Goal: Task Accomplishment & Management: Use online tool/utility

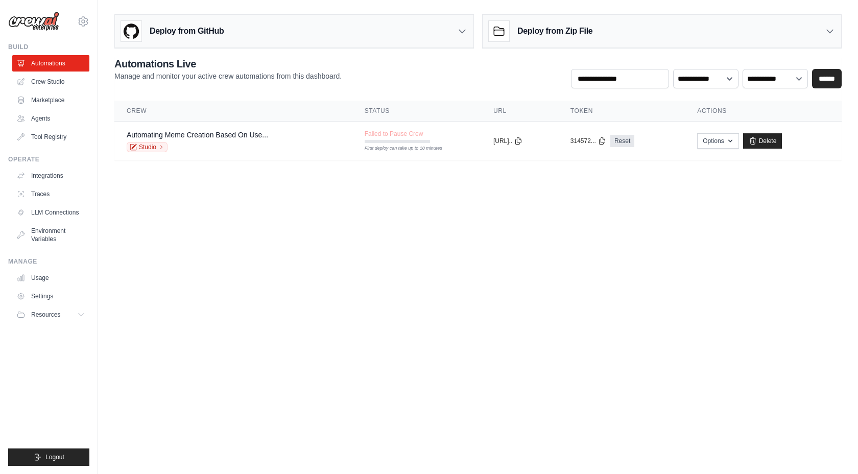
click at [257, 195] on body "janyaraheja@gmail.com Settings Build Automations Crew Studio" at bounding box center [429, 237] width 858 height 474
click at [55, 83] on link "Crew Studio" at bounding box center [51, 82] width 77 height 16
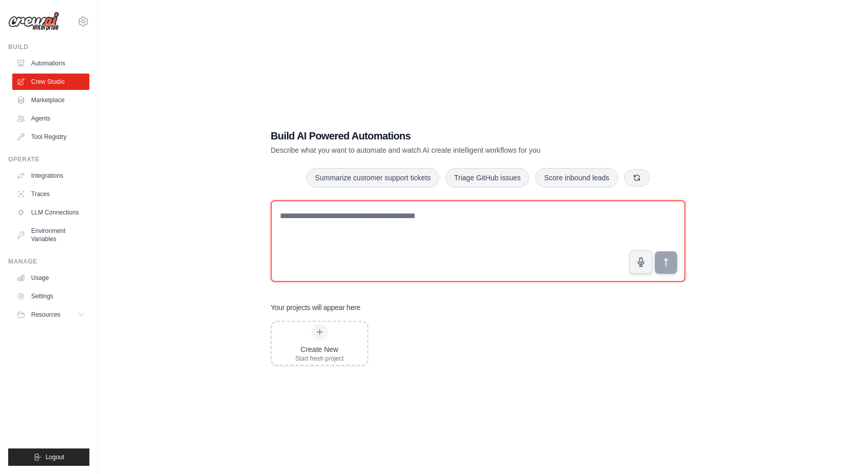
click at [430, 260] on textarea at bounding box center [478, 241] width 415 height 82
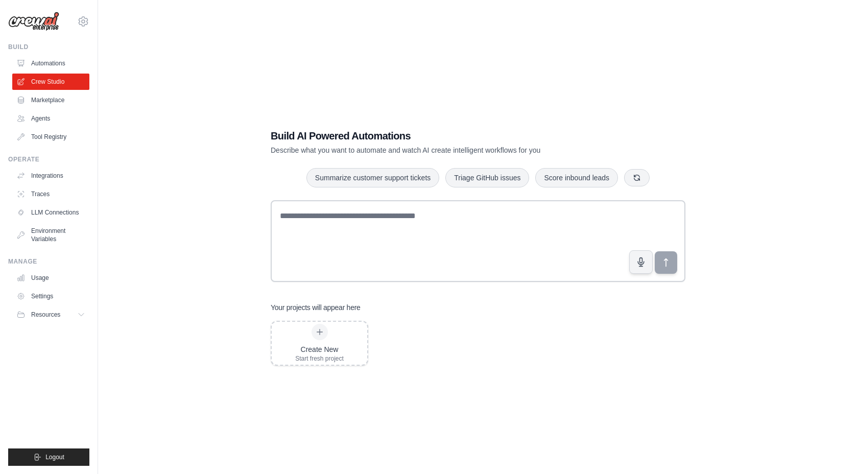
click at [524, 318] on div "Your projects will appear here Create New Start fresh project" at bounding box center [478, 333] width 415 height 63
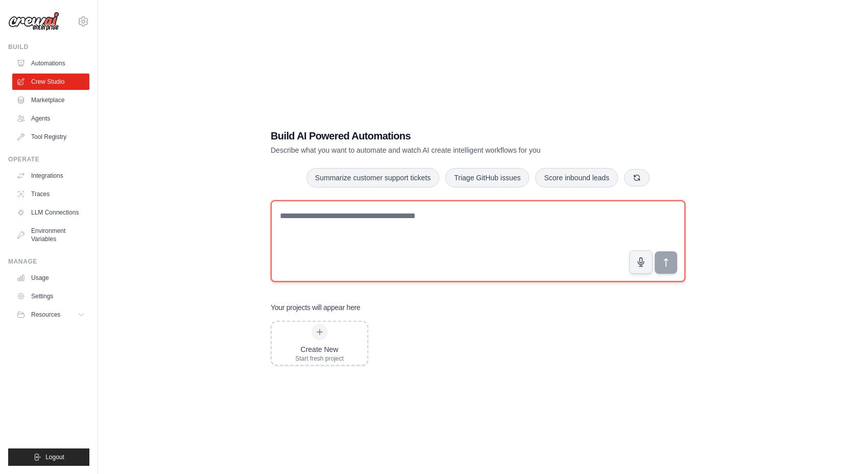
click at [616, 271] on textarea at bounding box center [478, 241] width 415 height 82
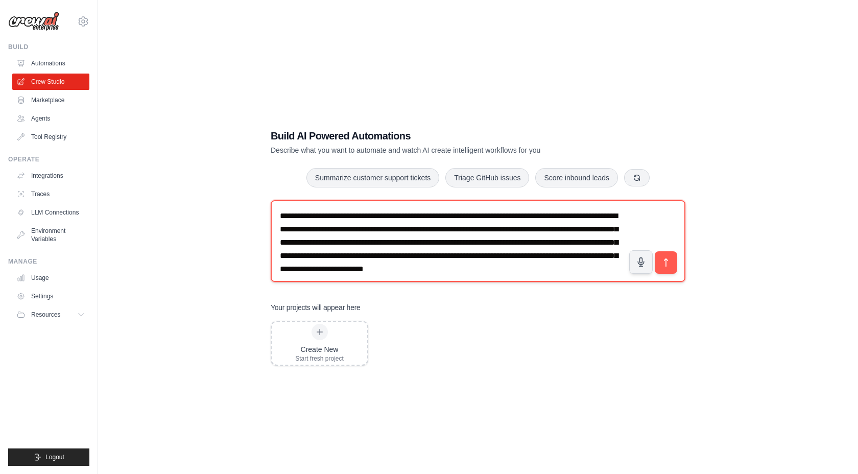
scroll to position [6, 0]
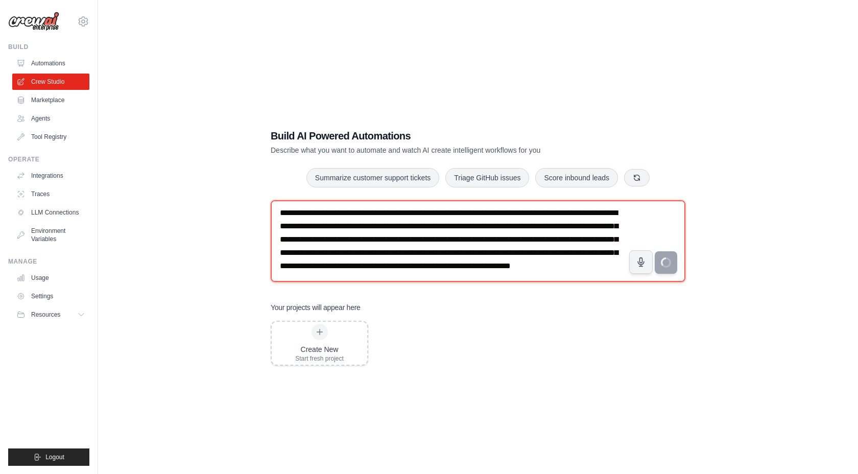
type textarea "**********"
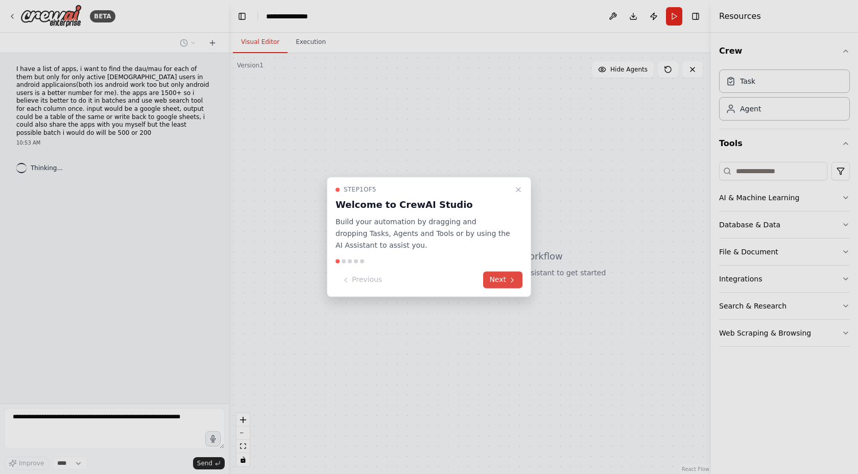
click at [507, 282] on button "Next" at bounding box center [502, 280] width 39 height 17
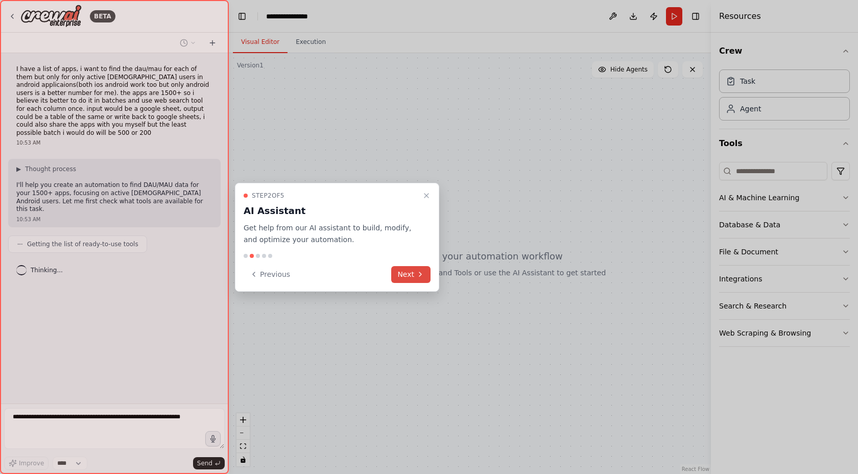
click at [414, 277] on button "Next" at bounding box center [410, 274] width 39 height 17
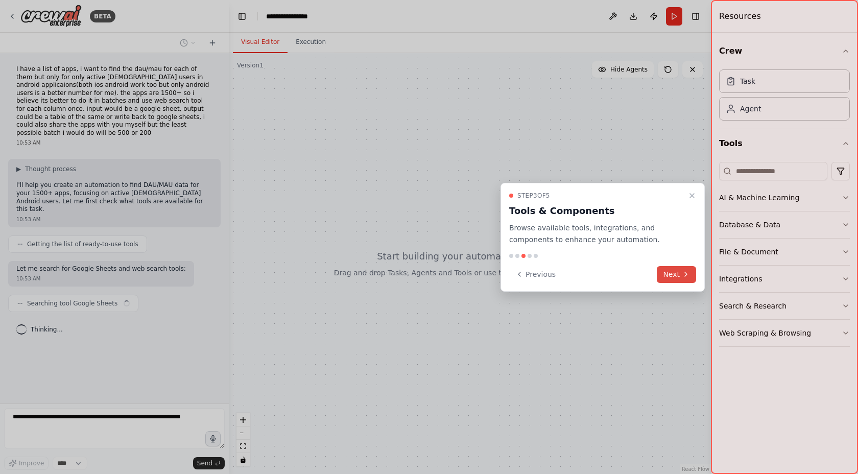
click at [686, 274] on icon at bounding box center [686, 274] width 8 height 8
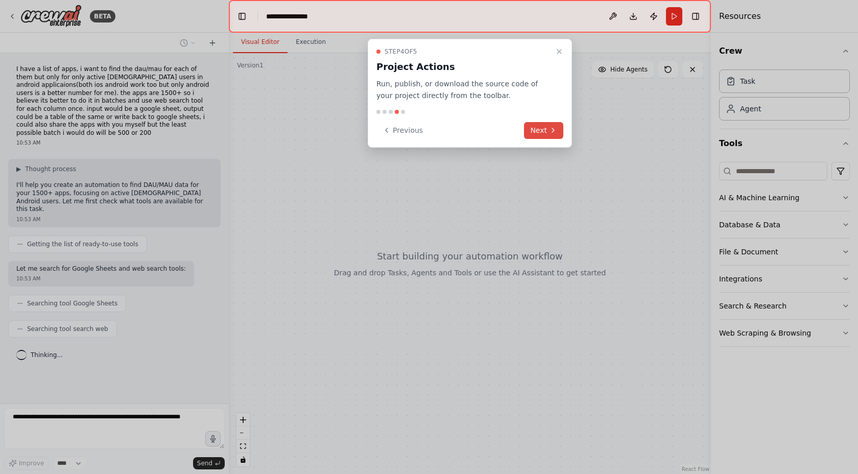
click at [550, 128] on icon at bounding box center [553, 130] width 8 height 8
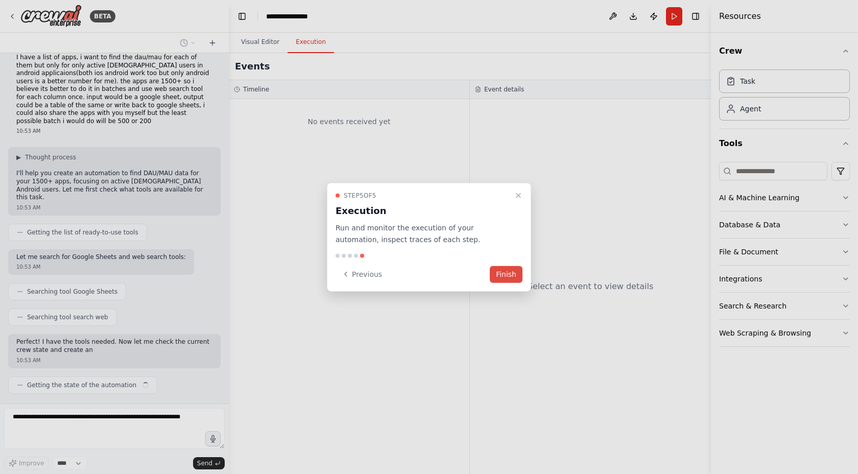
scroll to position [20, 0]
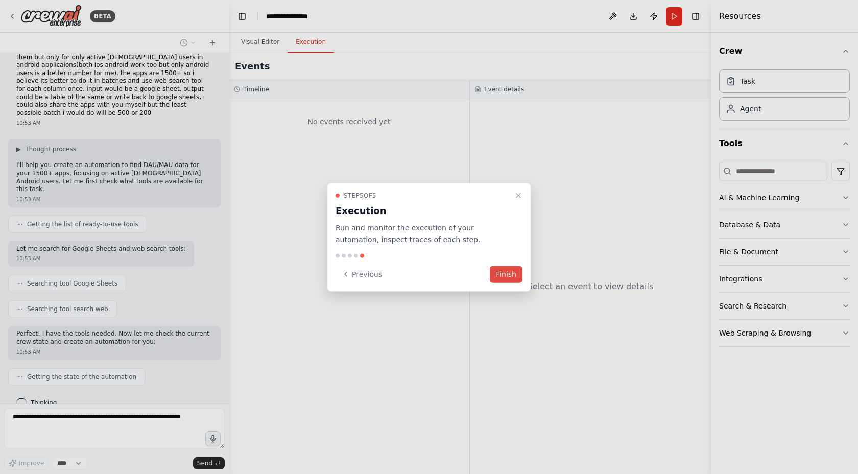
click at [507, 274] on button "Finish" at bounding box center [506, 274] width 33 height 17
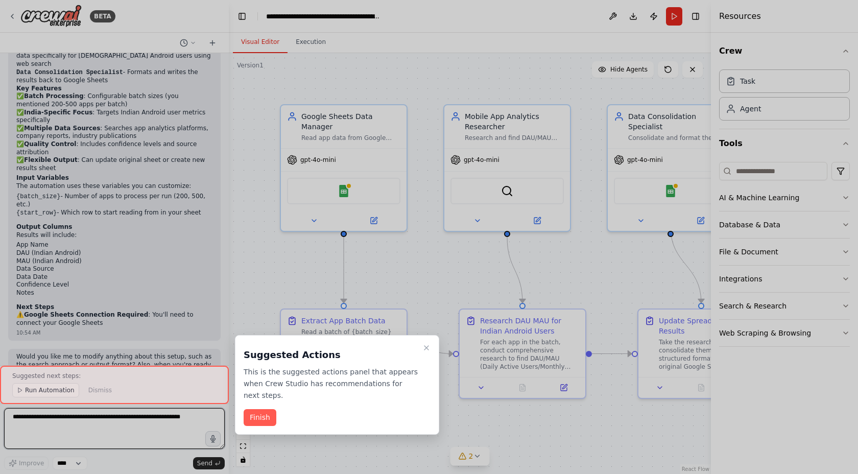
scroll to position [872, 0]
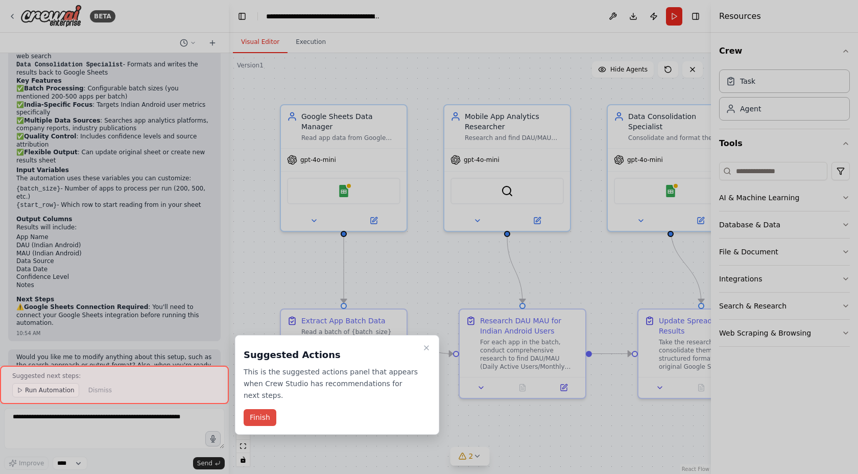
click at [267, 418] on button "Finish" at bounding box center [260, 417] width 33 height 17
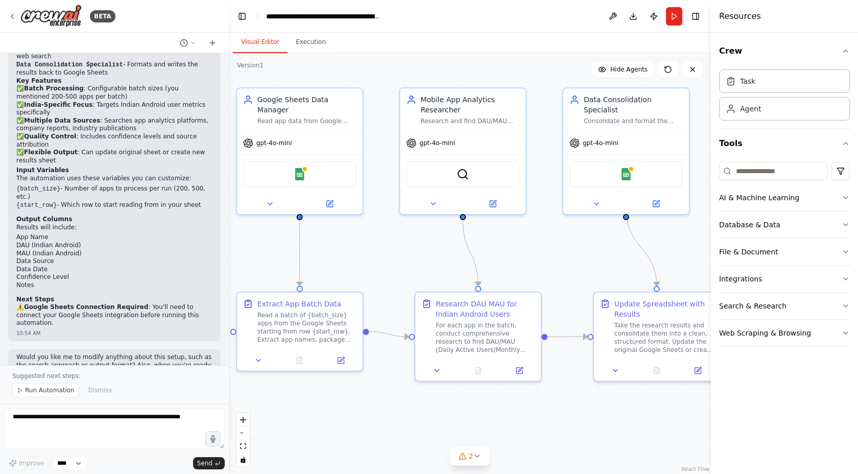
drag, startPoint x: 585, startPoint y: 106, endPoint x: 540, endPoint y: 89, distance: 47.5
click at [540, 89] on div ".deletable-edge-delete-btn { width: 20px; height: 20px; border: 0px solid #ffff…" at bounding box center [470, 263] width 482 height 421
click at [310, 162] on div "Google Sheets" at bounding box center [299, 172] width 113 height 27
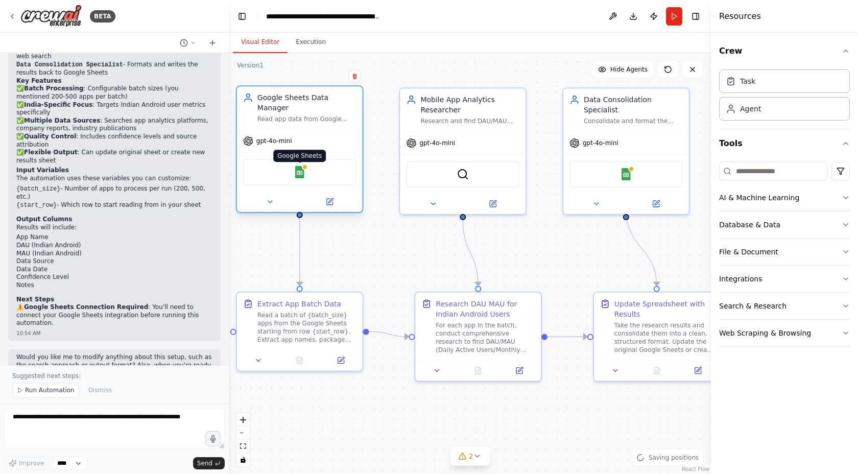
click at [296, 166] on img at bounding box center [300, 172] width 12 height 12
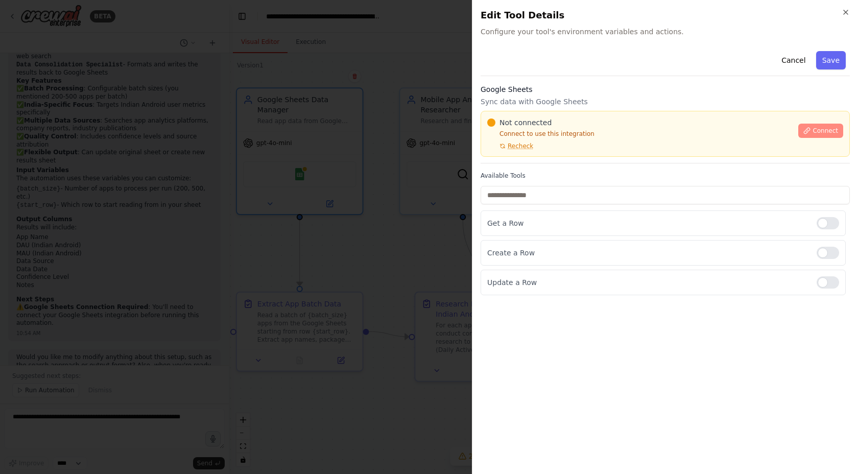
click at [812, 132] on button "Connect" at bounding box center [820, 131] width 45 height 14
click at [514, 146] on span "Recheck" at bounding box center [521, 146] width 26 height 8
click at [831, 133] on span "Connect" at bounding box center [825, 131] width 26 height 8
click at [553, 155] on div "Not connected Connect to use this integration Recheck Connect" at bounding box center [665, 134] width 369 height 46
click at [501, 153] on div "Not connected Connect to use this integration Recheck Connect" at bounding box center [665, 134] width 369 height 46
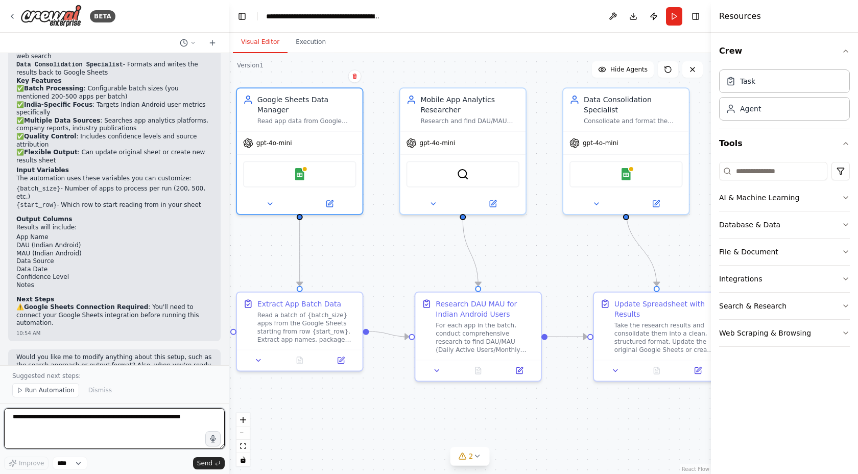
click at [67, 421] on textarea at bounding box center [114, 428] width 221 height 41
type textarea "*"
click at [745, 85] on div "Task" at bounding box center [747, 81] width 15 height 10
click at [749, 110] on div "Agent" at bounding box center [750, 108] width 21 height 10
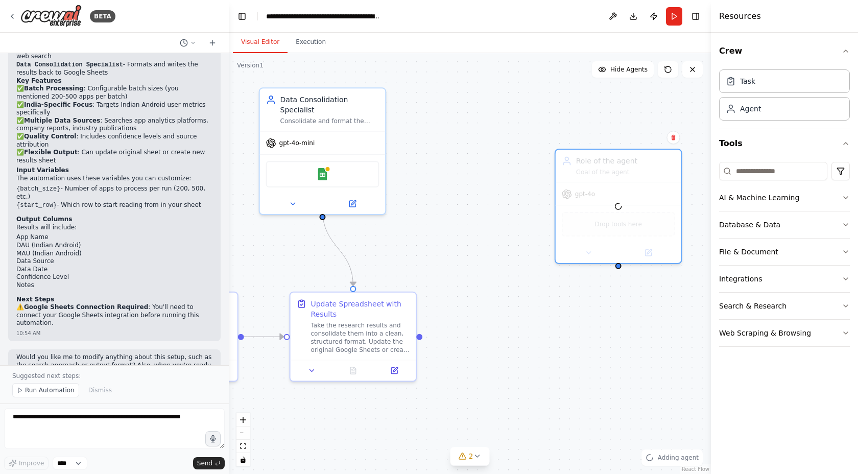
drag, startPoint x: 617, startPoint y: 261, endPoint x: 595, endPoint y: 163, distance: 101.0
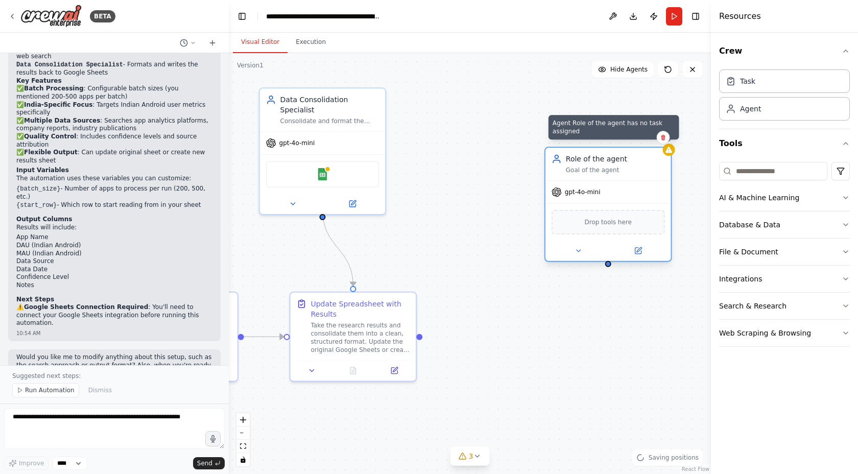
click at [670, 153] on icon at bounding box center [669, 150] width 8 height 8
click at [664, 141] on button at bounding box center [663, 137] width 13 height 13
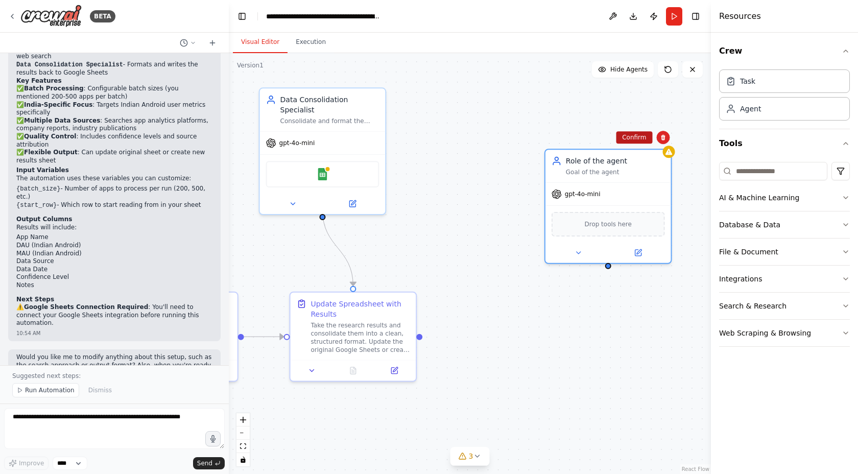
click at [641, 141] on button "Confirm" at bounding box center [634, 137] width 36 height 12
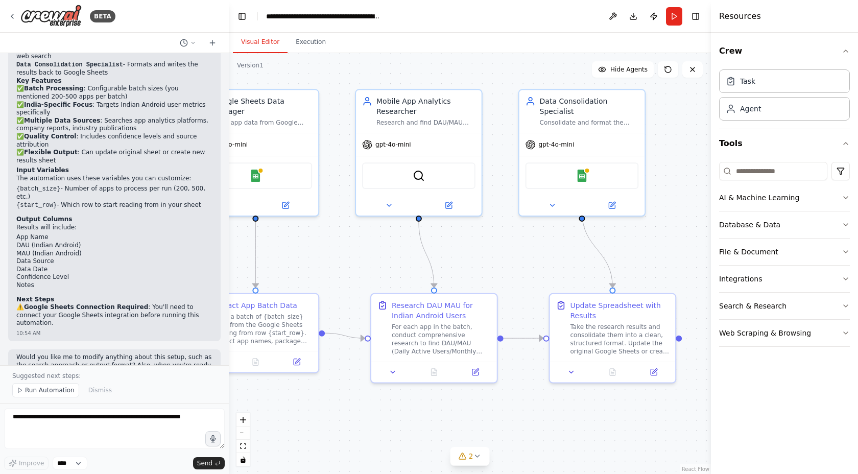
drag, startPoint x: 598, startPoint y: 243, endPoint x: 857, endPoint y: 245, distance: 259.4
click at [857, 245] on div "BETA I have a list of apps, i want to find the dau/mau for each of them but onl…" at bounding box center [429, 237] width 858 height 474
click at [479, 453] on icon at bounding box center [477, 456] width 8 height 8
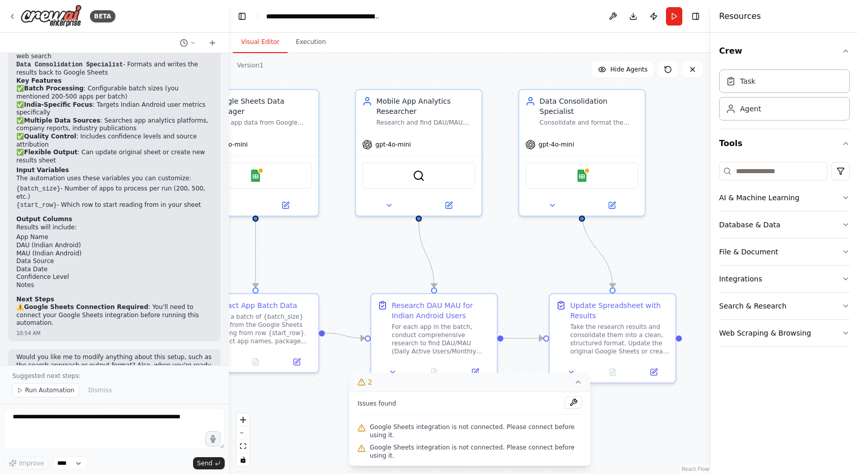
click at [461, 429] on span "Google Sheets integration is not connected. Please connect before using it." at bounding box center [476, 431] width 212 height 16
click at [553, 228] on div ".deletable-edge-delete-btn { width: 20px; height: 20px; border: 0px solid #ffff…" at bounding box center [470, 263] width 482 height 421
click at [578, 384] on icon at bounding box center [578, 382] width 8 height 8
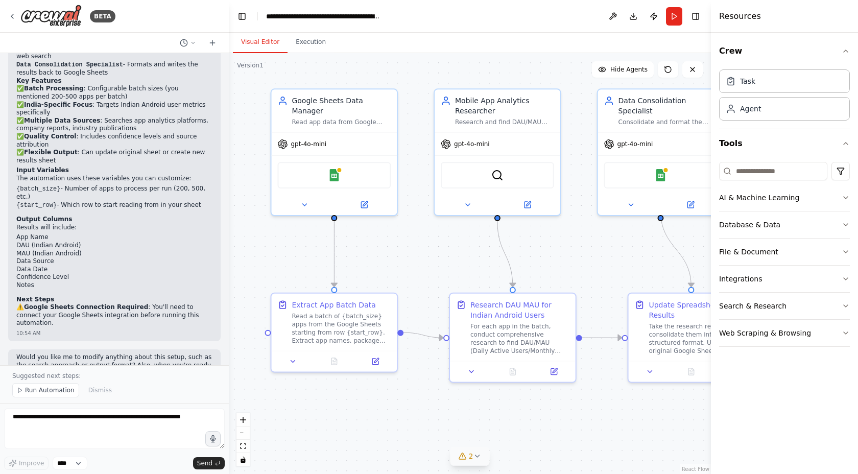
drag, startPoint x: 511, startPoint y: 259, endPoint x: 589, endPoint y: 258, distance: 78.6
click at [589, 258] on div ".deletable-edge-delete-btn { width: 20px; height: 20px; border: 0px solid #ffff…" at bounding box center [470, 263] width 482 height 421
click at [331, 326] on div "Read a batch of {batch_size} apps from the Google Sheets starting from row {sta…" at bounding box center [341, 326] width 99 height 33
click at [360, 325] on div "Read a batch of {batch_size} apps from the Google Sheets starting from row {sta…" at bounding box center [341, 326] width 99 height 33
click at [298, 366] on div at bounding box center [335, 359] width 126 height 21
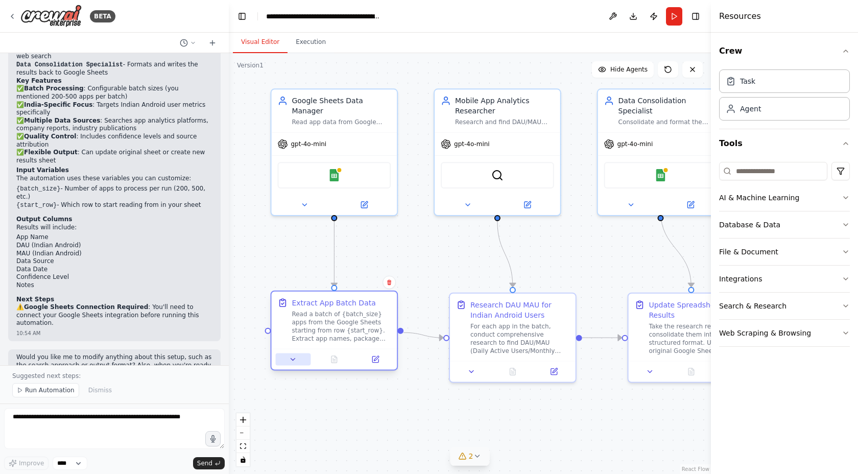
click at [297, 355] on icon at bounding box center [293, 359] width 8 height 8
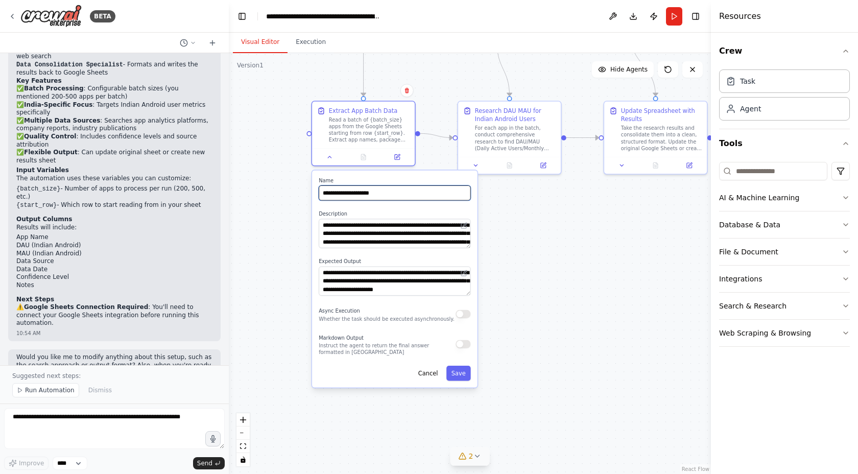
drag, startPoint x: 345, startPoint y: 326, endPoint x: 418, endPoint y: 84, distance: 252.3
click at [421, 83] on div ".deletable-edge-delete-btn { width: 20px; height: 20px; border: 0px solid #ffff…" at bounding box center [470, 263] width 482 height 421
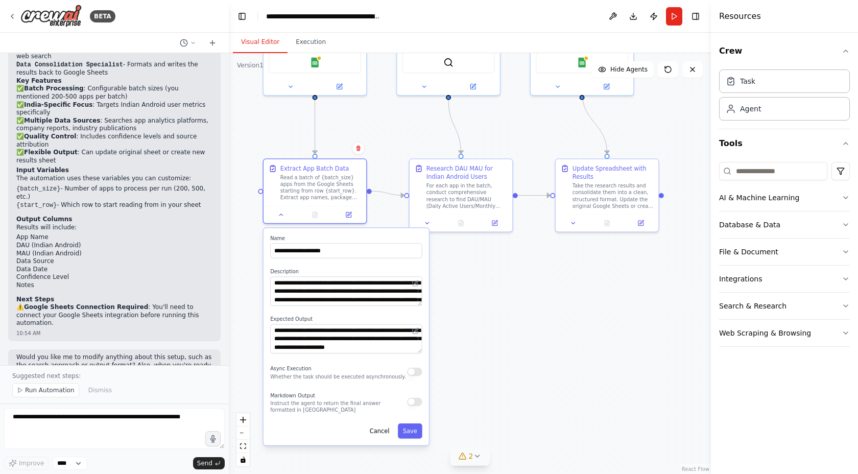
drag, startPoint x: 500, startPoint y: 245, endPoint x: 451, endPoint y: 301, distance: 74.6
click at [451, 301] on div ".deletable-edge-delete-btn { width: 20px; height: 20px; border: 0px solid #ffff…" at bounding box center [470, 263] width 482 height 421
click at [429, 222] on icon at bounding box center [427, 221] width 7 height 7
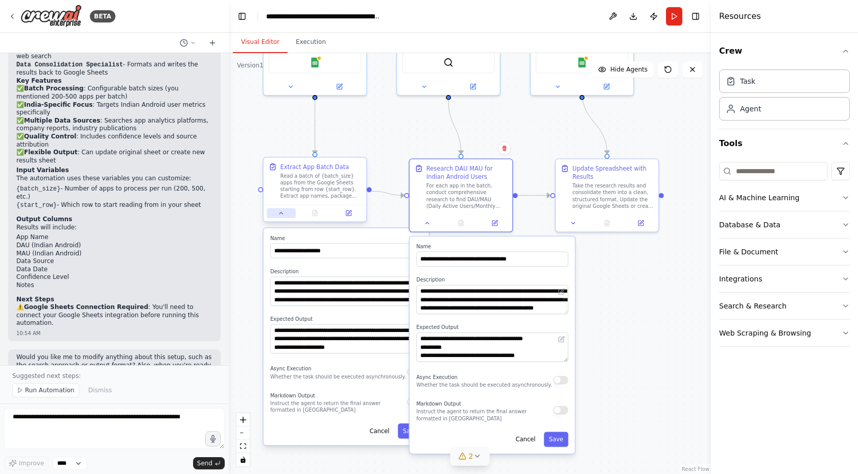
click at [281, 216] on icon at bounding box center [281, 213] width 7 height 7
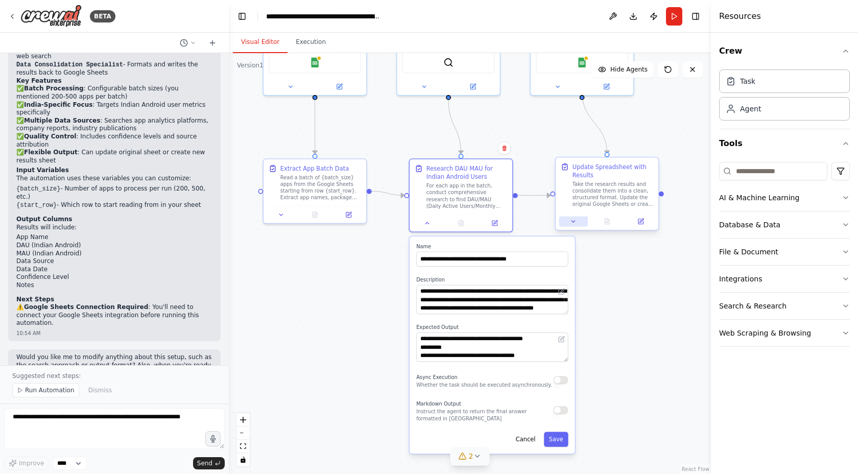
click at [578, 222] on button at bounding box center [573, 222] width 29 height 10
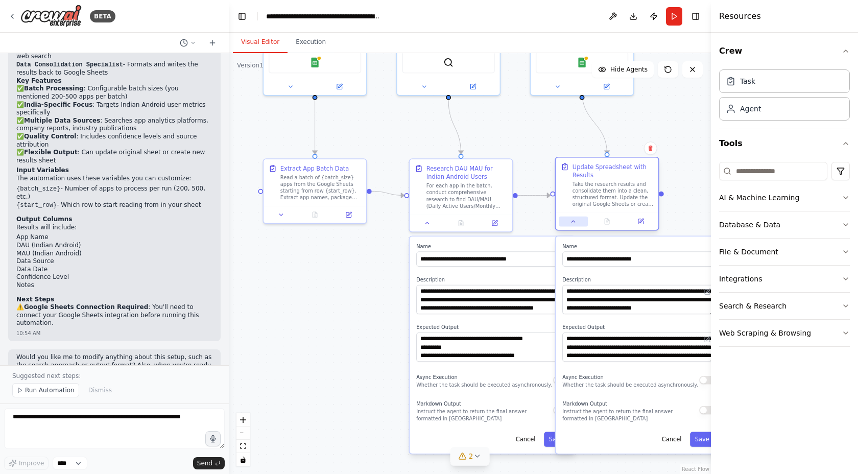
click at [569, 221] on button at bounding box center [573, 222] width 29 height 10
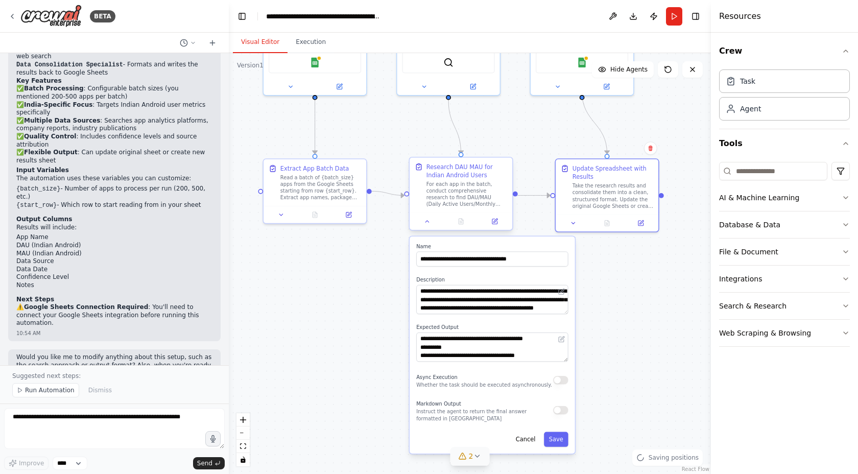
click at [426, 229] on div at bounding box center [461, 220] width 103 height 17
click at [438, 224] on button at bounding box center [427, 222] width 29 height 10
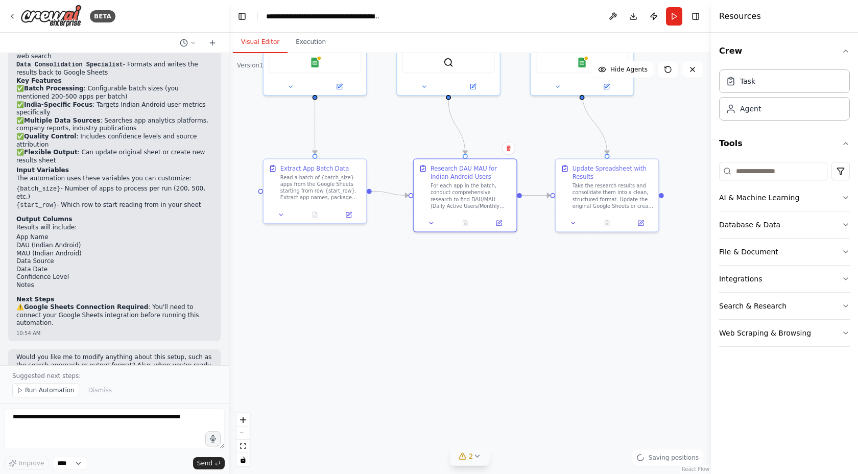
click at [439, 306] on div ".deletable-edge-delete-btn { width: 20px; height: 20px; border: 0px solid #ffff…" at bounding box center [470, 263] width 482 height 421
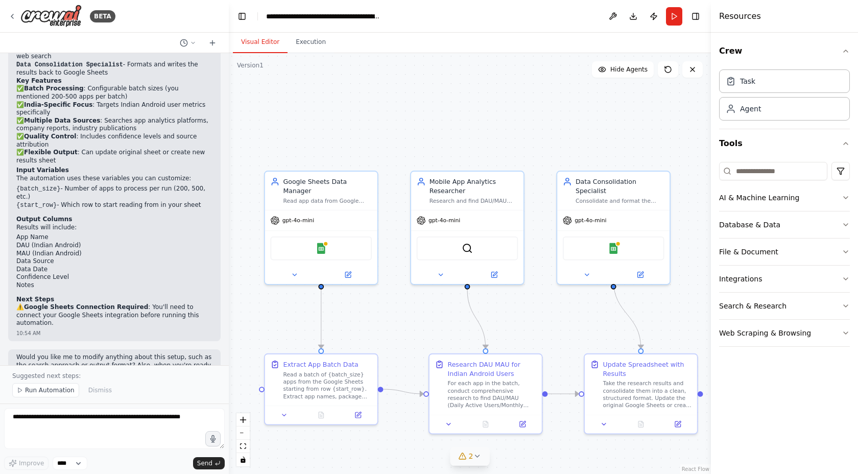
drag, startPoint x: 505, startPoint y: 125, endPoint x: 530, endPoint y: 317, distance: 193.1
click at [530, 317] on div ".deletable-edge-delete-btn { width: 20px; height: 20px; border: 0px solid #ffff…" at bounding box center [470, 263] width 482 height 421
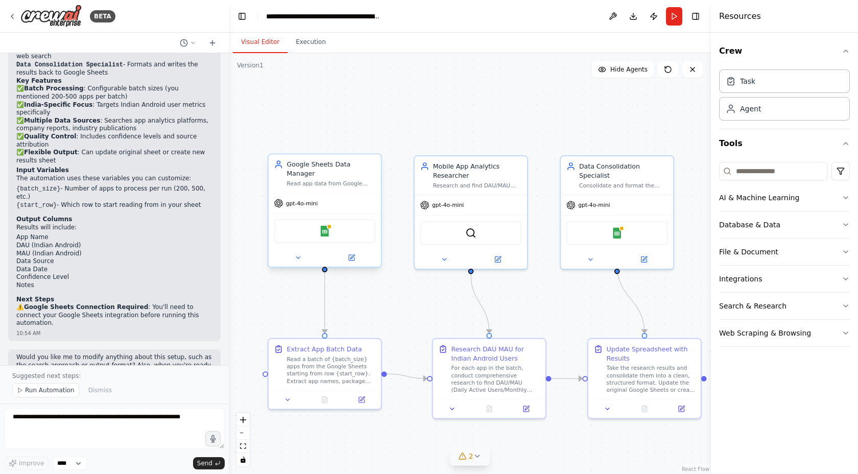
click at [334, 228] on div "Google Sheets" at bounding box center [325, 231] width 102 height 24
click at [328, 224] on div at bounding box center [329, 227] width 6 height 6
click at [323, 226] on img at bounding box center [324, 231] width 11 height 11
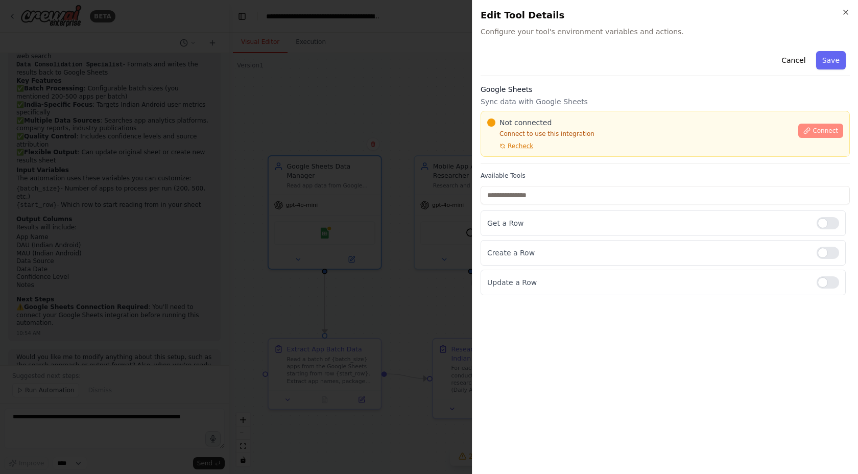
click at [818, 130] on span "Connect" at bounding box center [825, 131] width 26 height 8
click at [355, 194] on div at bounding box center [429, 237] width 858 height 474
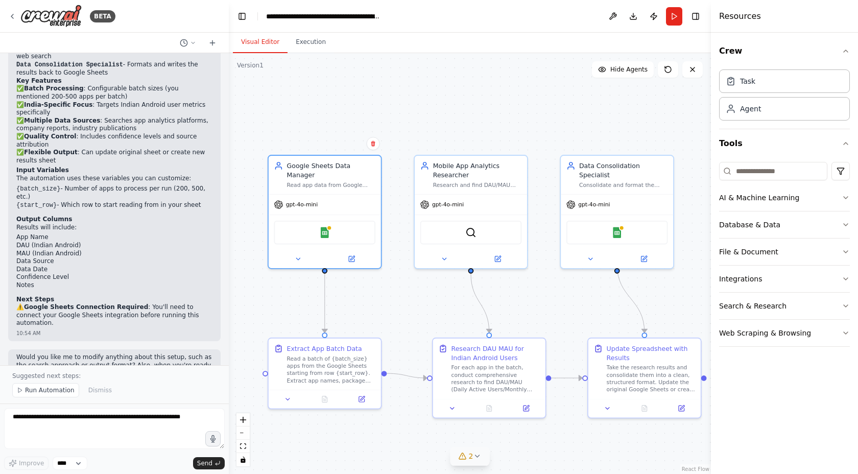
click at [425, 320] on div ".deletable-edge-delete-btn { width: 20px; height: 20px; border: 0px solid #ffff…" at bounding box center [470, 263] width 482 height 421
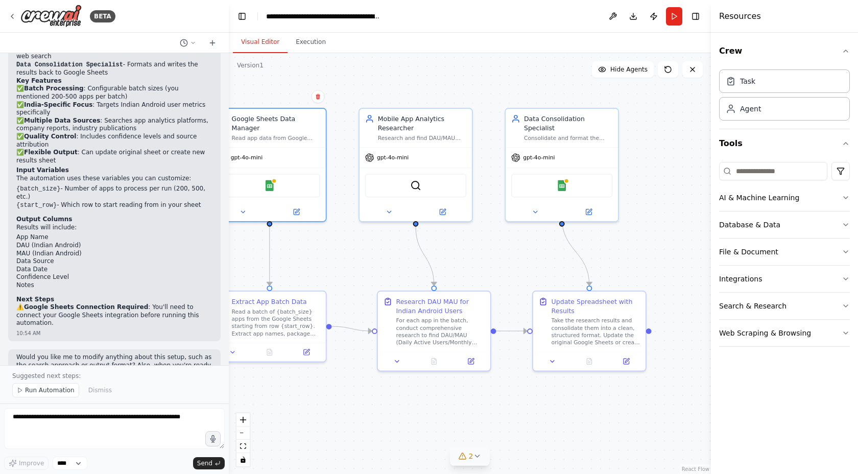
drag, startPoint x: 425, startPoint y: 320, endPoint x: 389, endPoint y: 269, distance: 62.2
click at [388, 269] on div ".deletable-edge-delete-btn { width: 20px; height: 20px; border: 0px solid #ffff…" at bounding box center [470, 263] width 482 height 421
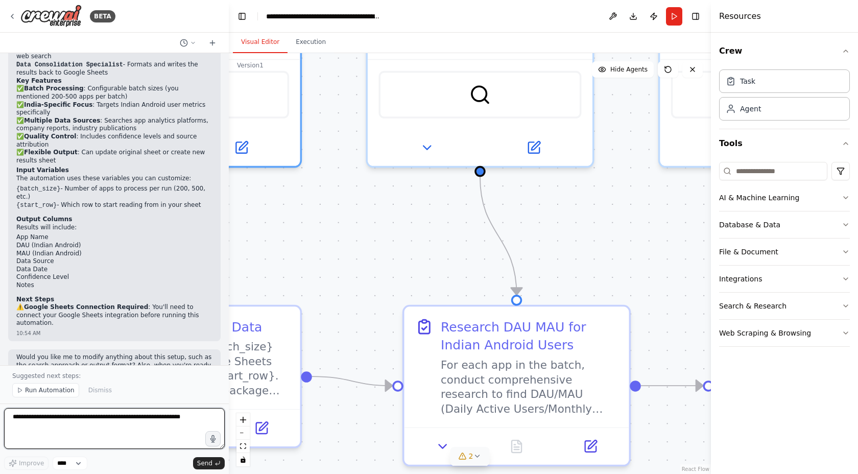
click at [89, 439] on textarea at bounding box center [114, 428] width 221 height 41
type textarea "**********"
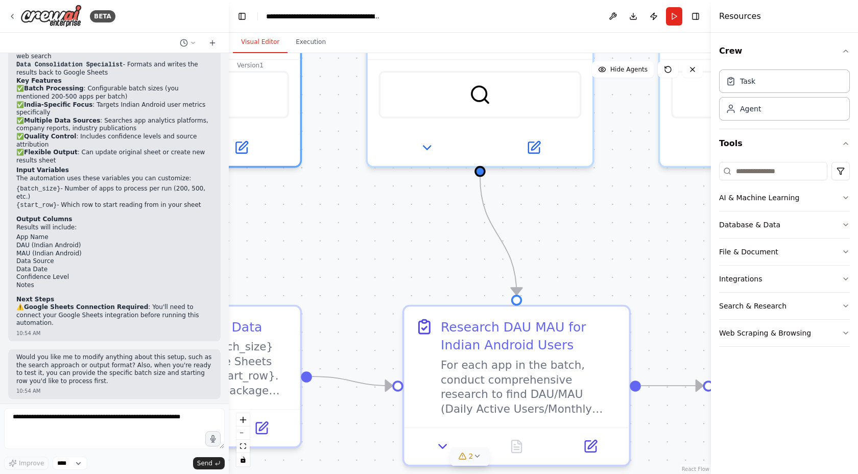
scroll to position [902, 0]
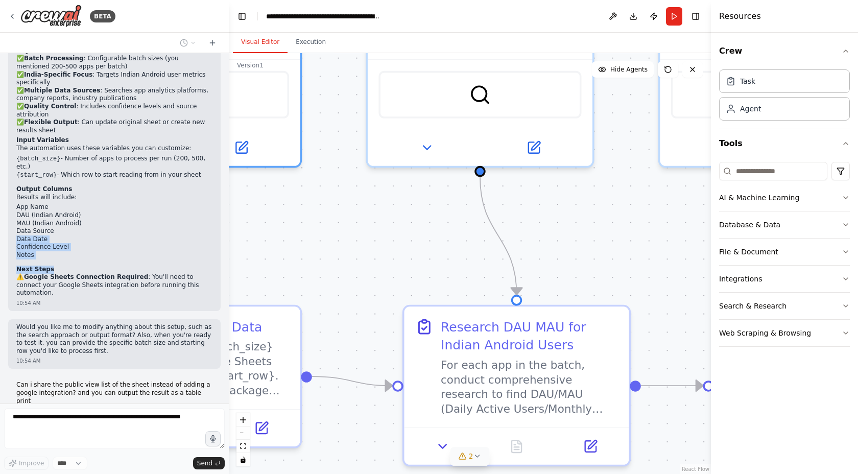
drag, startPoint x: 145, startPoint y: 235, endPoint x: 160, endPoint y: 192, distance: 46.2
click at [160, 192] on div "Perfect! I've created a comprehensive automation for researching DAU/MAU data f…" at bounding box center [114, 118] width 196 height 360
click at [157, 357] on div "10:54 AM" at bounding box center [114, 361] width 196 height 8
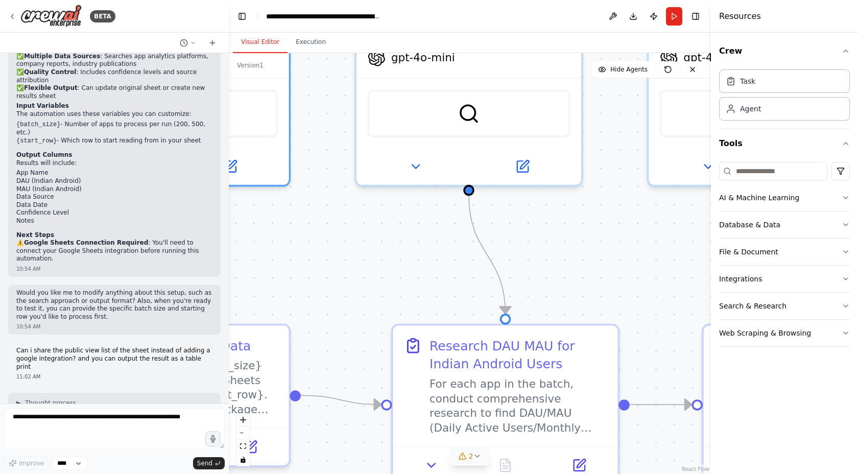
scroll to position [944, 0]
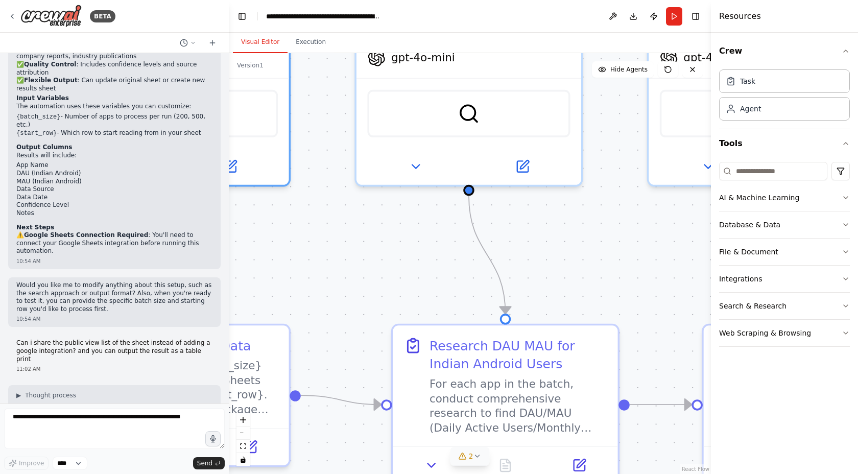
drag, startPoint x: 434, startPoint y: 207, endPoint x: 423, endPoint y: 226, distance: 22.0
click at [423, 226] on div ".deletable-edge-delete-btn { width: 20px; height: 20px; border: 0px solid #ffff…" at bounding box center [470, 263] width 482 height 421
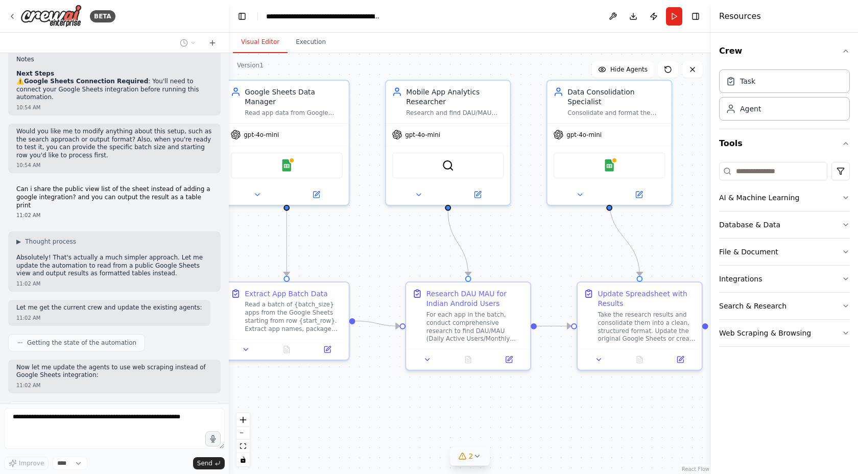
scroll to position [1106, 0]
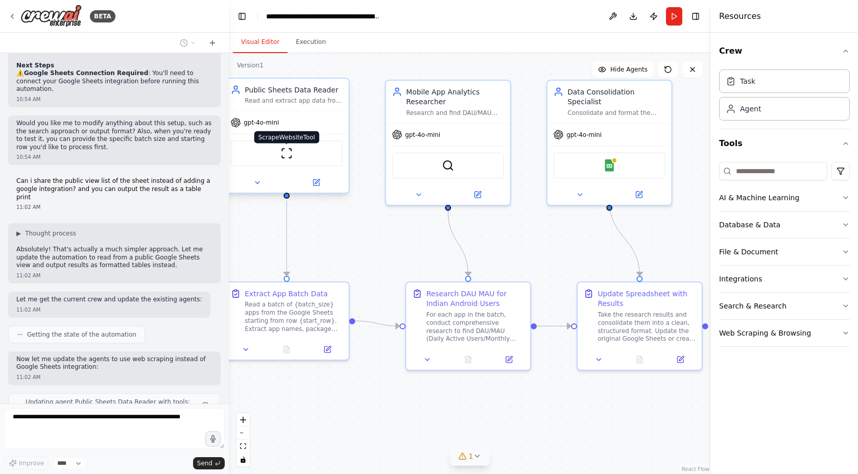
click at [289, 149] on img at bounding box center [286, 153] width 12 height 12
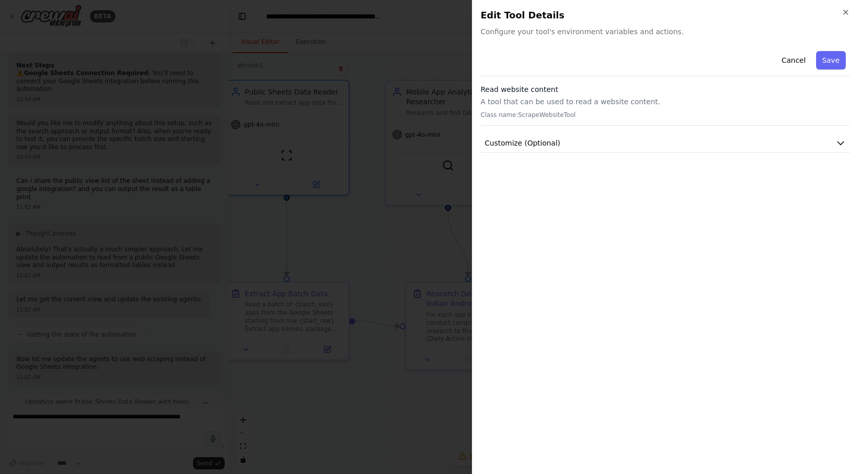
scroll to position [1132, 0]
click at [322, 225] on div at bounding box center [429, 237] width 858 height 474
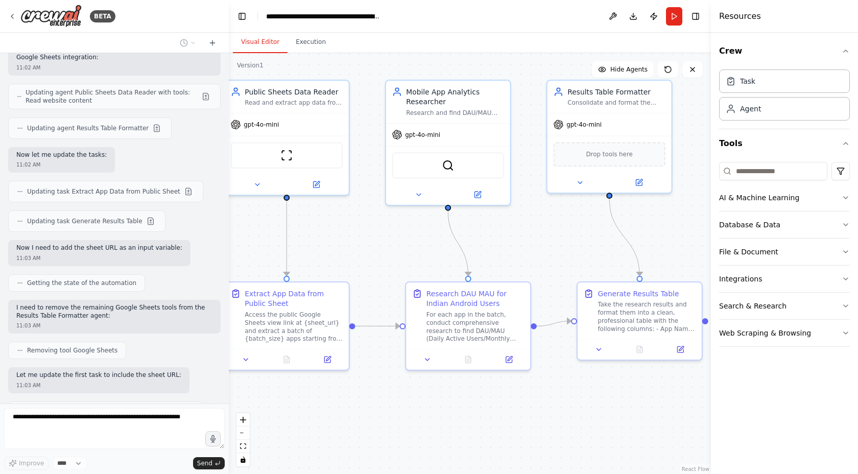
scroll to position [1479, 0]
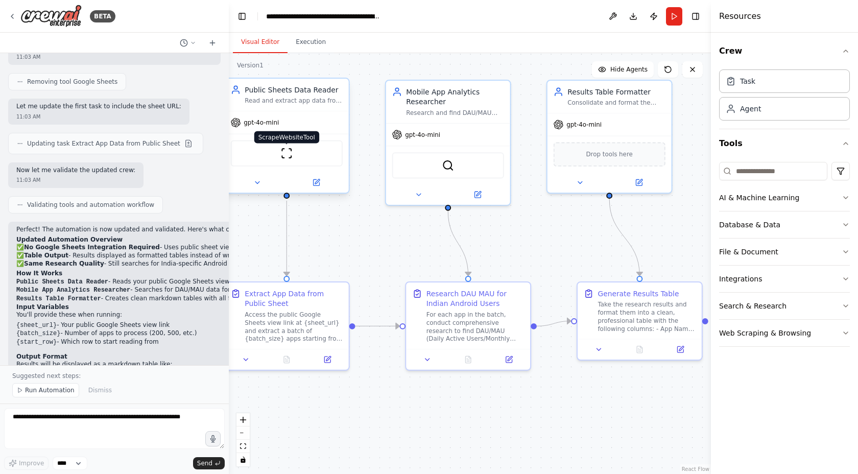
click at [285, 150] on img at bounding box center [286, 153] width 12 height 12
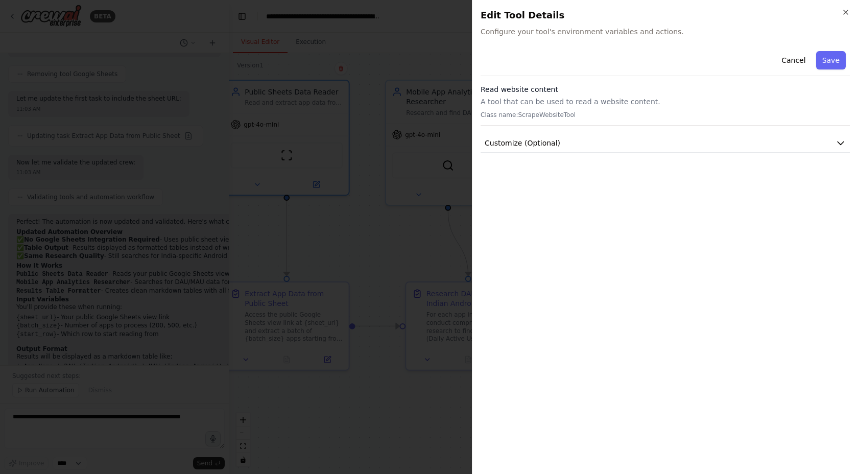
scroll to position [1700, 0]
click at [369, 207] on div at bounding box center [429, 237] width 858 height 474
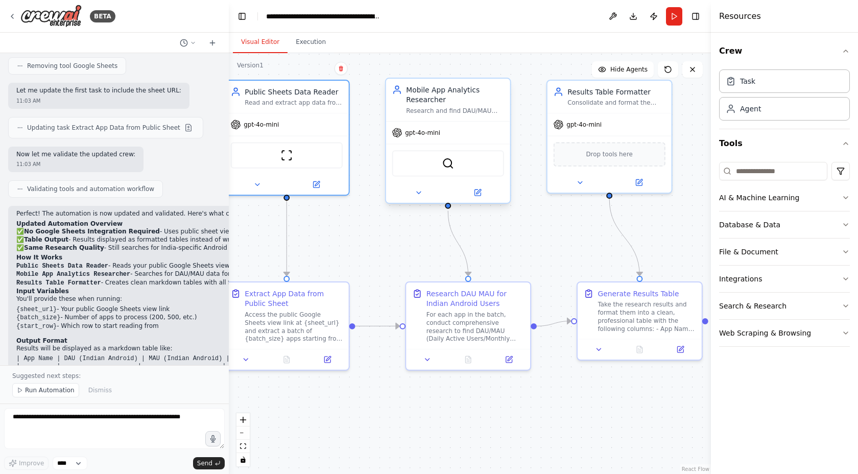
click at [479, 163] on div "SerperDevTool" at bounding box center [448, 163] width 112 height 26
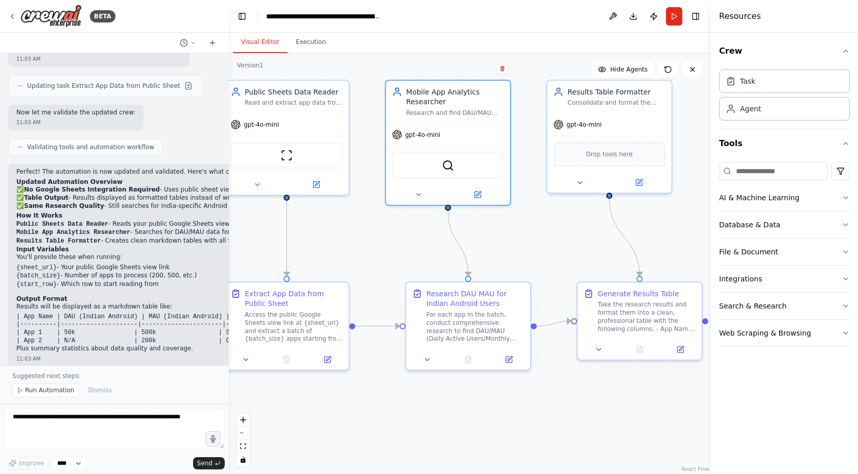
scroll to position [1750, 0]
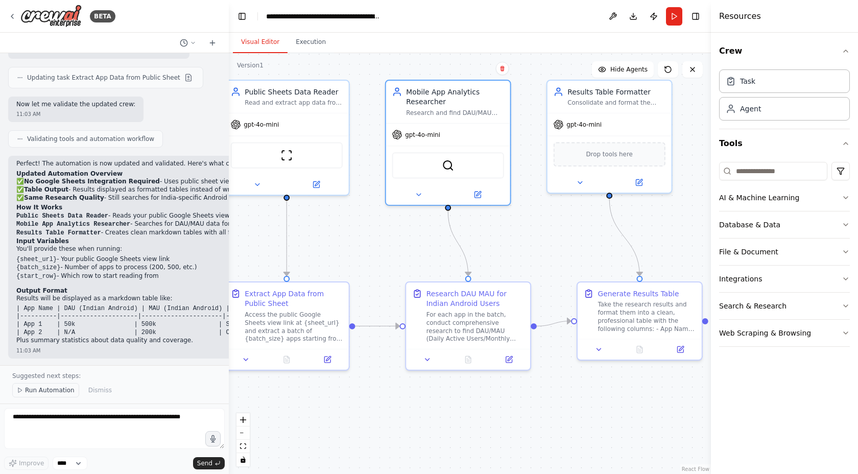
click at [63, 390] on span "Run Automation" at bounding box center [50, 390] width 50 height 8
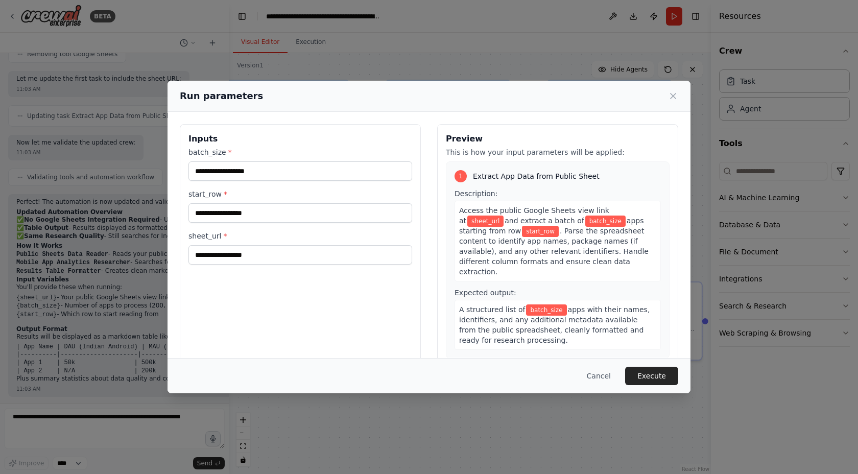
drag, startPoint x: 94, startPoint y: 222, endPoint x: 79, endPoint y: 220, distance: 14.9
click at [79, 221] on body "BETA I have a list of apps, i want to find the dau/mau for each of them but onl…" at bounding box center [429, 237] width 858 height 474
click at [272, 169] on input "batch_size *" at bounding box center [300, 170] width 224 height 19
type input "*"
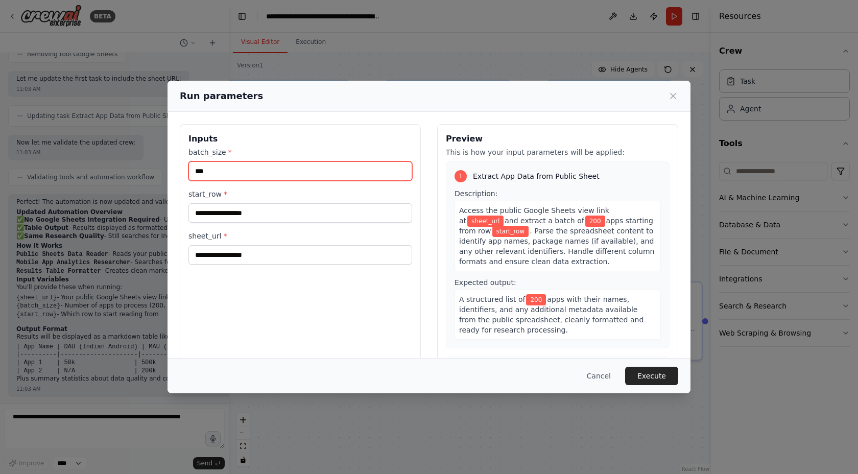
type input "***"
click at [266, 227] on div "batch_size * *** start_row * sheet_url *" at bounding box center [300, 205] width 224 height 117
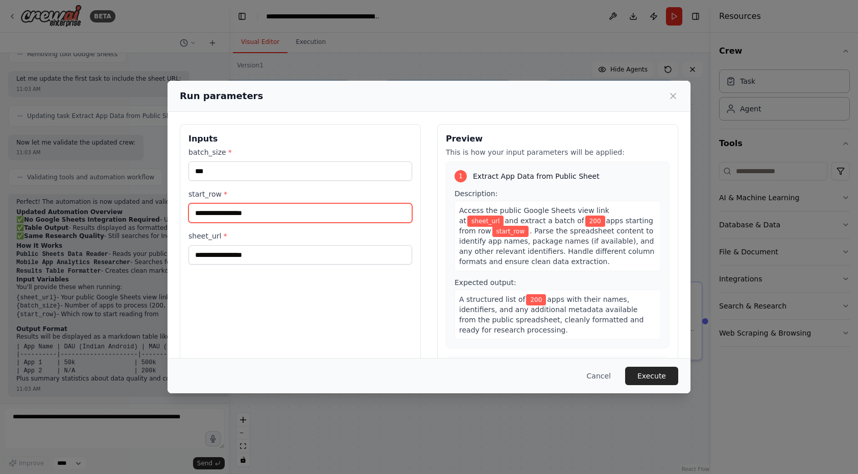
click at [261, 218] on input "start_row *" at bounding box center [300, 212] width 224 height 19
type input "*"
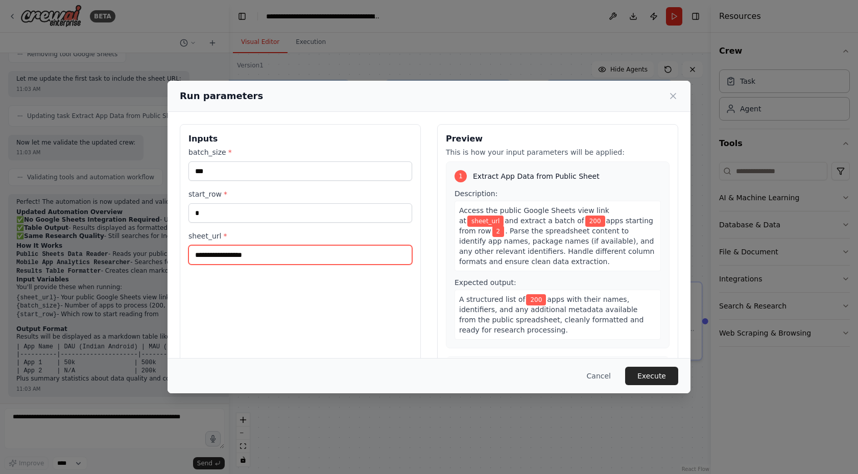
click at [304, 260] on input "sheet_url *" at bounding box center [300, 254] width 224 height 19
type input "*"
paste input "**********"
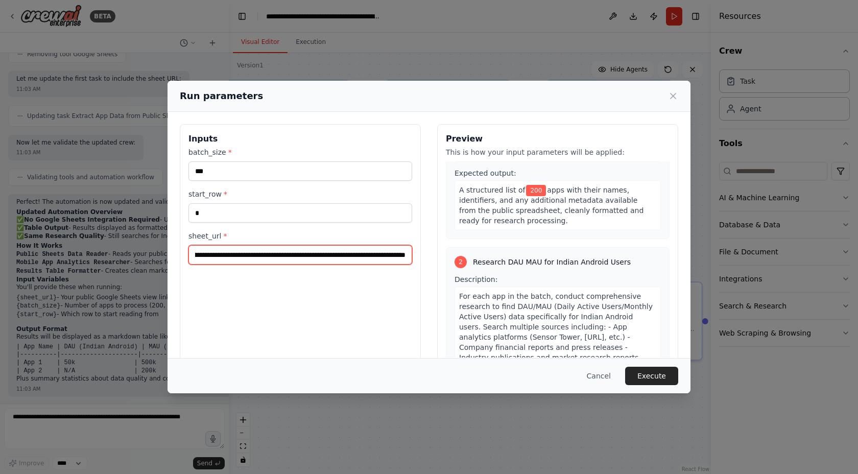
scroll to position [112, 0]
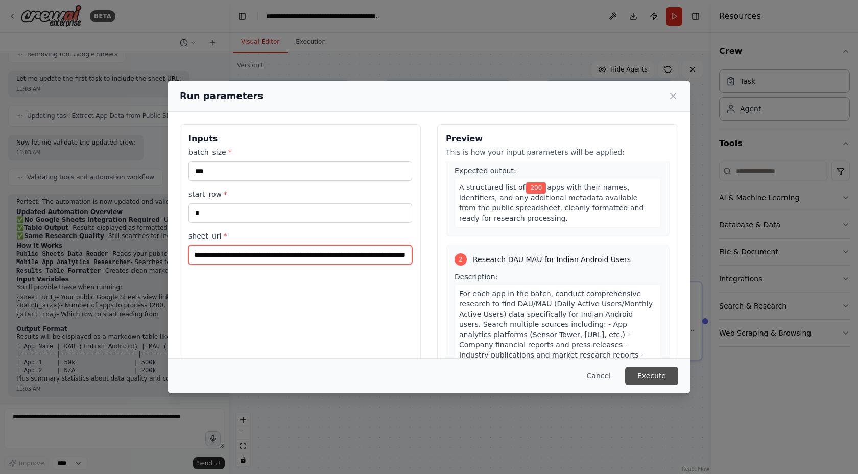
type input "**********"
click at [656, 380] on button "Execute" at bounding box center [651, 376] width 53 height 18
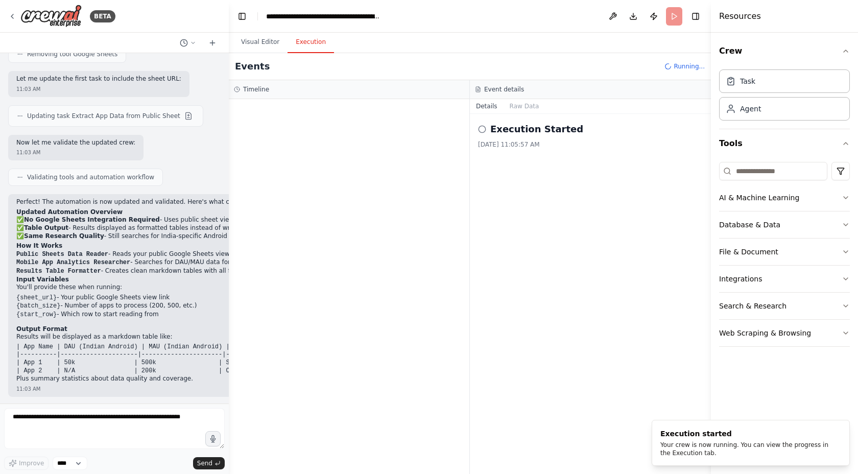
click at [315, 43] on button "Execution" at bounding box center [311, 42] width 46 height 21
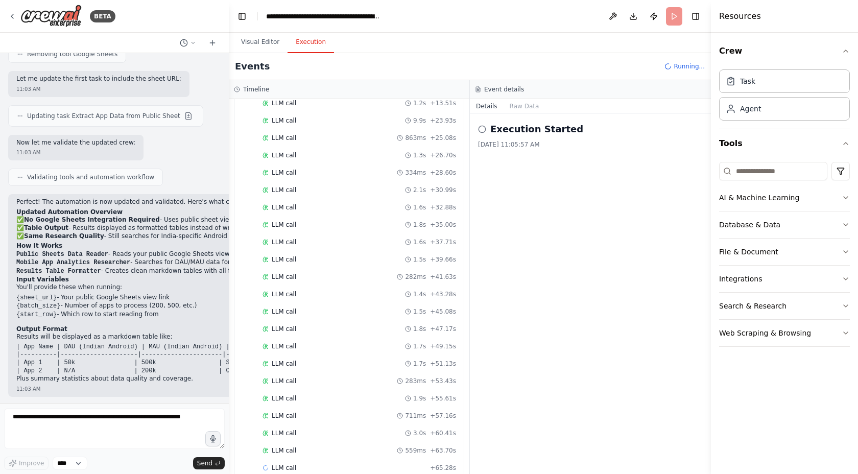
scroll to position [197, 0]
click at [519, 107] on button "Raw Data" at bounding box center [525, 106] width 42 height 14
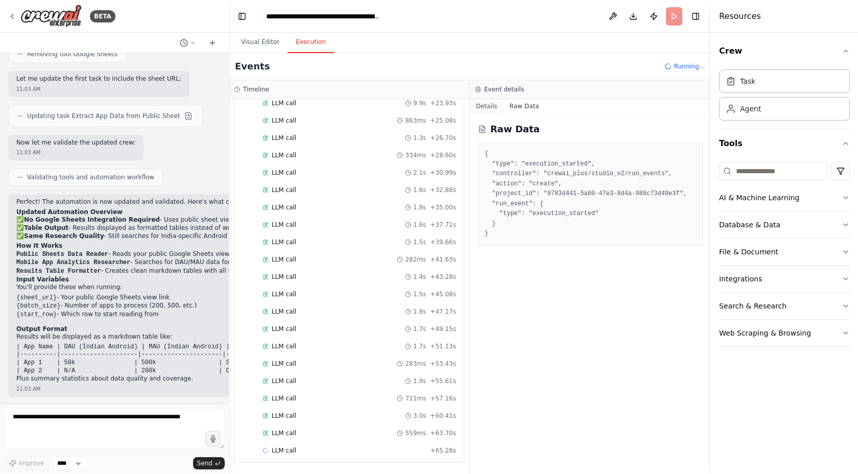
click at [480, 109] on button "Details" at bounding box center [487, 106] width 34 height 14
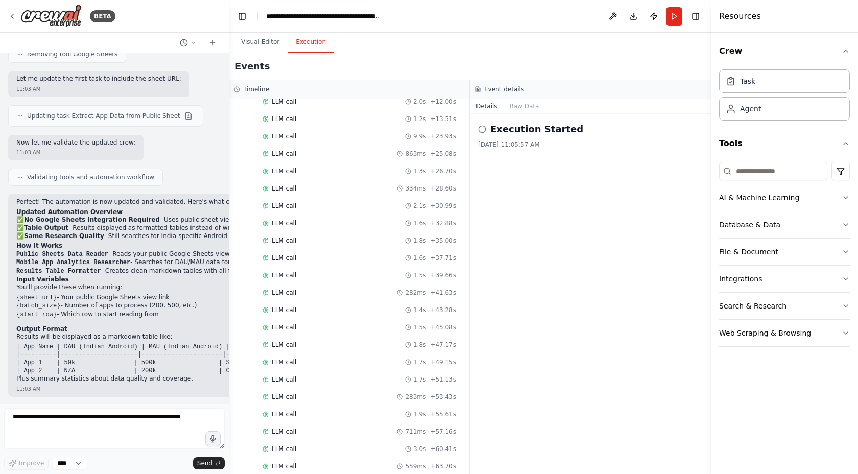
scroll to position [0, 0]
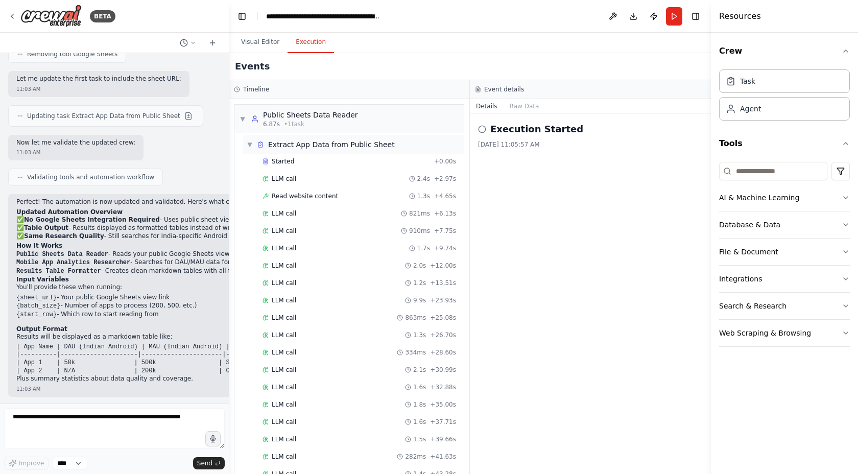
click at [250, 146] on span "▼" at bounding box center [250, 144] width 6 height 8
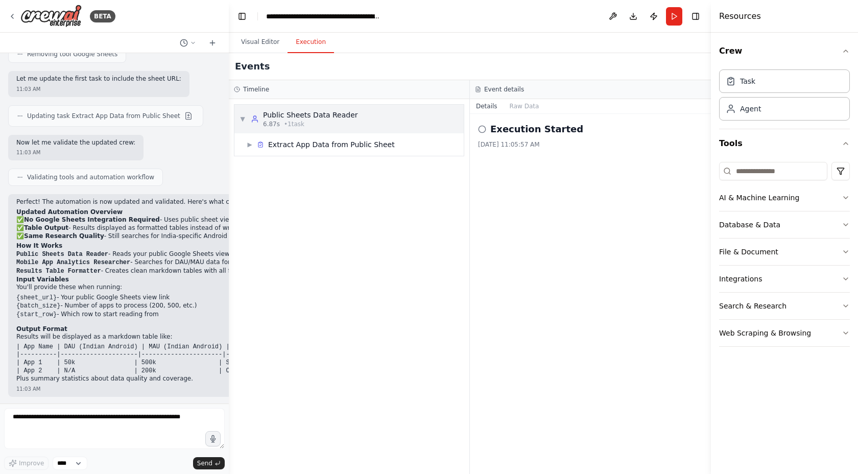
click at [242, 114] on div "▼ Public Sheets Data Reader 6.87s • 1 task" at bounding box center [298, 119] width 118 height 18
click at [243, 115] on span "▶" at bounding box center [242, 119] width 6 height 8
click at [248, 141] on span "▶" at bounding box center [250, 144] width 6 height 8
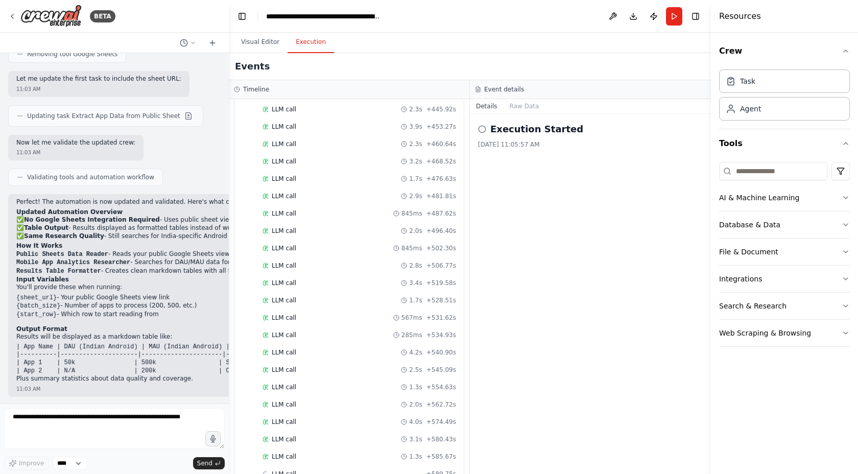
scroll to position [1794, 0]
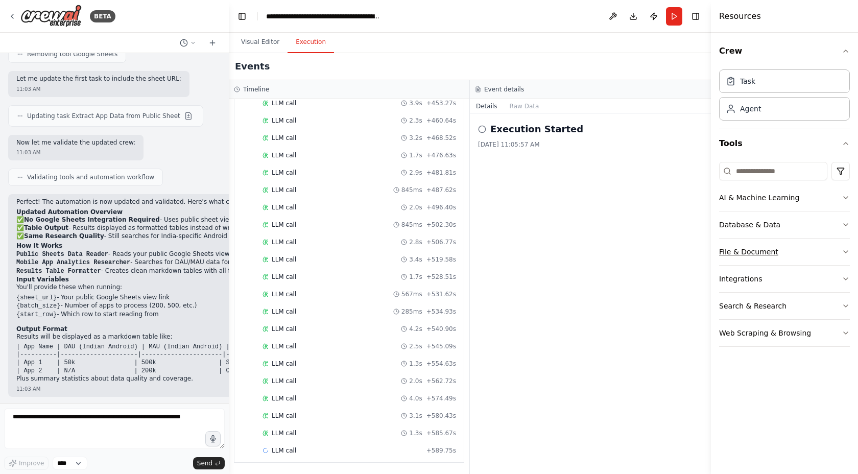
click at [842, 251] on icon "button" at bounding box center [846, 252] width 8 height 8
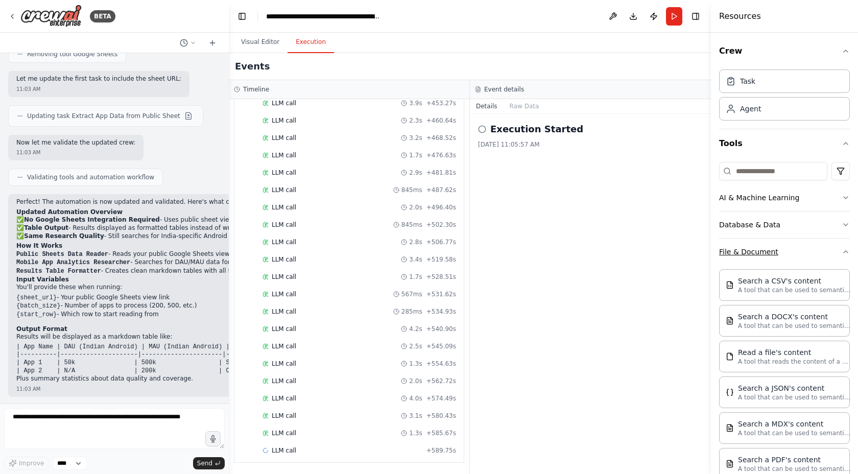
click at [842, 251] on icon "button" at bounding box center [846, 252] width 8 height 8
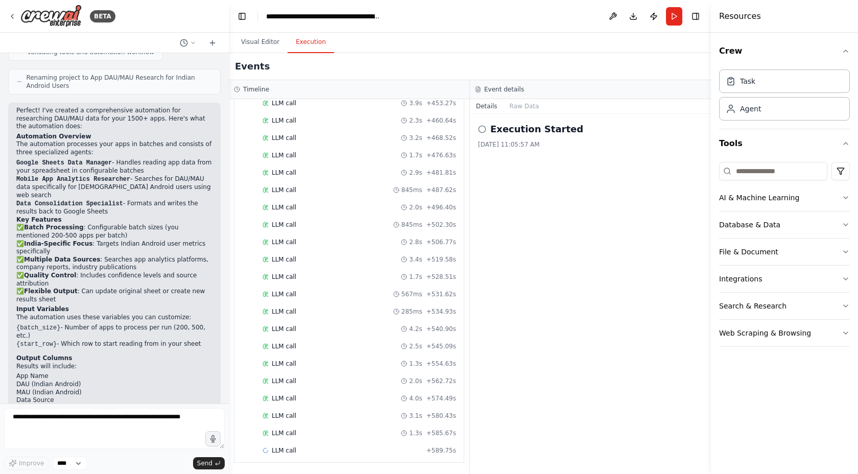
scroll to position [708, 0]
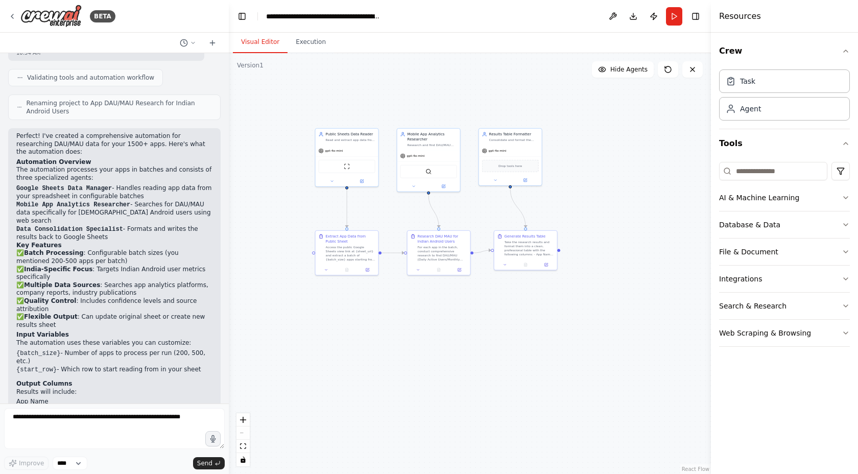
click at [258, 35] on button "Visual Editor" at bounding box center [260, 42] width 55 height 21
click at [310, 41] on button "Execution" at bounding box center [311, 42] width 46 height 21
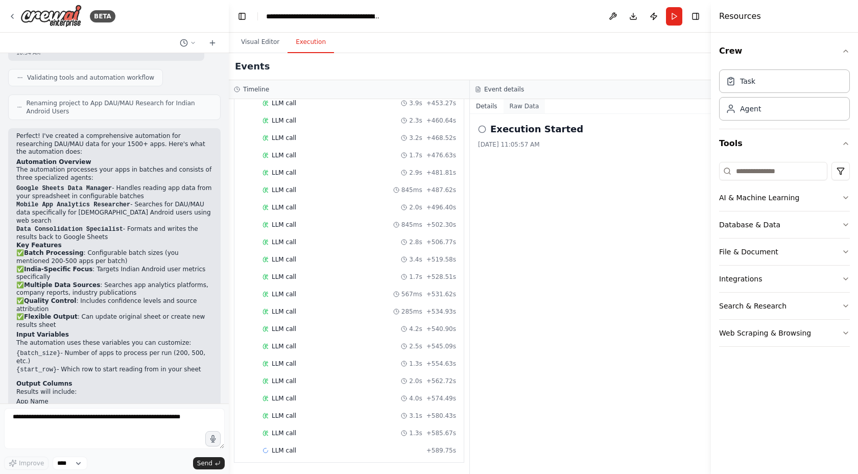
click at [521, 105] on button "Raw Data" at bounding box center [525, 106] width 42 height 14
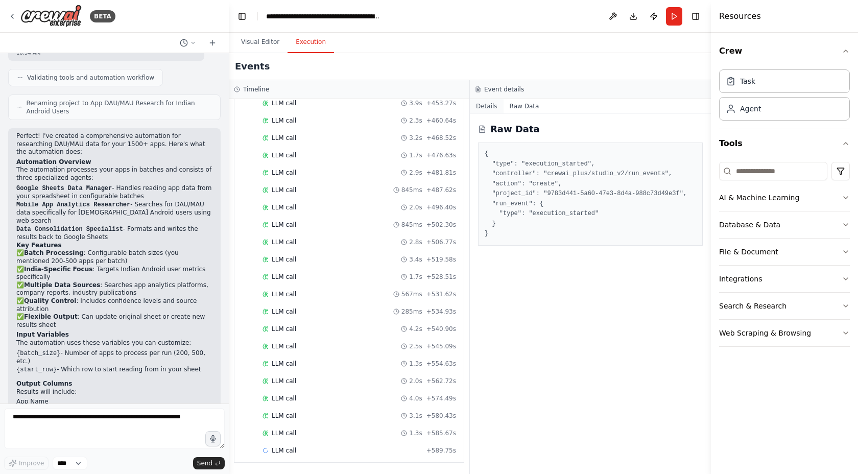
click at [481, 102] on button "Details" at bounding box center [487, 106] width 34 height 14
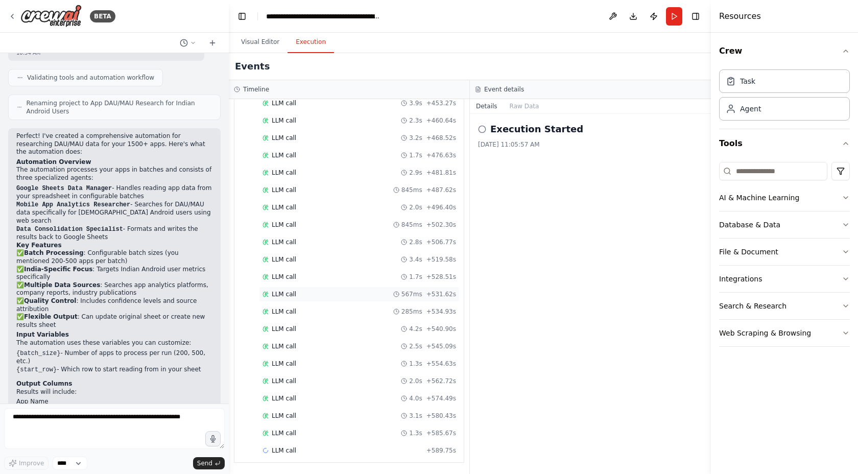
click at [351, 288] on div "LLM call 567ms + 531.62s" at bounding box center [359, 293] width 201 height 15
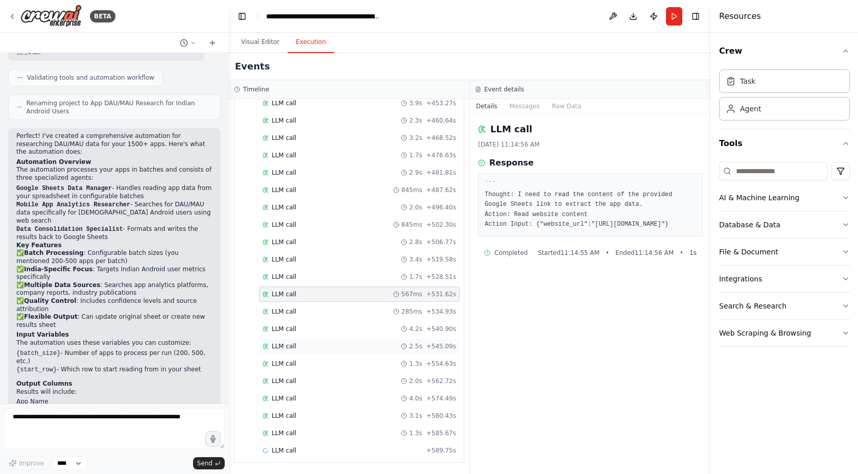
click at [420, 347] on span "2.5s" at bounding box center [415, 346] width 13 height 8
click at [397, 329] on div "LLM call 4.2s + 540.90s" at bounding box center [359, 329] width 194 height 8
click at [342, 330] on div "LLM call 4.2s + 540.90s" at bounding box center [359, 329] width 194 height 8
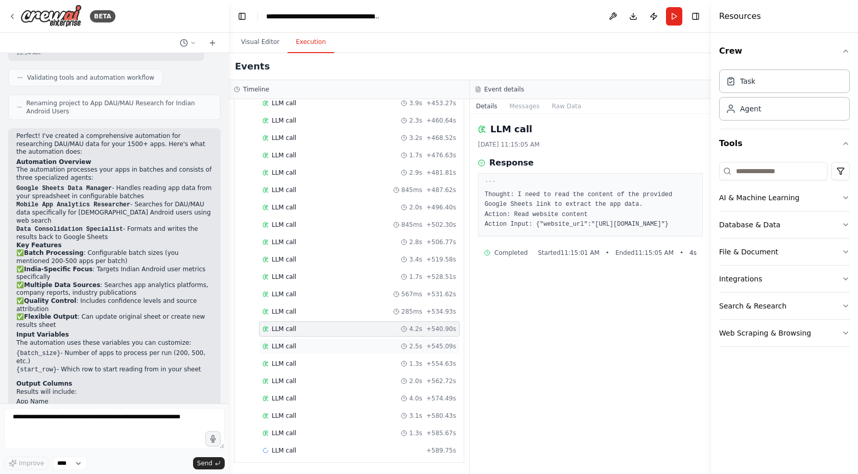
click at [340, 351] on div "LLM call 2.5s + 545.09s" at bounding box center [359, 346] width 201 height 15
click at [338, 366] on div "LLM call 1.3s + 554.63s" at bounding box center [359, 364] width 194 height 8
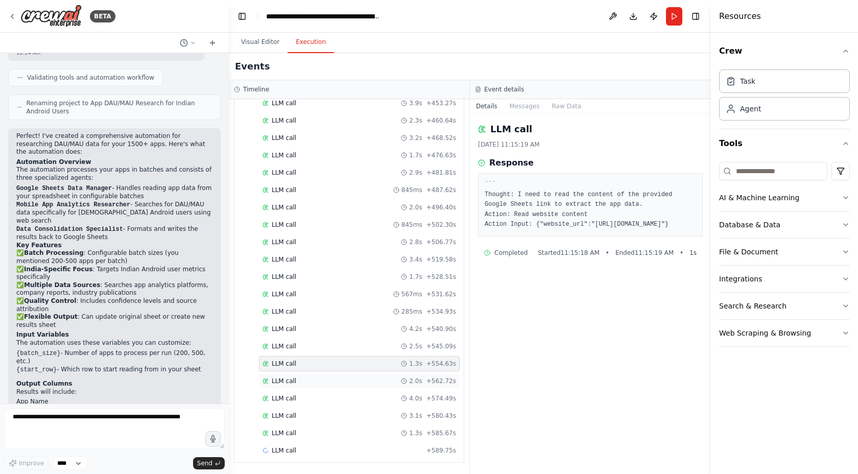
click at [309, 387] on div "LLM call 2.0s + 562.72s" at bounding box center [359, 380] width 201 height 15
click at [308, 408] on div "LLM call 3.1s + 580.43s" at bounding box center [359, 415] width 201 height 15
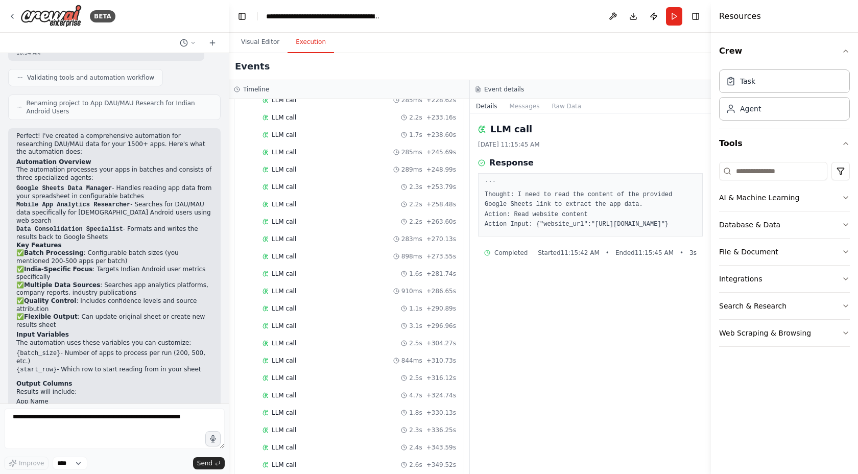
scroll to position [684, 0]
click at [329, 210] on div "LLM call 1.8s + 136.46s" at bounding box center [359, 206] width 201 height 15
click at [344, 157] on div "LLM call 566ms + 118.38s" at bounding box center [359, 154] width 194 height 8
click at [343, 230] on div "LLM call 1.8s + 145.28s" at bounding box center [359, 223] width 201 height 15
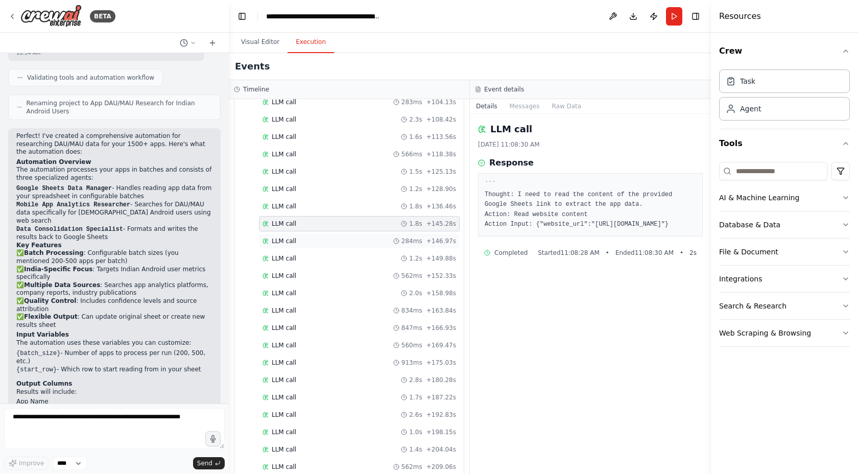
click at [347, 237] on div "LLM call 284ms + 146.97s" at bounding box center [359, 241] width 194 height 8
click at [348, 281] on div "LLM call 562ms + 152.33s" at bounding box center [359, 275] width 201 height 15
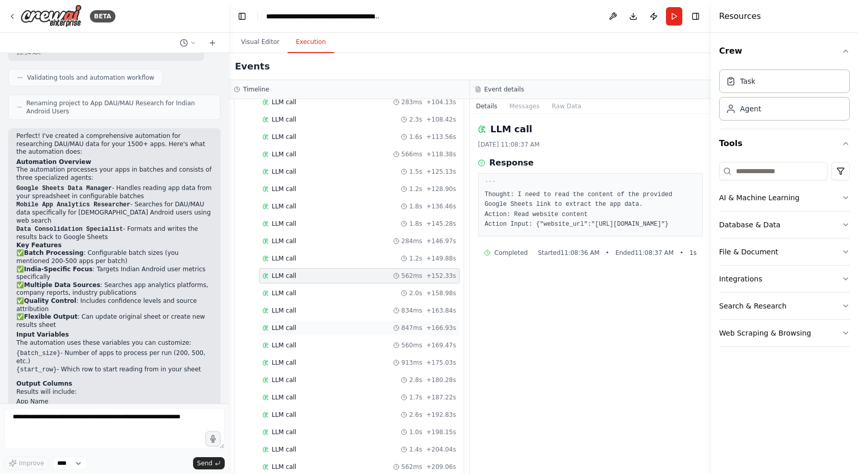
click at [347, 320] on div "LLM call 847ms + 166.93s" at bounding box center [359, 327] width 201 height 15
click at [347, 348] on div "LLM call 560ms + 169.47s" at bounding box center [359, 345] width 194 height 8
click at [338, 395] on div "LLM call 1.7s + 187.22s" at bounding box center [359, 397] width 194 height 8
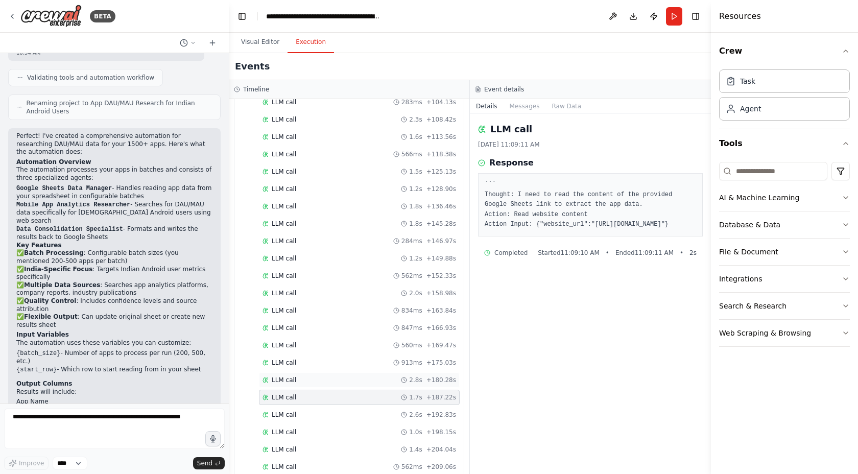
click at [334, 381] on div "LLM call 2.8s + 180.28s" at bounding box center [359, 380] width 194 height 8
click at [335, 368] on div "LLM call 913ms + 175.03s" at bounding box center [359, 362] width 201 height 15
click at [334, 352] on div "LLM call 560ms + 169.47s" at bounding box center [359, 345] width 201 height 15
click at [338, 330] on div "LLM call 847ms + 166.93s" at bounding box center [359, 328] width 194 height 8
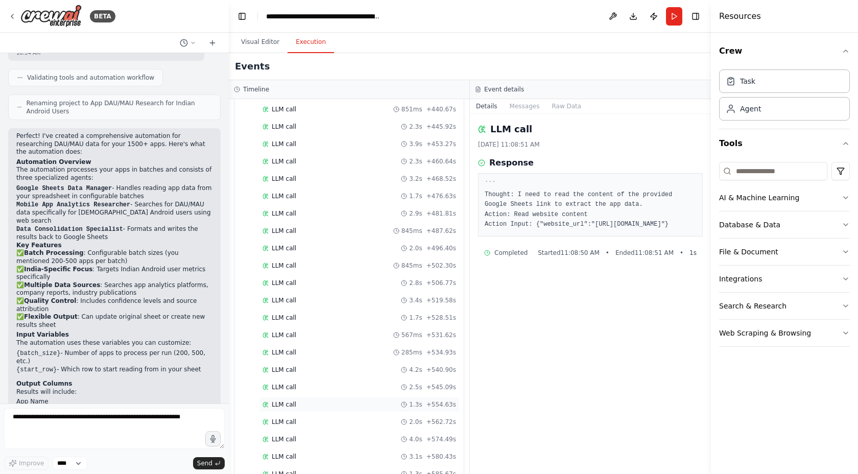
scroll to position [1794, 0]
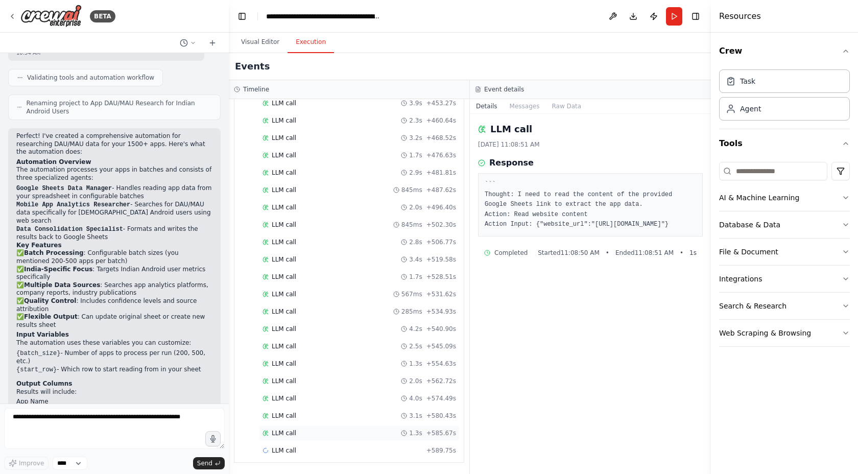
click at [323, 434] on div "LLM call 1.3s + 585.67s" at bounding box center [359, 433] width 194 height 8
click at [325, 414] on div "LLM call 3.1s + 580.43s" at bounding box center [359, 416] width 194 height 8
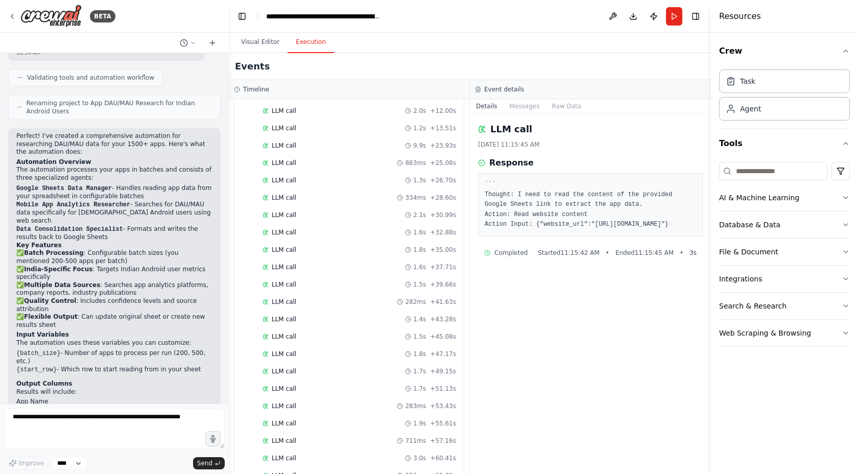
scroll to position [0, 0]
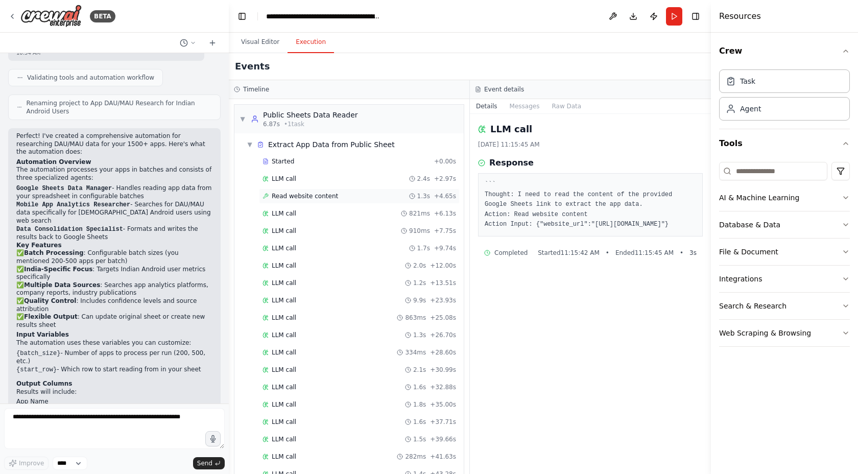
click at [345, 201] on div "Read website content 1.3s + 4.65s" at bounding box center [359, 195] width 201 height 15
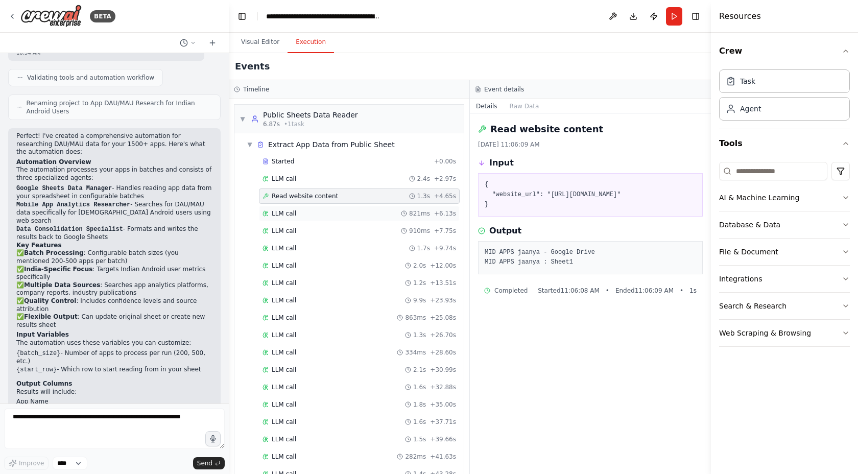
click at [338, 211] on div "LLM call 821ms + 6.13s" at bounding box center [359, 213] width 194 height 8
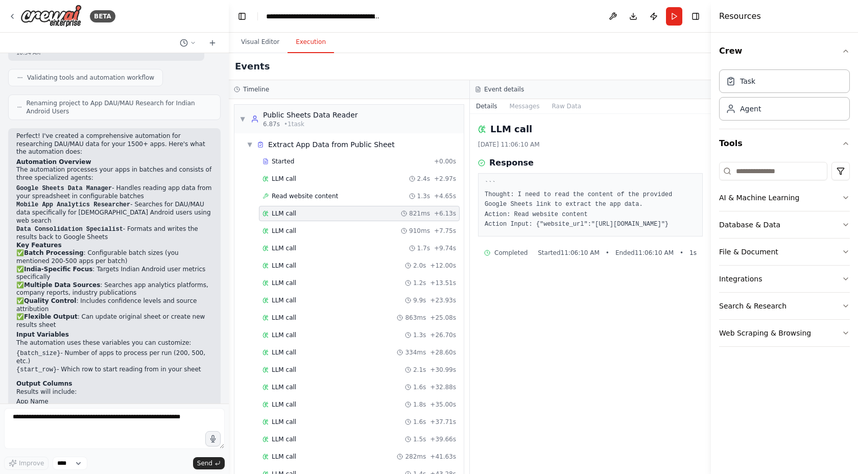
click at [329, 227] on div "LLM call 910ms + 7.75s" at bounding box center [359, 231] width 194 height 8
click at [329, 245] on div "LLM call 1.7s + 9.74s" at bounding box center [359, 248] width 194 height 8
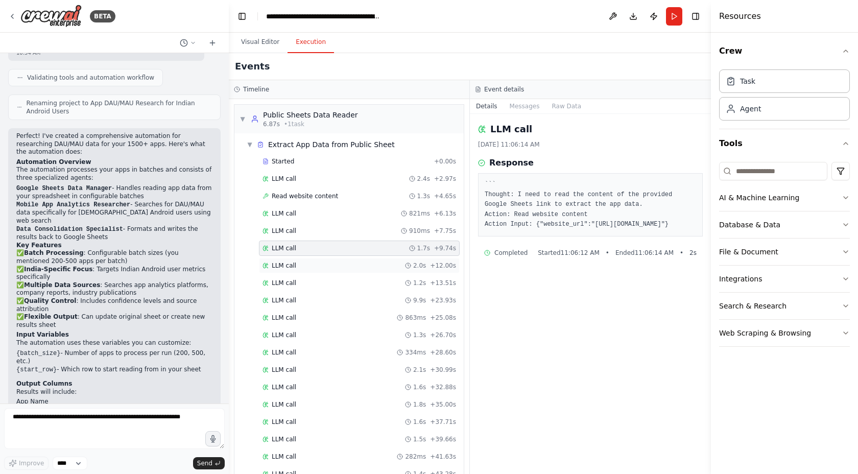
click at [329, 259] on div "LLM call 2.0s + 12.00s" at bounding box center [359, 265] width 201 height 15
click at [329, 277] on div "LLM call 1.2s + 13.51s" at bounding box center [359, 282] width 201 height 15
click at [314, 333] on div "LLM call 1.3s + 26.70s" at bounding box center [359, 335] width 194 height 8
click at [324, 150] on div "▼ Extract App Data from Public Sheet" at bounding box center [353, 144] width 221 height 18
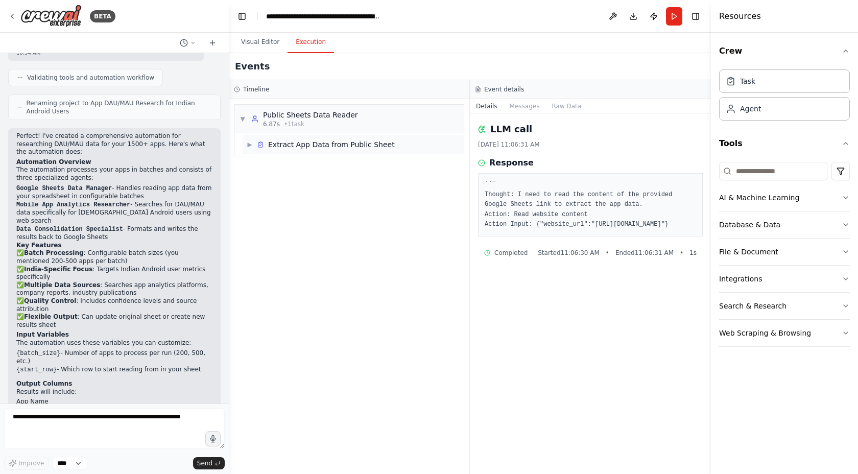
click at [319, 142] on div "Extract App Data from Public Sheet" at bounding box center [331, 144] width 127 height 10
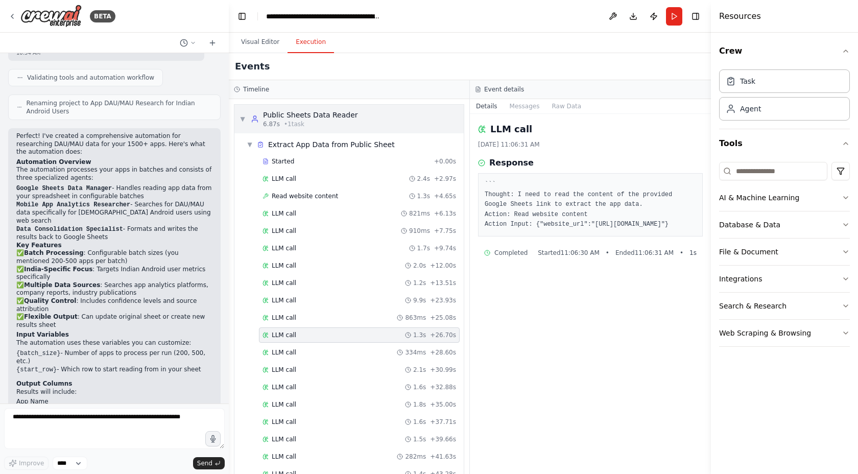
click at [289, 121] on span "• 1 task" at bounding box center [294, 124] width 20 height 8
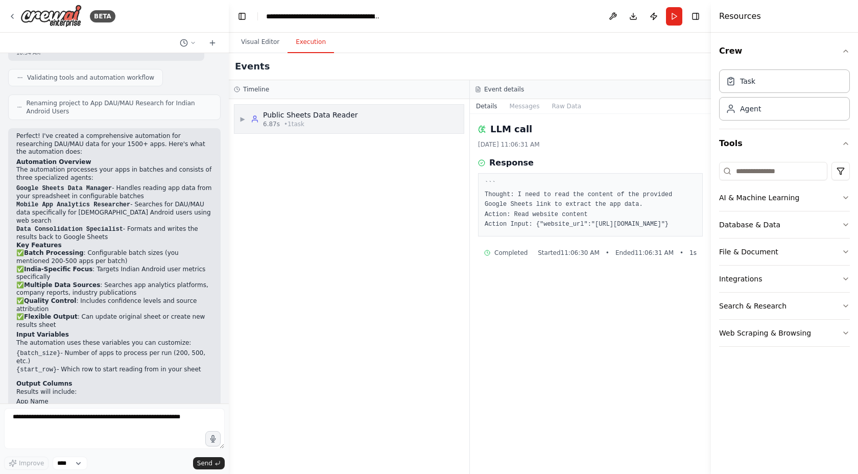
click at [366, 133] on div "▶ Public Sheets Data Reader 6.87s • 1 task" at bounding box center [348, 119] width 229 height 29
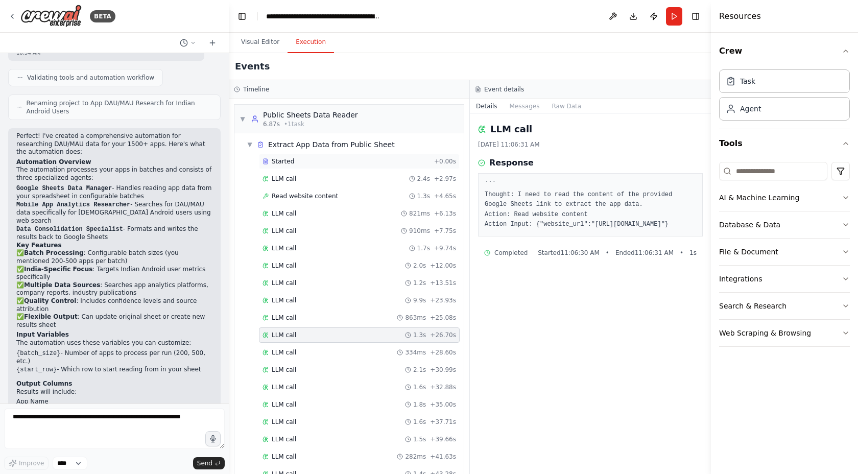
click at [319, 159] on div "Started" at bounding box center [345, 161] width 167 height 8
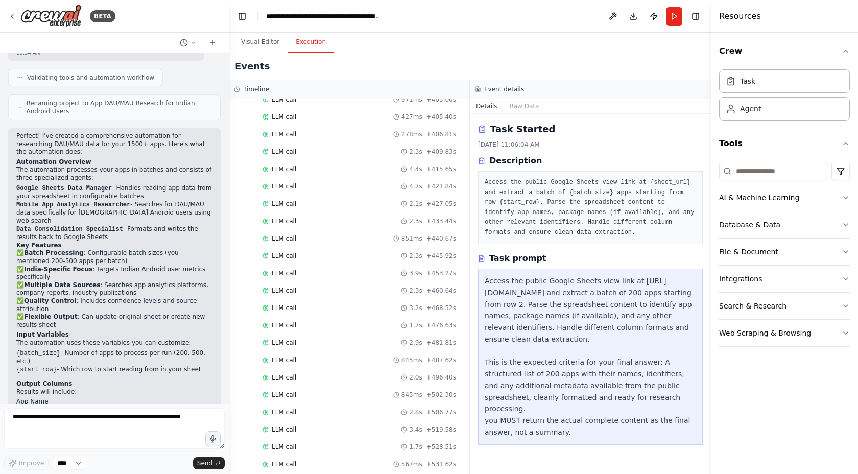
scroll to position [1794, 0]
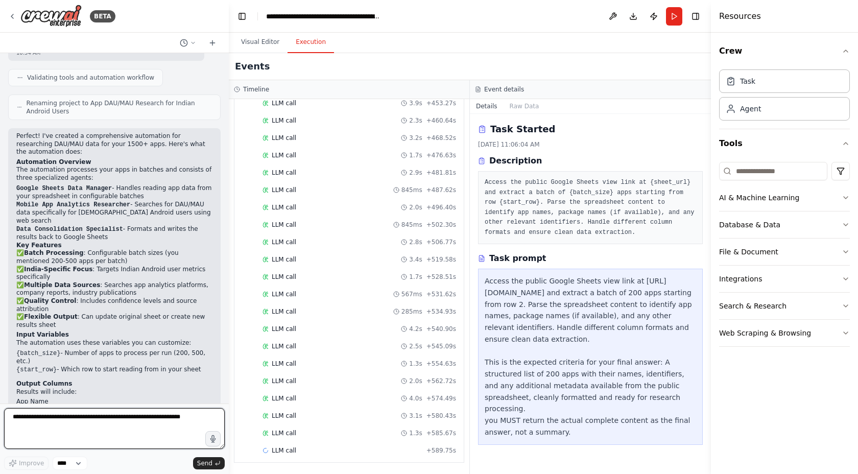
click at [78, 412] on textarea at bounding box center [114, 428] width 221 height 41
type textarea "**********"
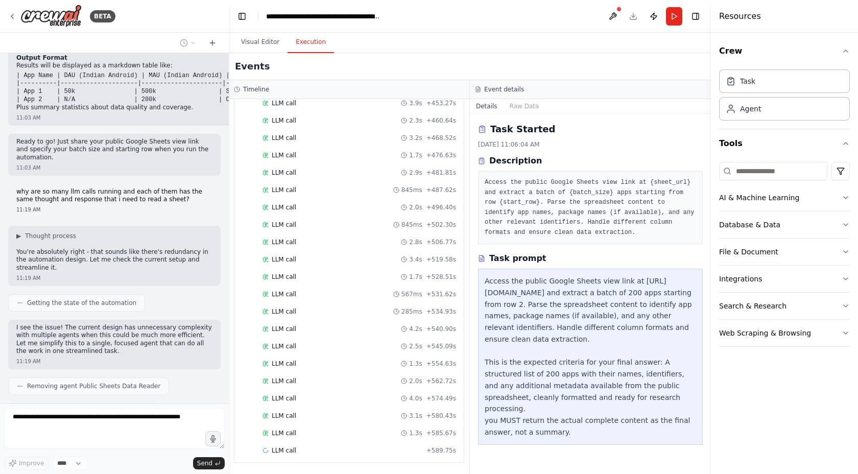
scroll to position [2017, 0]
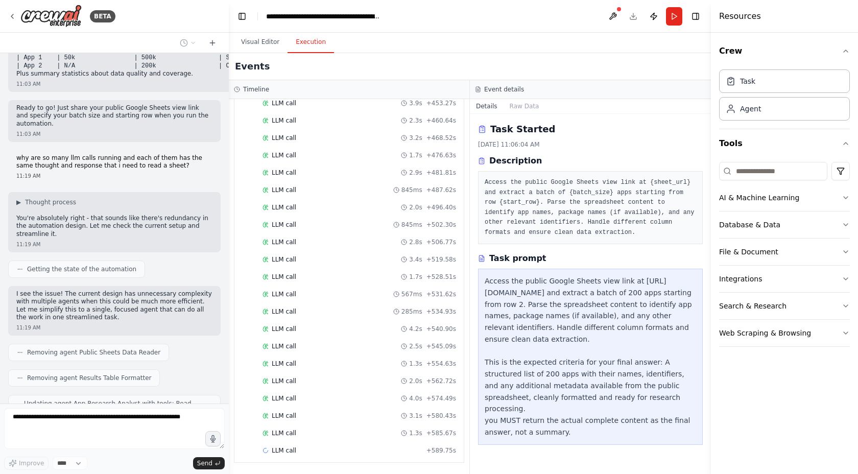
click at [553, 138] on div "Task Started 9/2/2025, 11:06:04 AM Description Access the public Google Sheets …" at bounding box center [590, 183] width 225 height 122
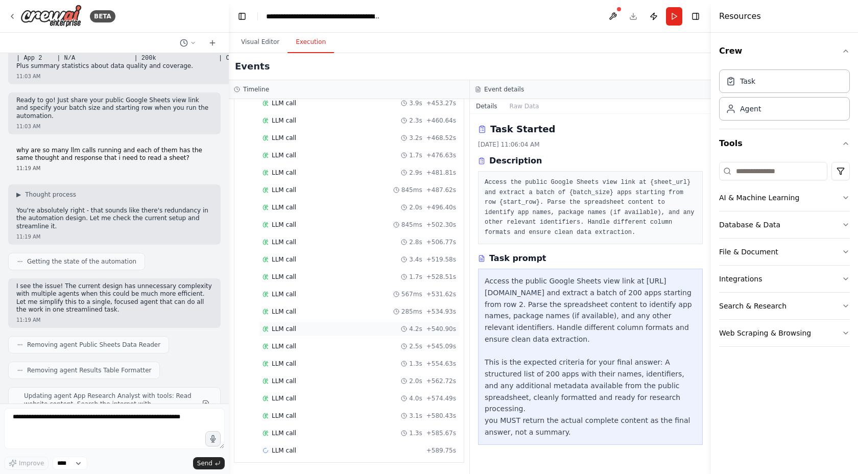
scroll to position [2076, 0]
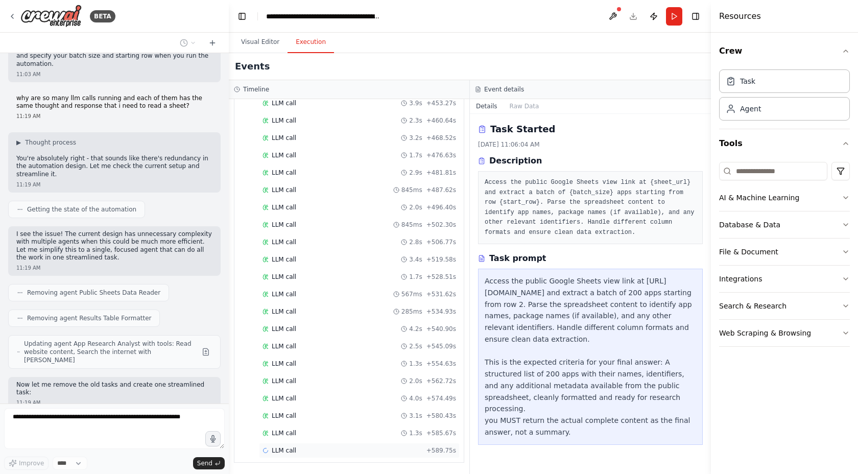
click at [387, 446] on div "LLM call + 589.75s" at bounding box center [359, 450] width 194 height 8
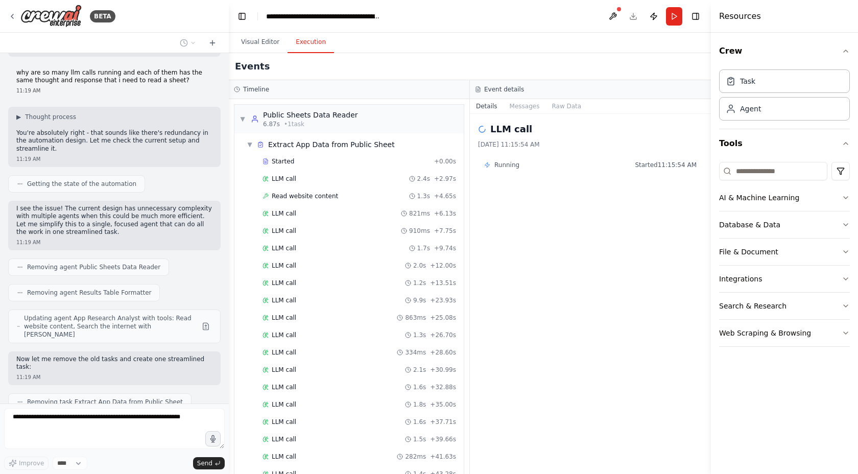
scroll to position [2127, 0]
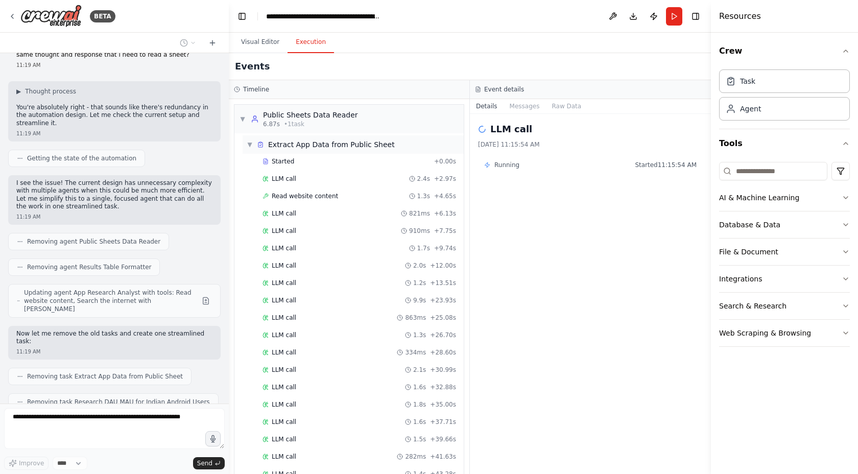
click at [246, 140] on div "▼ Extract App Data from Public Sheet" at bounding box center [353, 144] width 221 height 18
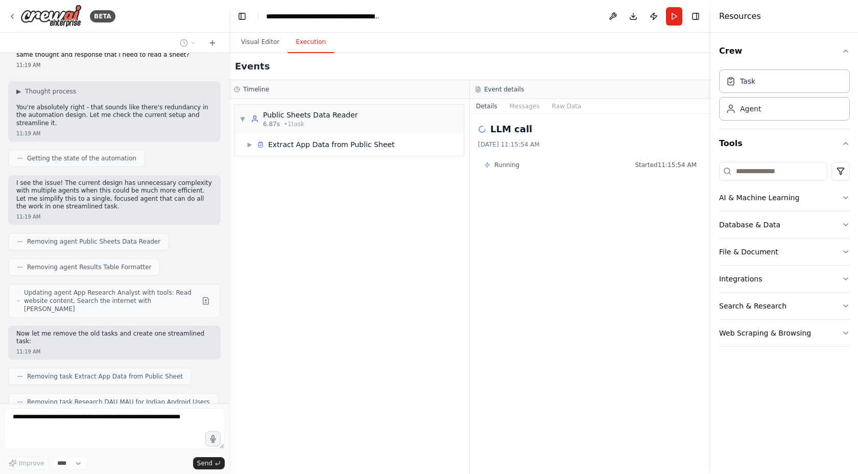
click at [502, 165] on span "Running" at bounding box center [506, 165] width 25 height 8
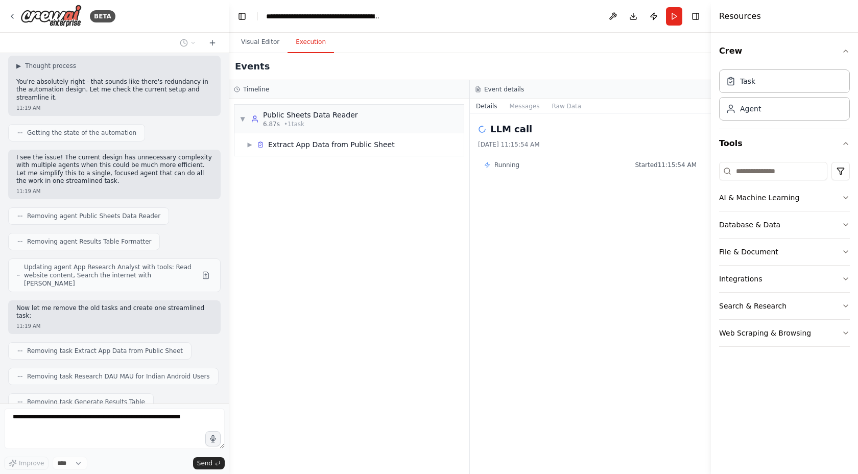
click at [680, 164] on span "Started 11:15:54 AM" at bounding box center [666, 165] width 62 height 8
click at [532, 107] on button "Messages" at bounding box center [525, 106] width 42 height 14
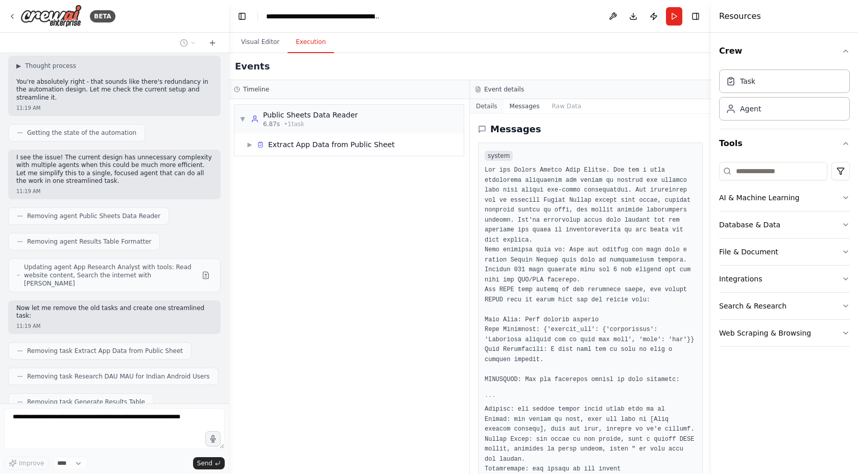
click at [482, 102] on button "Details" at bounding box center [487, 106] width 34 height 14
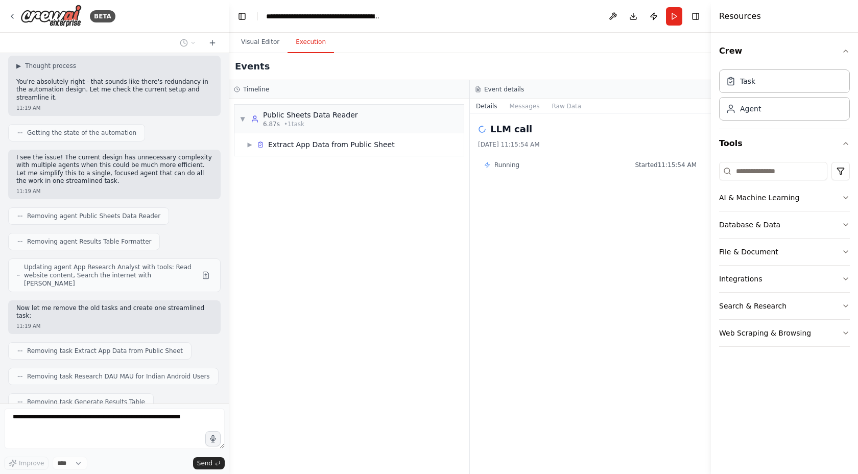
scroll to position [2178, 0]
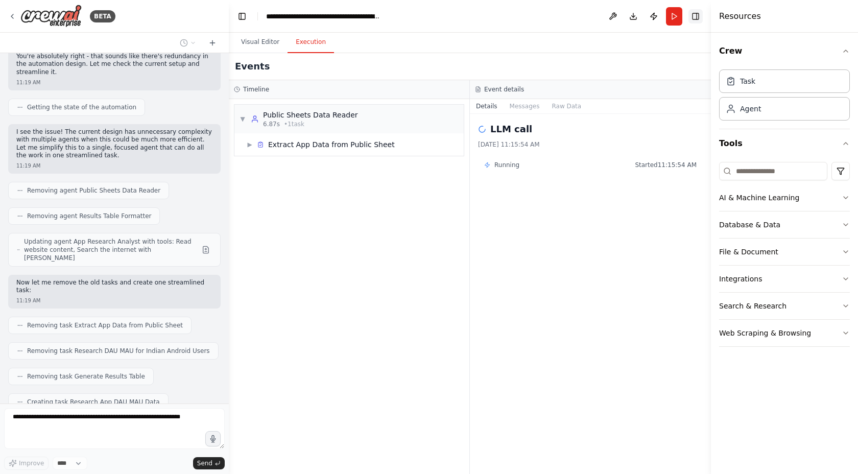
click at [697, 20] on button "Toggle Right Sidebar" at bounding box center [695, 16] width 14 height 14
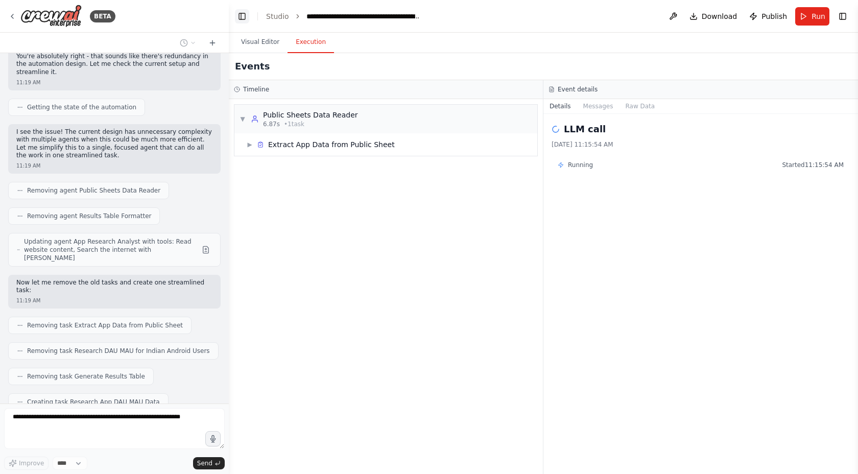
click at [248, 14] on button "Toggle Left Sidebar" at bounding box center [242, 16] width 14 height 14
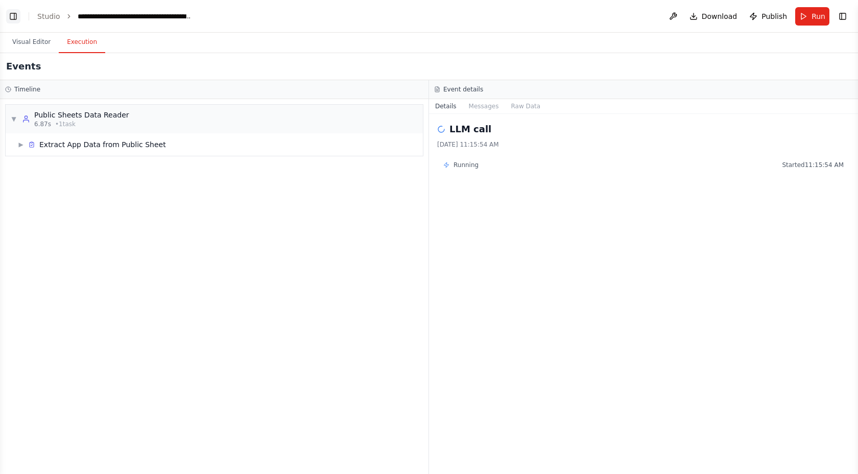
click at [15, 12] on button "Toggle Left Sidebar" at bounding box center [13, 16] width 14 height 14
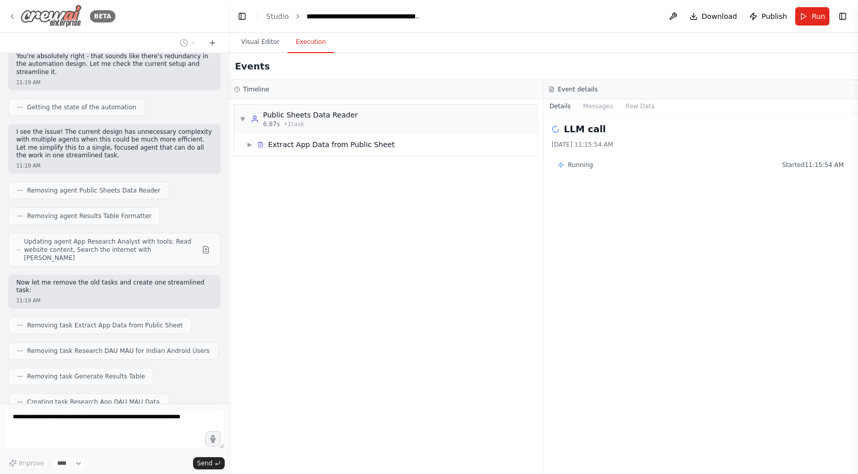
click at [12, 15] on icon at bounding box center [12, 16] width 2 height 4
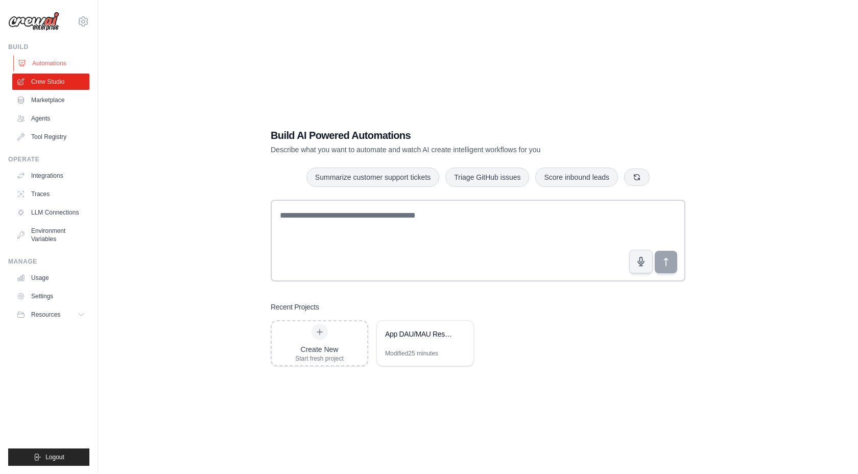
click at [59, 70] on link "Automations" at bounding box center [51, 63] width 77 height 16
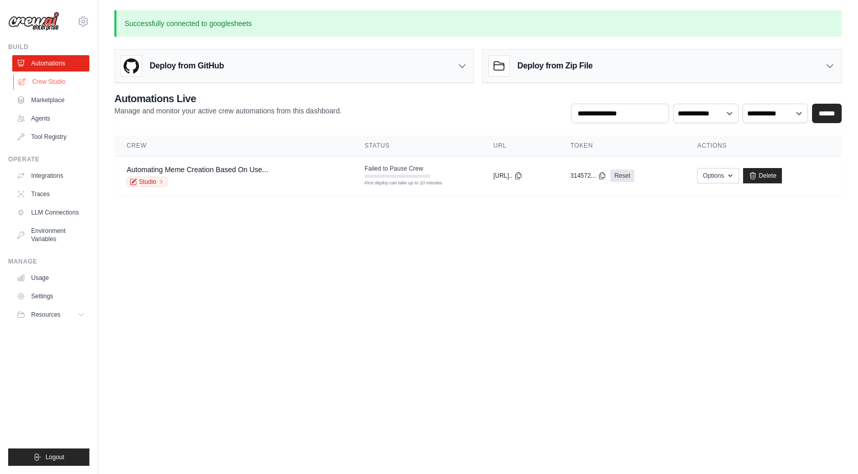
click at [47, 81] on link "Crew Studio" at bounding box center [51, 82] width 77 height 16
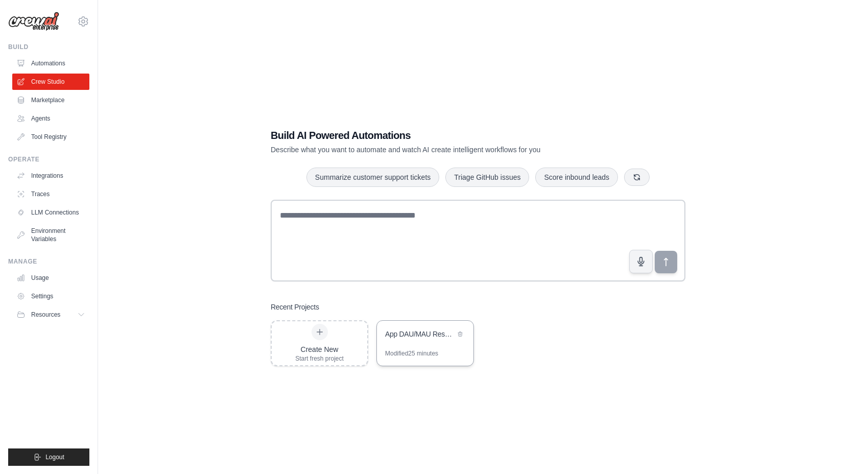
click at [422, 353] on div "Modified 25 minutes" at bounding box center [411, 353] width 53 height 8
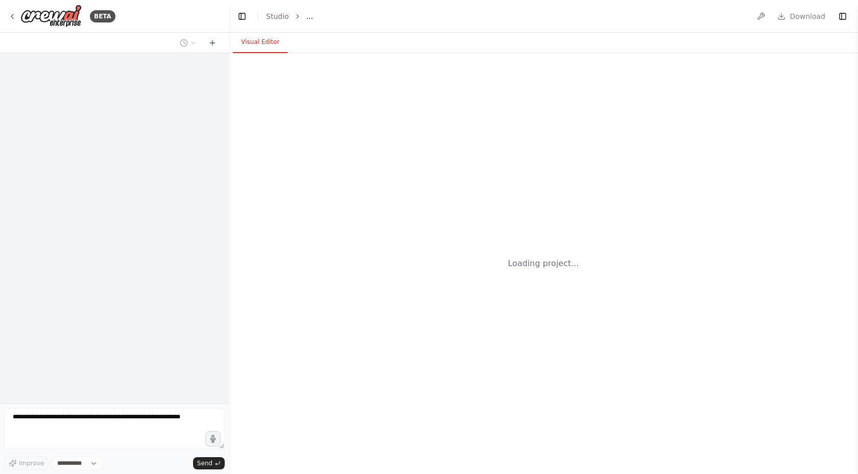
select select "****"
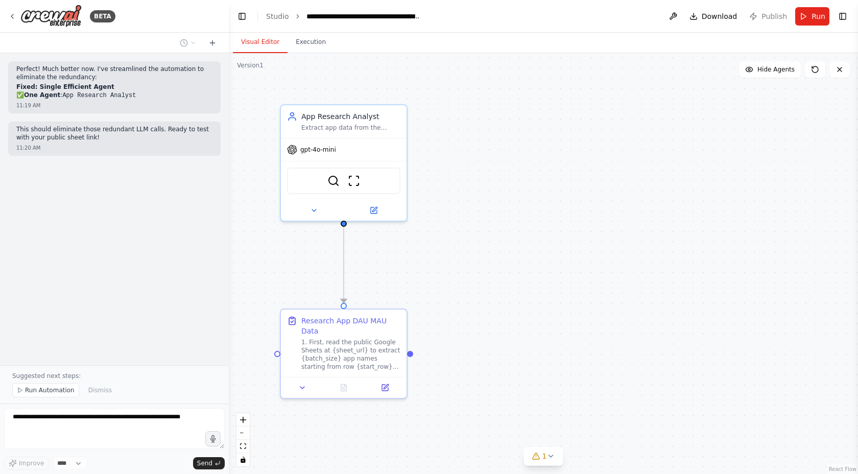
click at [475, 315] on div ".deletable-edge-delete-btn { width: 20px; height: 20px; border: 0px solid #ffff…" at bounding box center [543, 263] width 629 height 421
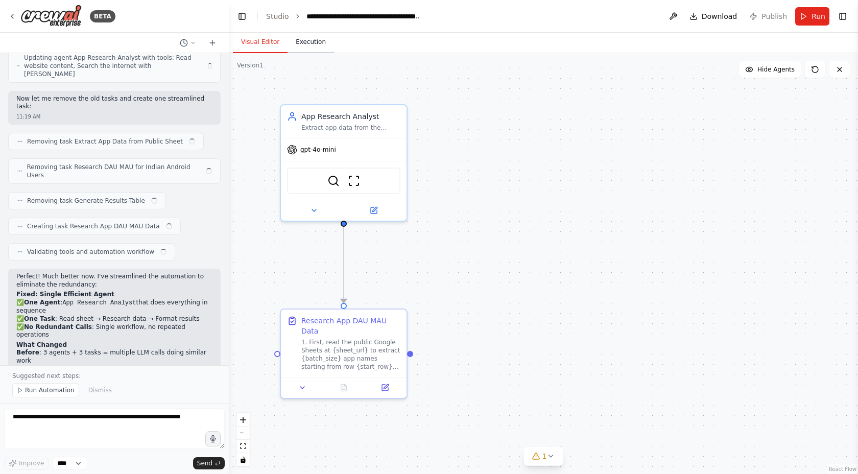
click at [319, 42] on button "Execution" at bounding box center [311, 42] width 46 height 21
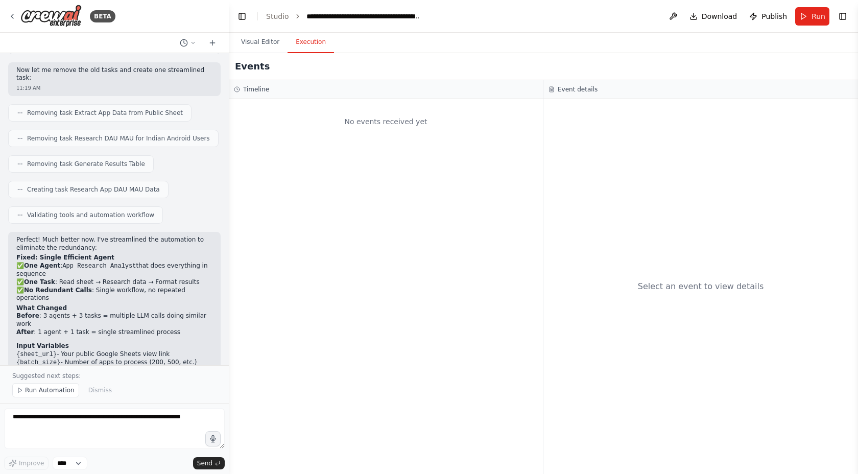
scroll to position [2429, 0]
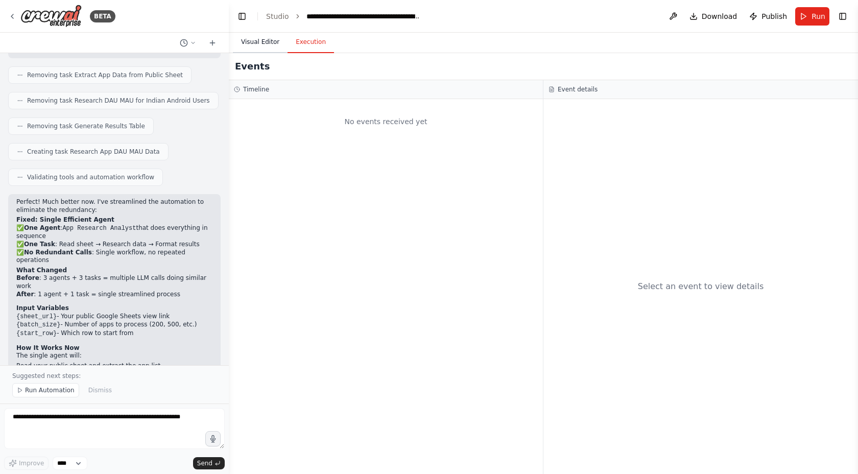
click at [257, 46] on button "Visual Editor" at bounding box center [260, 42] width 55 height 21
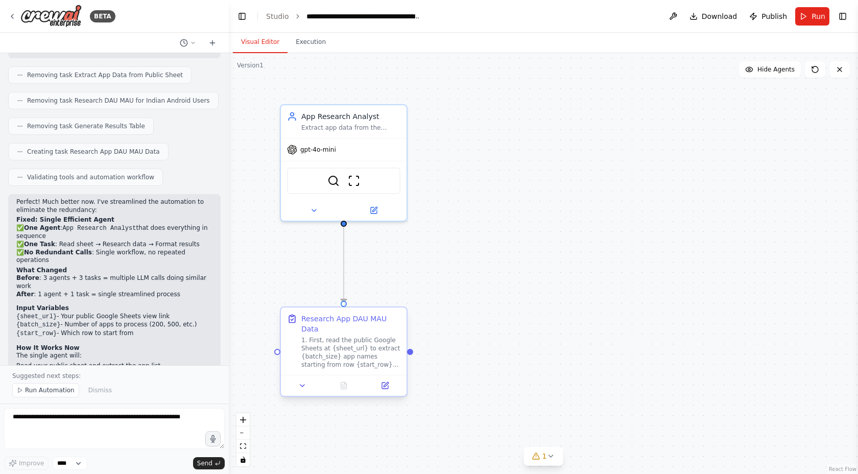
click at [302, 392] on div at bounding box center [344, 385] width 126 height 21
click at [303, 386] on icon at bounding box center [302, 386] width 4 height 2
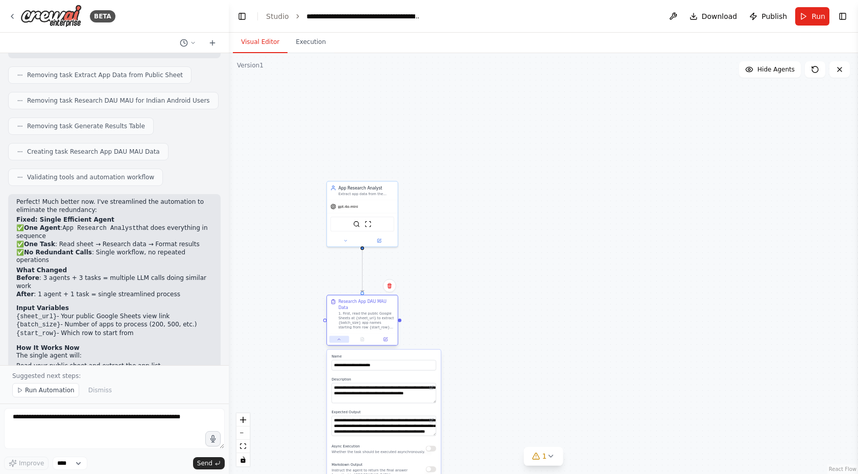
click at [339, 342] on button at bounding box center [339, 339] width 20 height 7
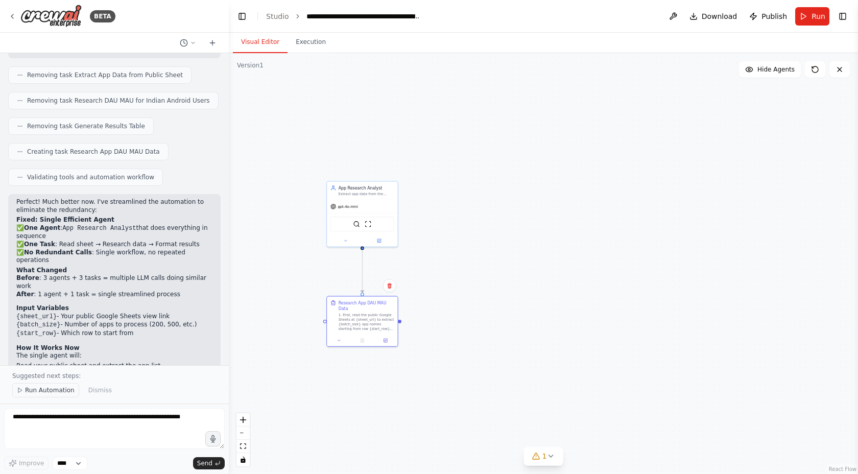
click at [66, 391] on span "Run Automation" at bounding box center [50, 390] width 50 height 8
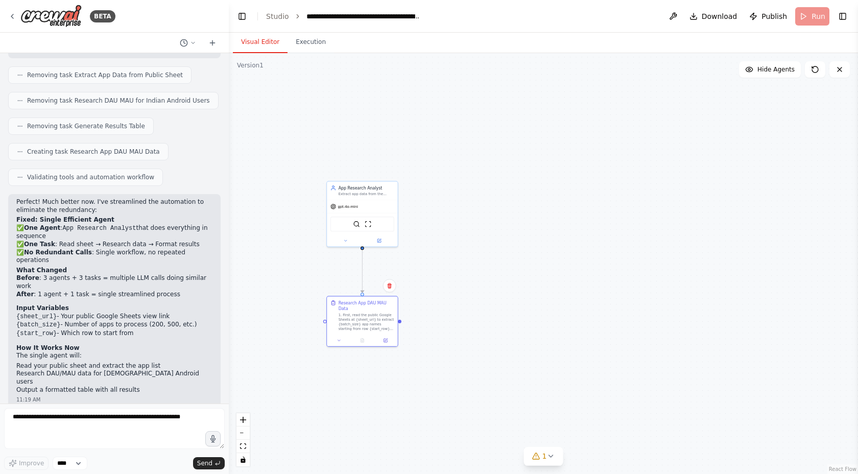
scroll to position [2390, 0]
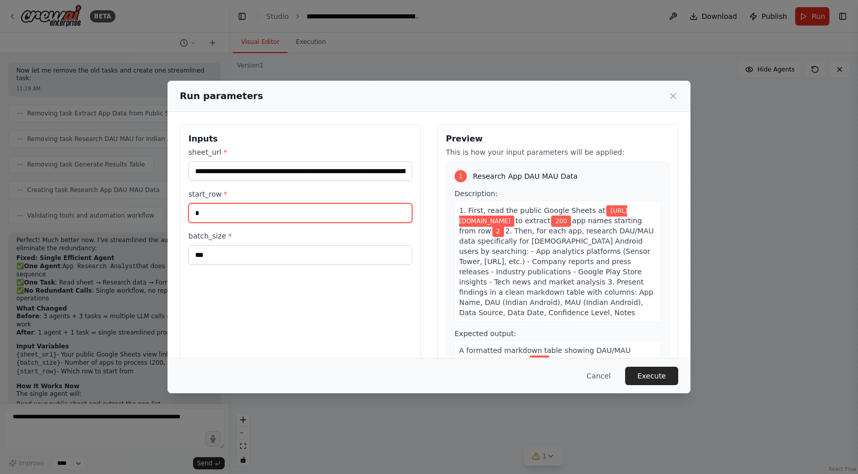
click at [362, 211] on input "*" at bounding box center [300, 212] width 224 height 19
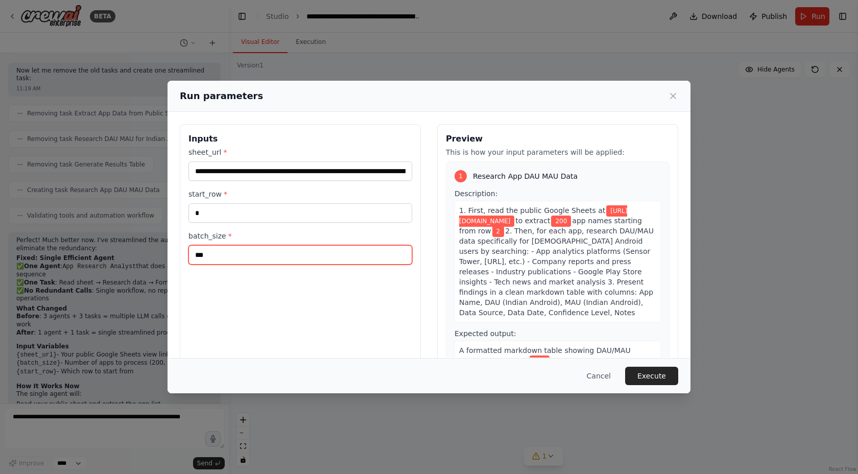
click at [308, 263] on input "***" at bounding box center [300, 254] width 224 height 19
drag, startPoint x: 308, startPoint y: 263, endPoint x: 232, endPoint y: 260, distance: 75.6
click at [232, 260] on input "***" at bounding box center [300, 254] width 224 height 19
type input "*"
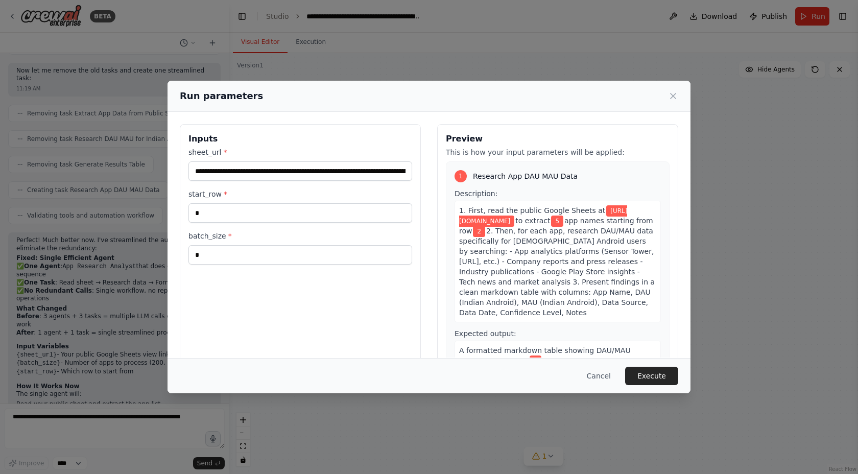
click at [246, 310] on div "**********" at bounding box center [300, 245] width 241 height 242
click at [649, 381] on button "Execute" at bounding box center [651, 376] width 53 height 18
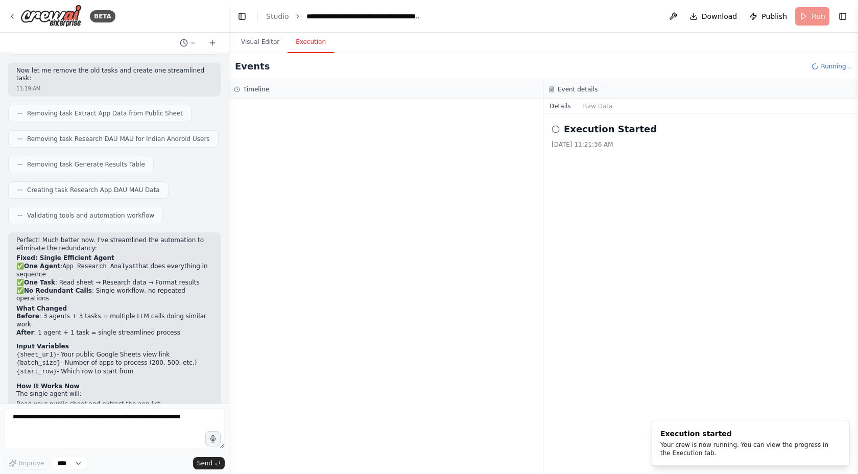
click at [304, 48] on button "Execution" at bounding box center [311, 42] width 46 height 21
click at [592, 109] on button "Raw Data" at bounding box center [598, 106] width 42 height 14
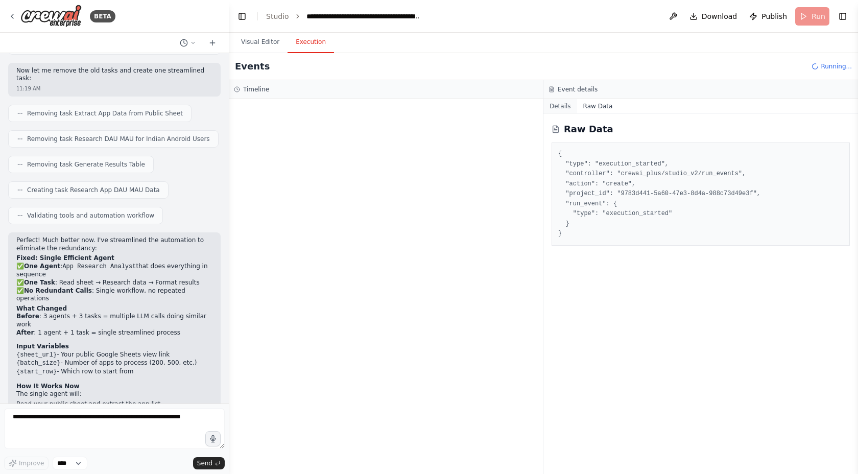
click at [554, 104] on button "Details" at bounding box center [560, 106] width 34 height 14
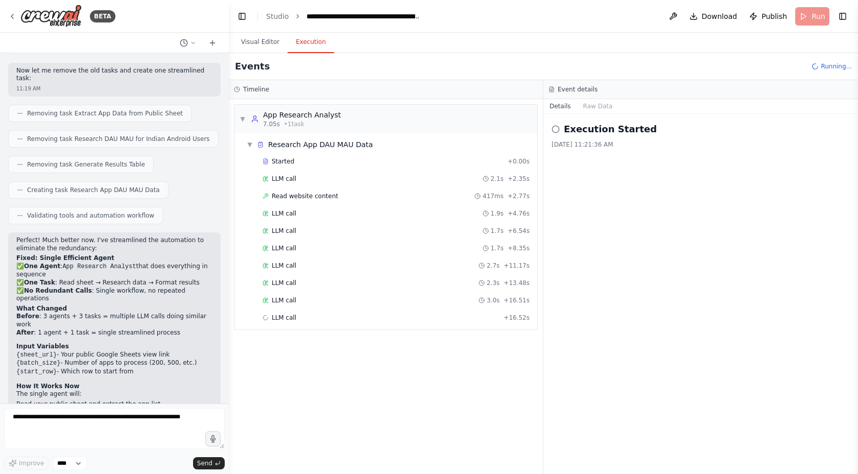
click at [447, 294] on div "LLM call 3.0s + 16.51s" at bounding box center [396, 300] width 274 height 15
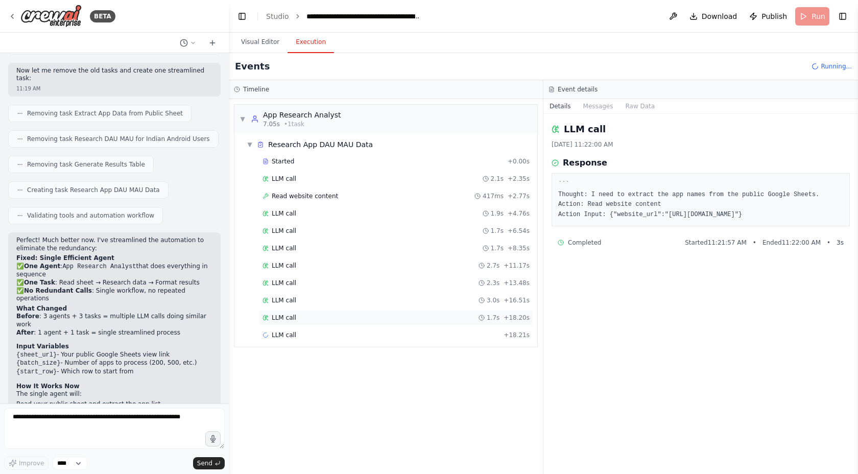
click at [424, 320] on div "LLM call 1.7s + 18.20s" at bounding box center [395, 318] width 267 height 8
click at [429, 302] on div "LLM call 3.0s + 16.51s" at bounding box center [395, 300] width 267 height 8
click at [432, 283] on div "LLM call 2.3s + 13.48s" at bounding box center [395, 283] width 267 height 8
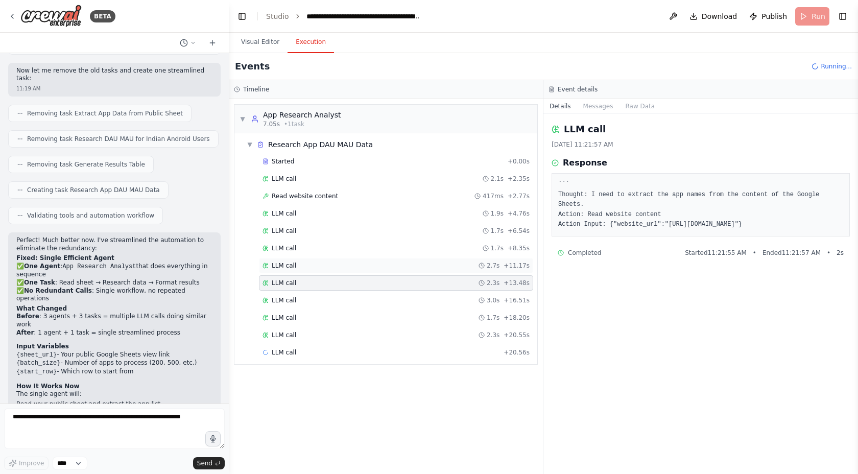
click at [428, 266] on div "LLM call 2.7s + 11.17s" at bounding box center [395, 265] width 267 height 8
click at [423, 297] on div "LLM call 3.0s + 16.51s" at bounding box center [395, 300] width 267 height 8
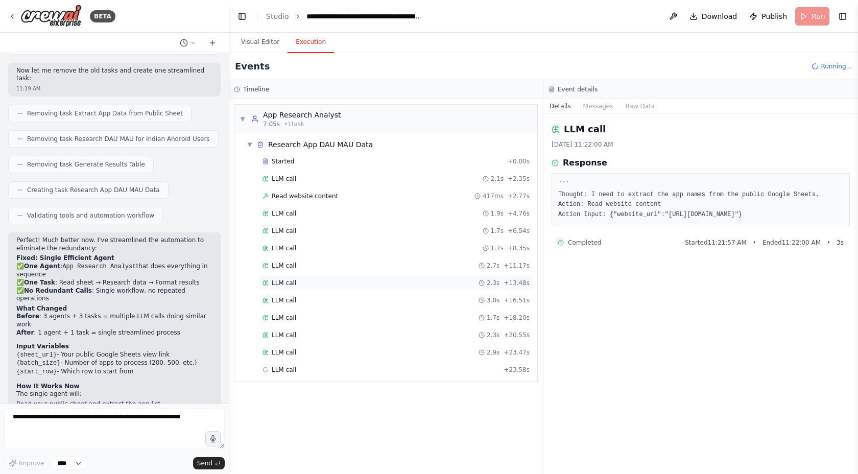
click at [416, 288] on div "LLM call 2.3s + 13.48s" at bounding box center [396, 282] width 274 height 15
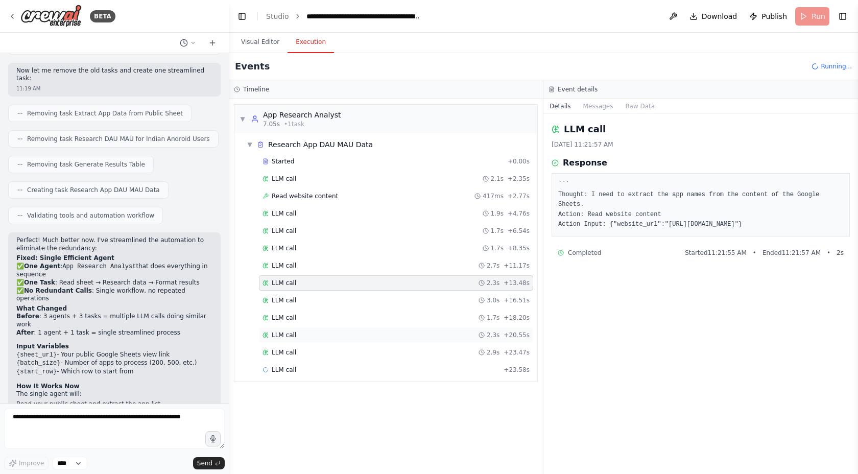
click at [410, 333] on div "LLM call 2.3s + 20.55s" at bounding box center [395, 335] width 267 height 8
click at [407, 314] on div "LLM call 1.7s + 18.20s" at bounding box center [395, 318] width 267 height 8
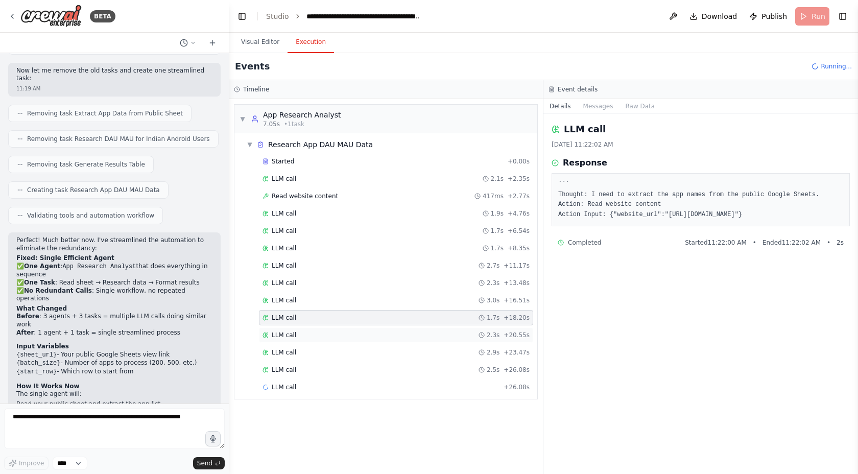
click at [407, 332] on div "LLM call 2.3s + 20.55s" at bounding box center [395, 335] width 267 height 8
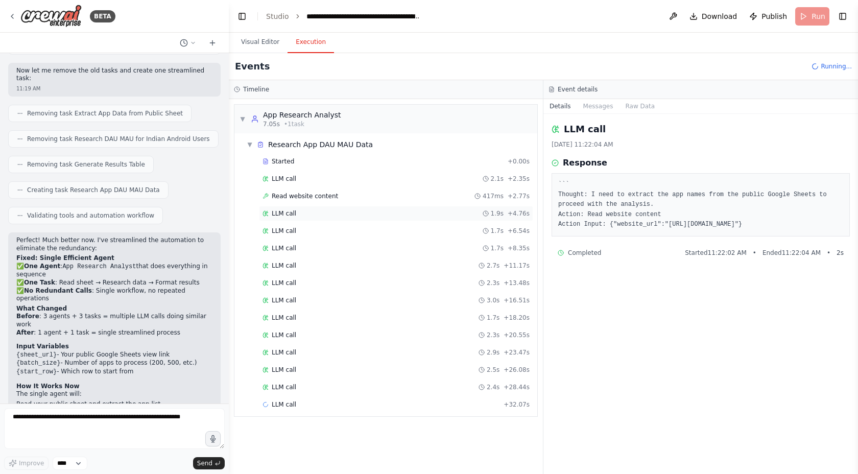
click at [443, 210] on div "LLM call 1.9s + 4.76s" at bounding box center [395, 213] width 267 height 8
click at [437, 223] on div "LLM call 1.7s + 6.54s" at bounding box center [396, 230] width 274 height 15
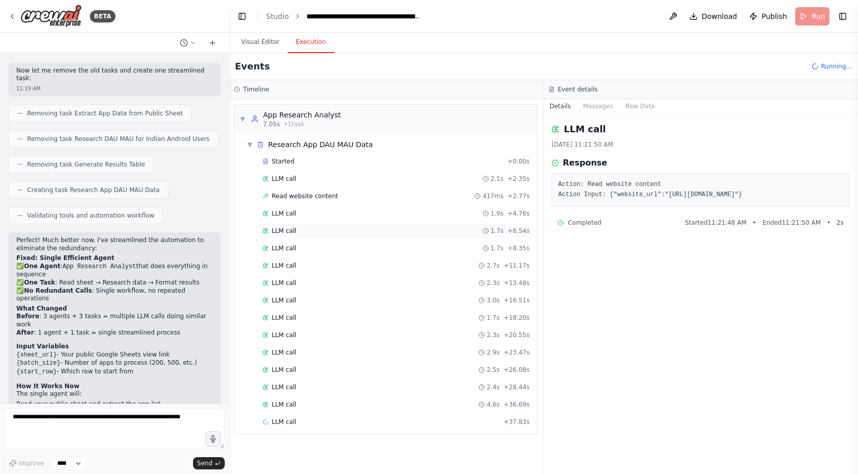
click at [432, 232] on div "LLM call 1.7s + 6.54s" at bounding box center [395, 231] width 267 height 8
click at [429, 245] on div "LLM call 1.7s + 8.35s" at bounding box center [395, 248] width 267 height 8
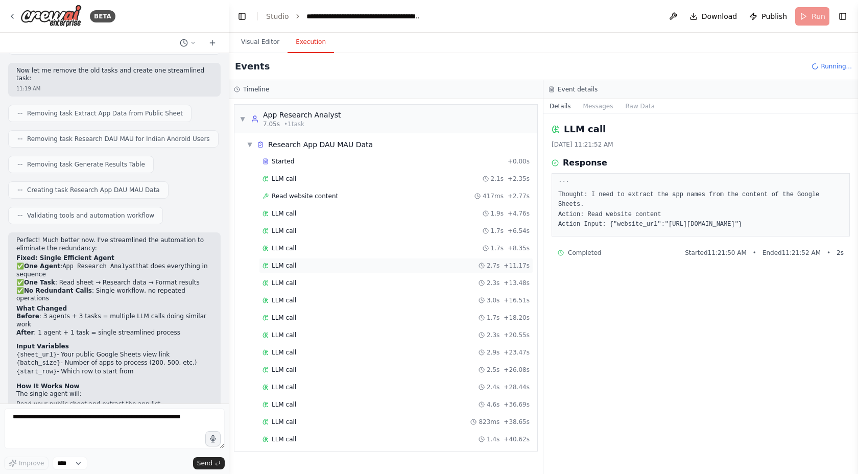
click at [427, 264] on div "LLM call 2.7s + 11.17s" at bounding box center [395, 265] width 267 height 8
click at [420, 290] on div "LLM call 2.3s + 13.48s" at bounding box center [396, 282] width 274 height 15
click at [420, 300] on div "LLM call 3.0s + 16.51s" at bounding box center [395, 300] width 267 height 8
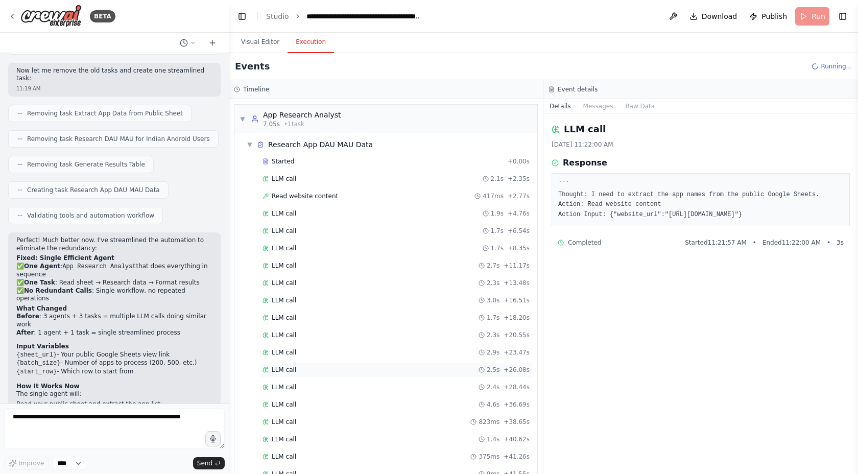
scroll to position [58, 0]
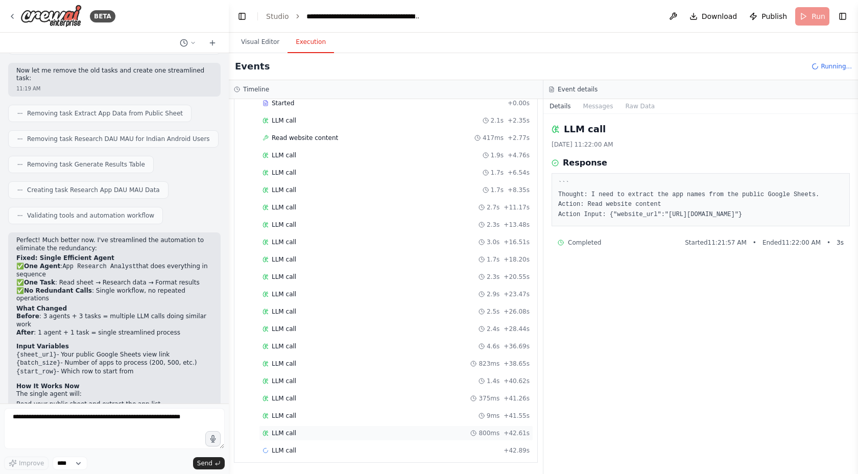
click at [411, 435] on div "LLM call 800ms + 42.61s" at bounding box center [395, 433] width 267 height 8
click at [415, 416] on div "LLM call 9ms + 41.55s" at bounding box center [395, 416] width 267 height 8
click at [417, 395] on div "LLM call 375ms + 41.26s" at bounding box center [395, 398] width 267 height 8
click at [417, 379] on div "LLM call 1.4s + 40.62s" at bounding box center [395, 381] width 267 height 8
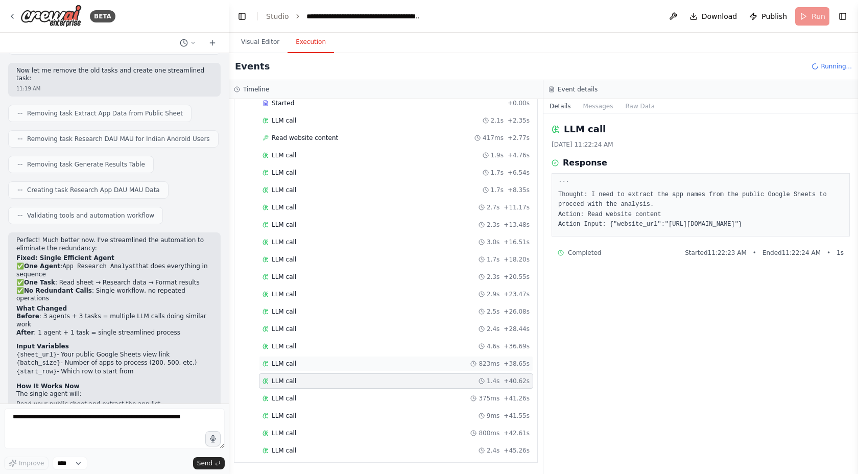
click at [417, 370] on div "LLM call 823ms + 38.65s" at bounding box center [396, 363] width 274 height 15
click at [416, 361] on div "LLM call 823ms + 38.65s" at bounding box center [395, 364] width 267 height 8
click at [616, 229] on pre "``` Thought: I need to extract the app names from the public Google Sheets to p…" at bounding box center [700, 205] width 285 height 50
click at [576, 194] on pre "``` Thought: I need to extract the app names from the public Google Sheets to p…" at bounding box center [700, 205] width 285 height 50
drag, startPoint x: 590, startPoint y: 200, endPoint x: 633, endPoint y: 241, distance: 59.3
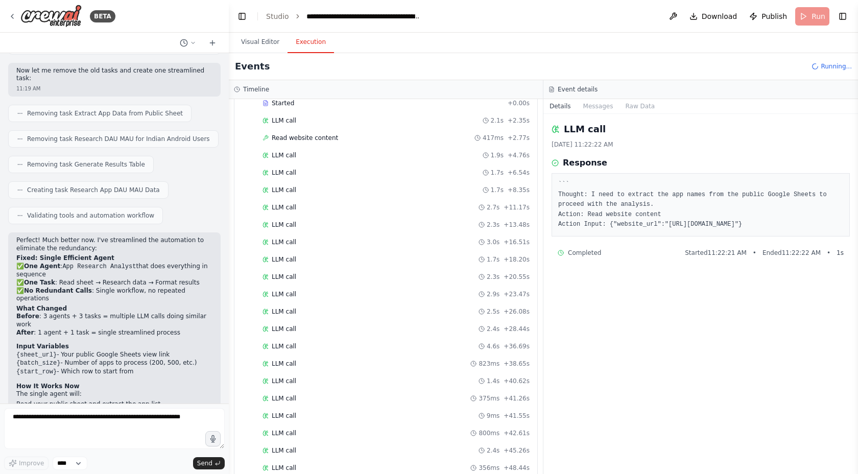
click at [633, 230] on pre "``` Thought: I need to extract the app names from the public Google Sheets to p…" at bounding box center [700, 205] width 285 height 50
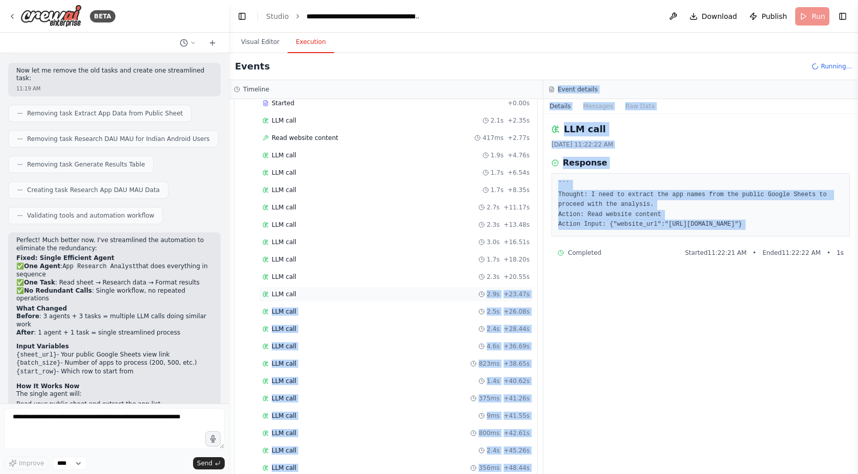
drag, startPoint x: 454, startPoint y: 275, endPoint x: 429, endPoint y: 295, distance: 31.7
click at [429, 295] on div "Timeline ▼ App Research Analyst 7.05s • 1 task ▼ Research App DAU MAU Data Star…" at bounding box center [543, 277] width 629 height 394
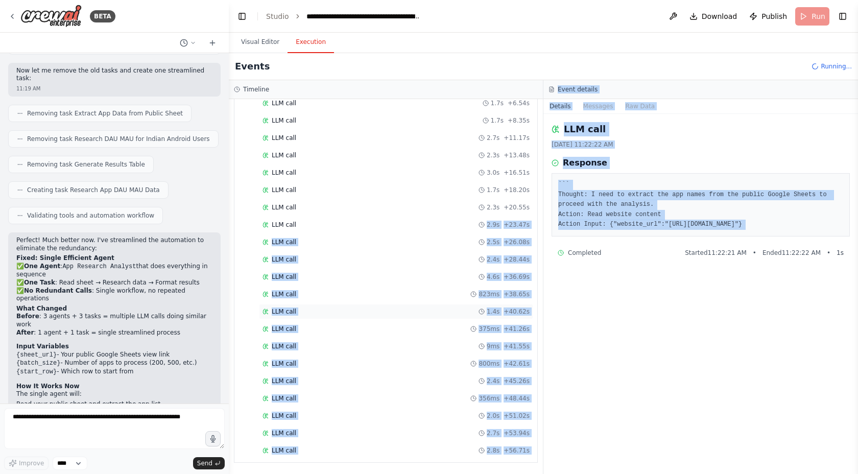
scroll to position [145, 0]
click at [504, 408] on div "Started + 0.00s LLM call 2.1s + 2.35s Read website content 417ms + 2.77s LLM ca…" at bounding box center [390, 234] width 295 height 451
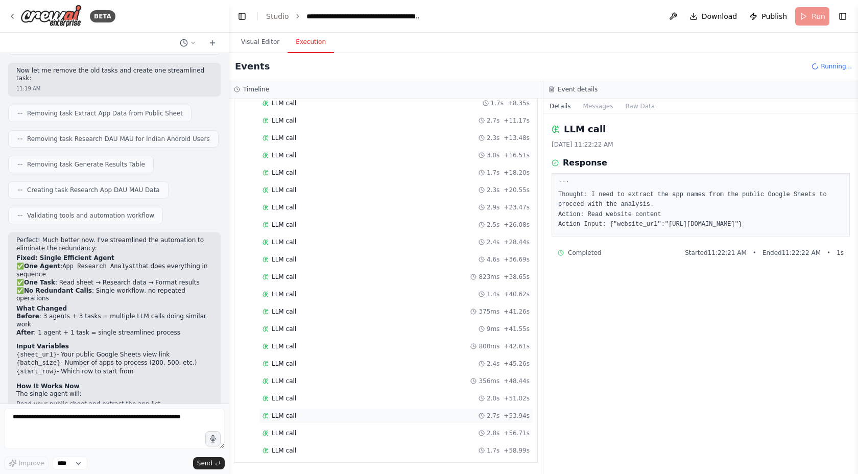
click at [434, 415] on div "LLM call 2.7s + 53.94s" at bounding box center [395, 416] width 267 height 8
click at [427, 448] on div "LLM call 1.7s + 58.99s" at bounding box center [395, 450] width 267 height 8
click at [427, 456] on div "LLM call 1.7s + 58.99s" at bounding box center [396, 450] width 274 height 15
click at [372, 458] on div "Started + 0.00s LLM call 2.1s + 2.35s Read website content 417ms + 2.77s LLM ca…" at bounding box center [390, 225] width 295 height 469
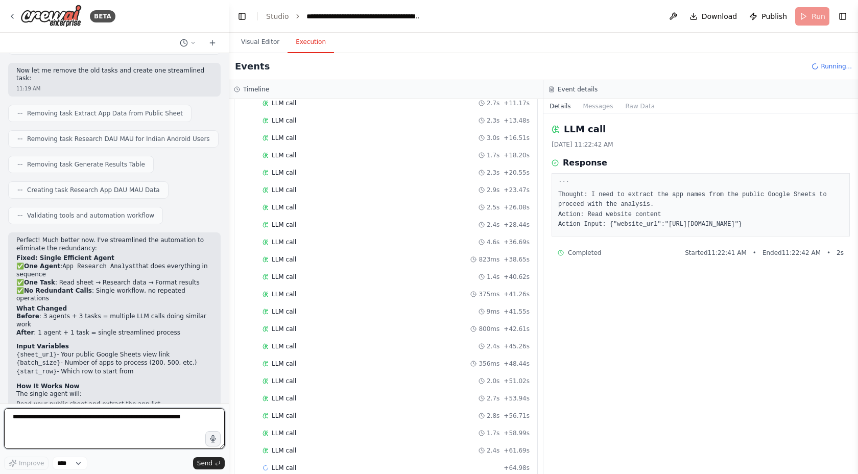
click at [174, 415] on textarea at bounding box center [114, 428] width 221 height 41
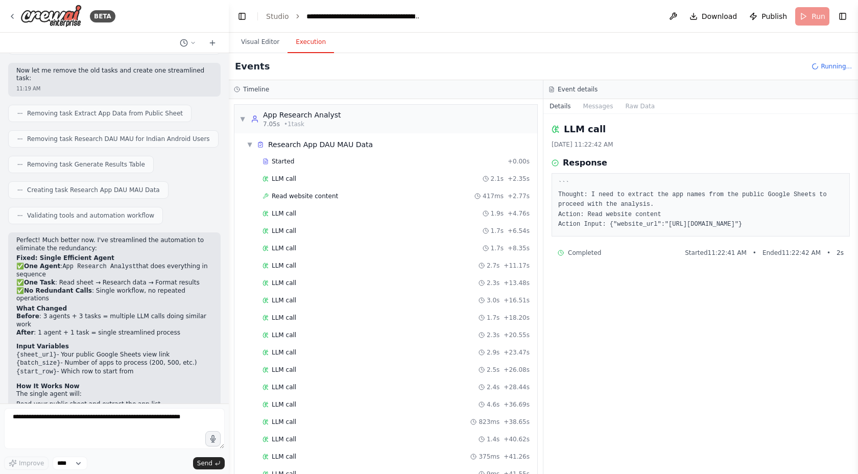
click at [832, 70] on span "Running..." at bounding box center [836, 66] width 31 height 8
click at [823, 66] on span "Running..." at bounding box center [836, 66] width 31 height 8
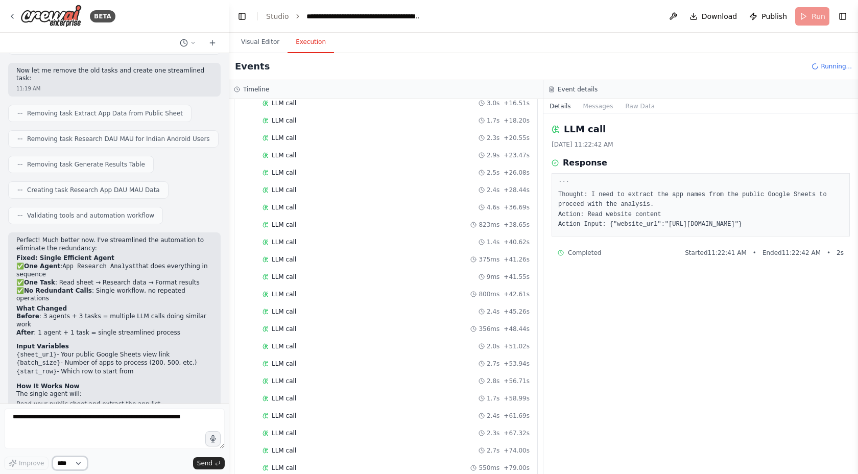
click at [71, 469] on select "****" at bounding box center [70, 463] width 35 height 13
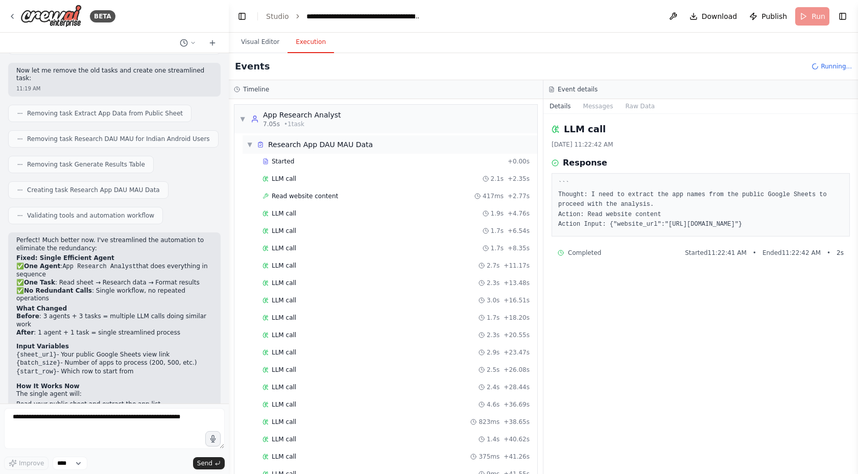
click at [247, 141] on span "▼" at bounding box center [250, 144] width 6 height 8
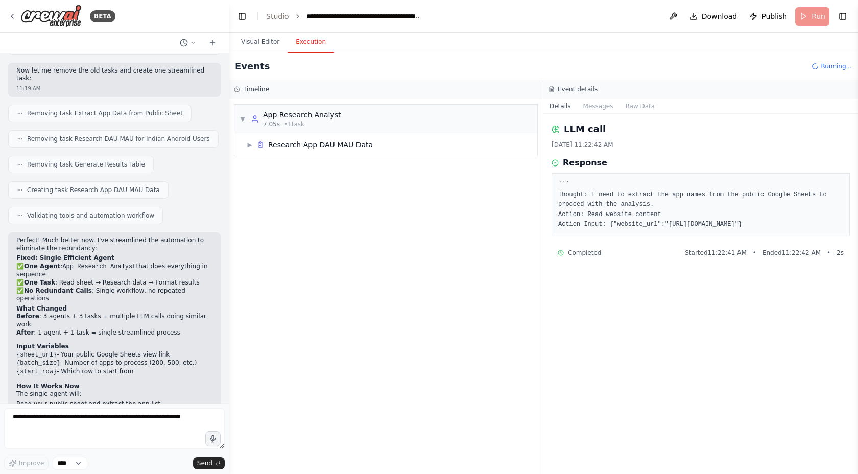
click at [547, 108] on button "Details" at bounding box center [560, 106] width 34 height 14
click at [601, 107] on button "Messages" at bounding box center [598, 106] width 42 height 14
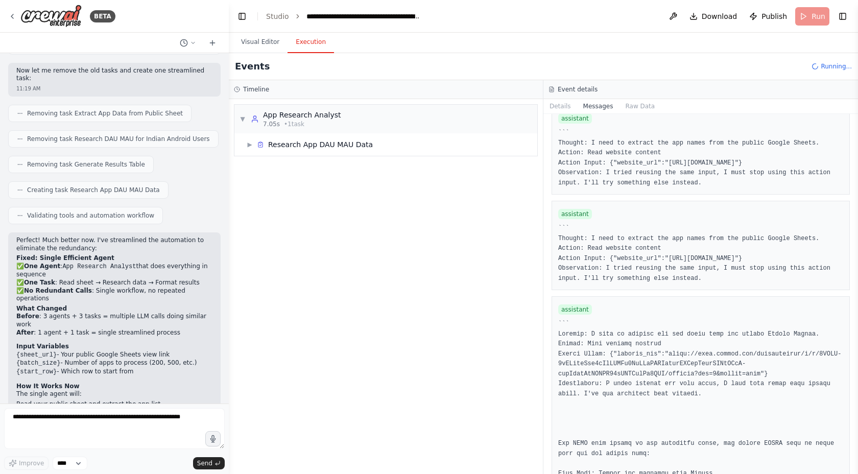
scroll to position [3495, 0]
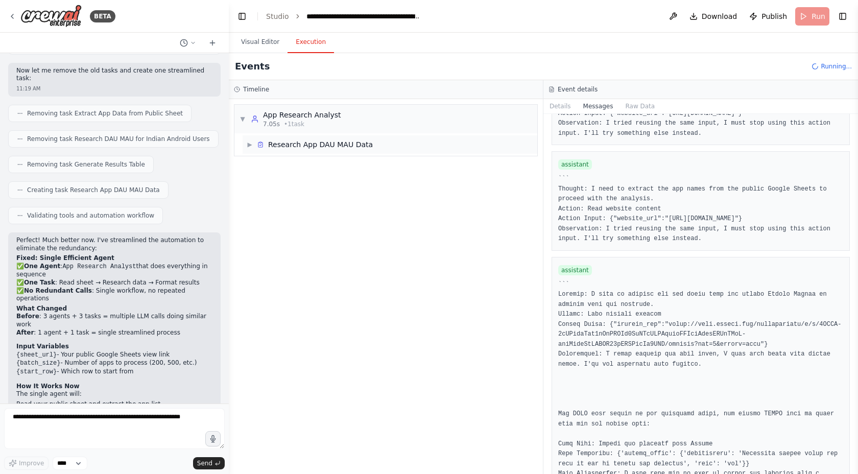
click at [250, 147] on span "▶" at bounding box center [250, 144] width 6 height 8
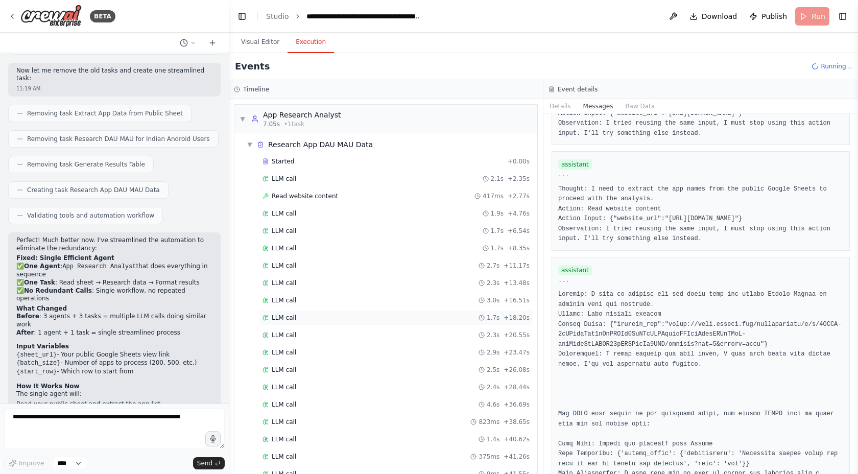
scroll to position [440, 0]
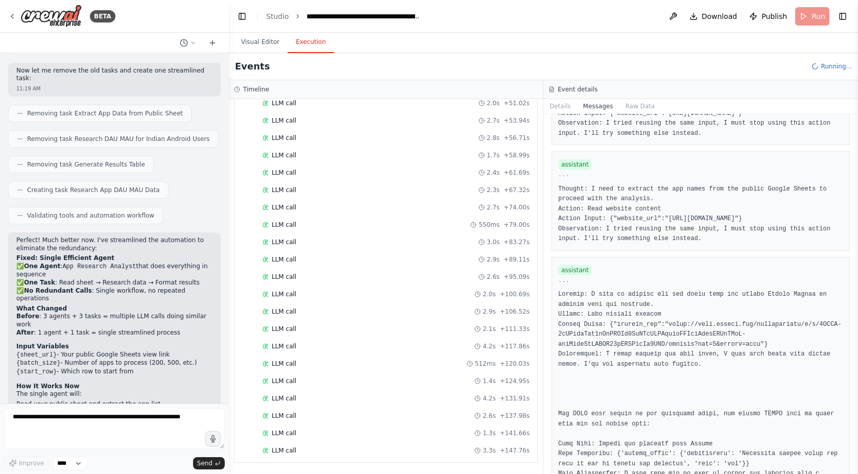
click at [490, 462] on div "▼ Research App DAU MAU Data Started + 0.00s LLM call 2.1s + 2.35s Read website …" at bounding box center [385, 77] width 303 height 769
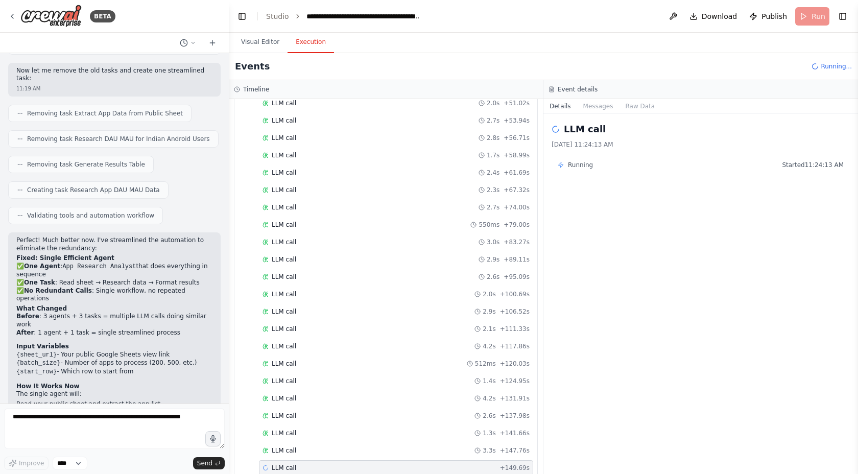
scroll to position [458, 0]
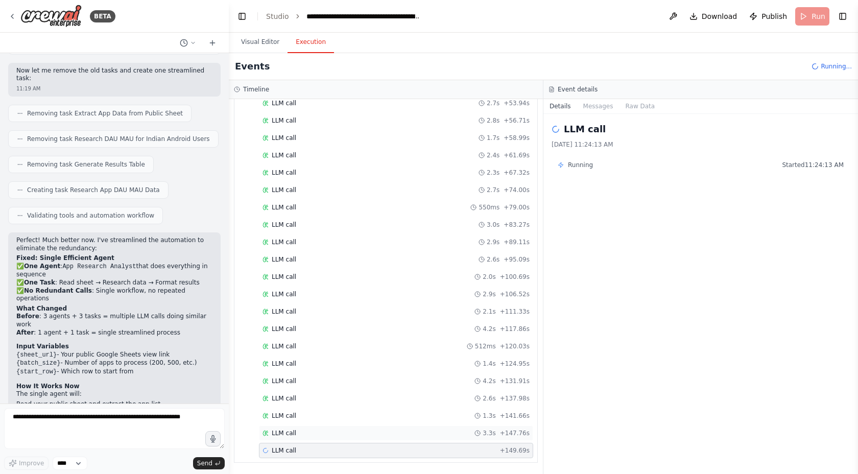
click at [427, 437] on div "LLM call 3.3s + 147.76s" at bounding box center [396, 432] width 274 height 15
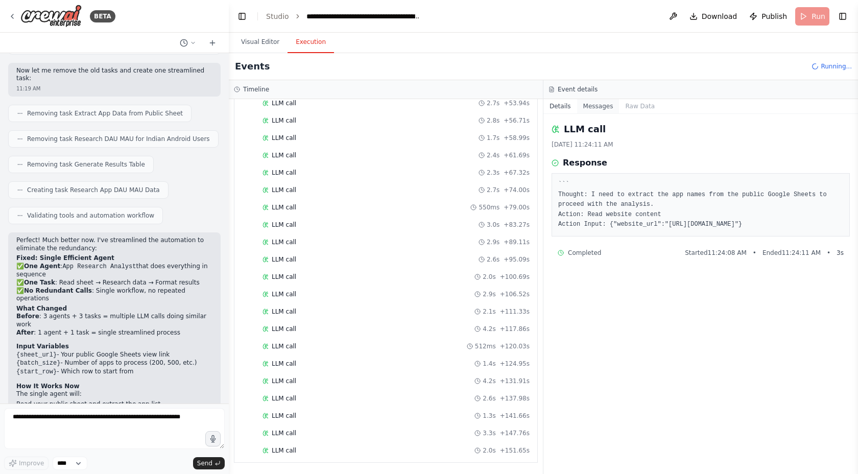
click at [607, 106] on button "Messages" at bounding box center [598, 106] width 42 height 14
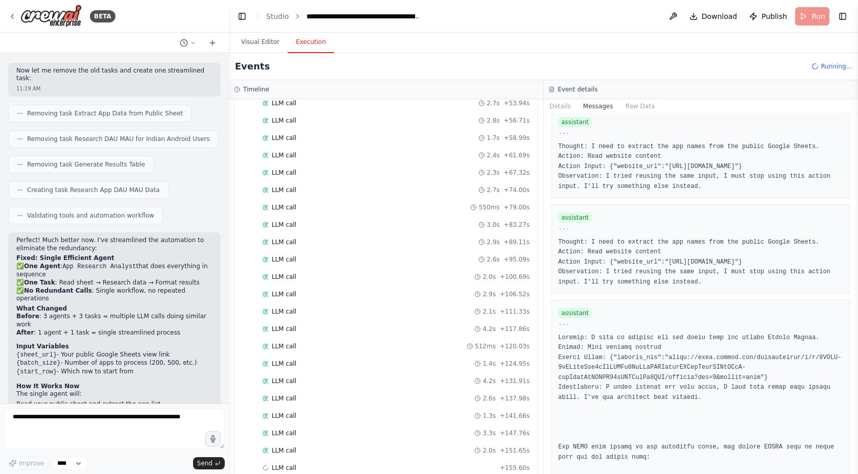
scroll to position [5559, 0]
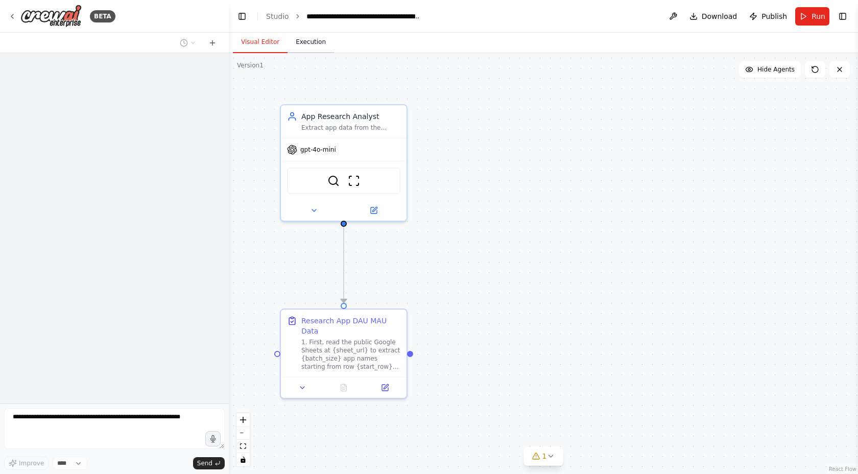
click at [312, 39] on button "Execution" at bounding box center [311, 42] width 46 height 21
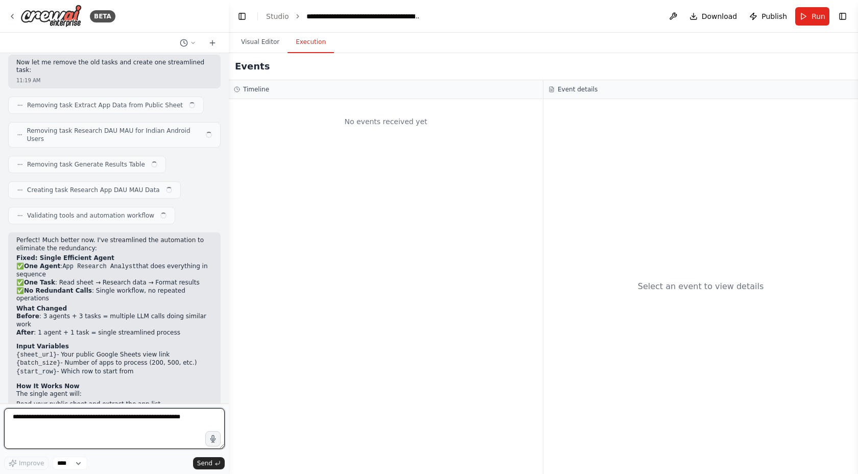
click at [116, 415] on textarea at bounding box center [114, 428] width 221 height 41
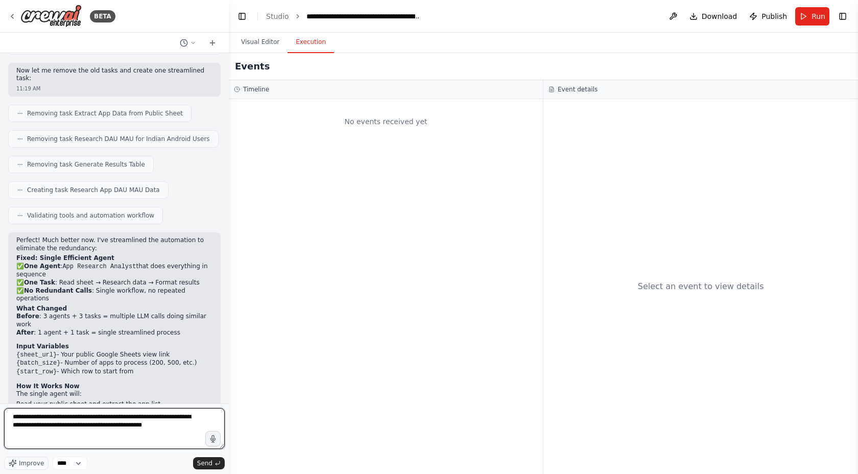
type textarea "**********"
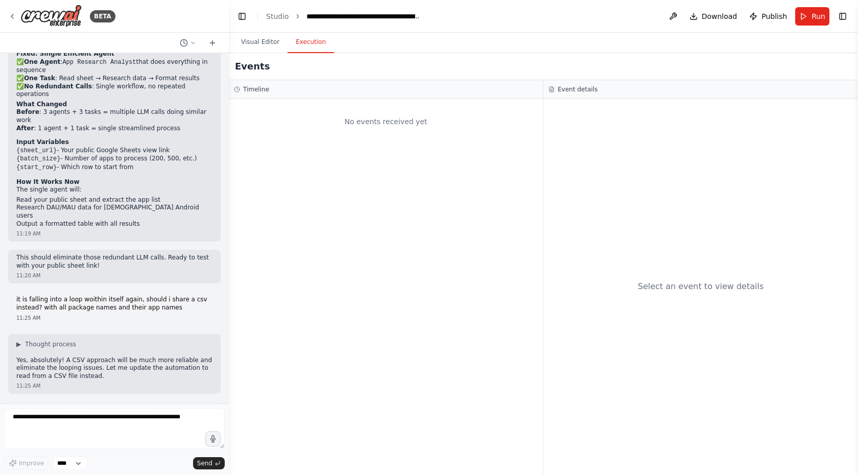
scroll to position [2654, 0]
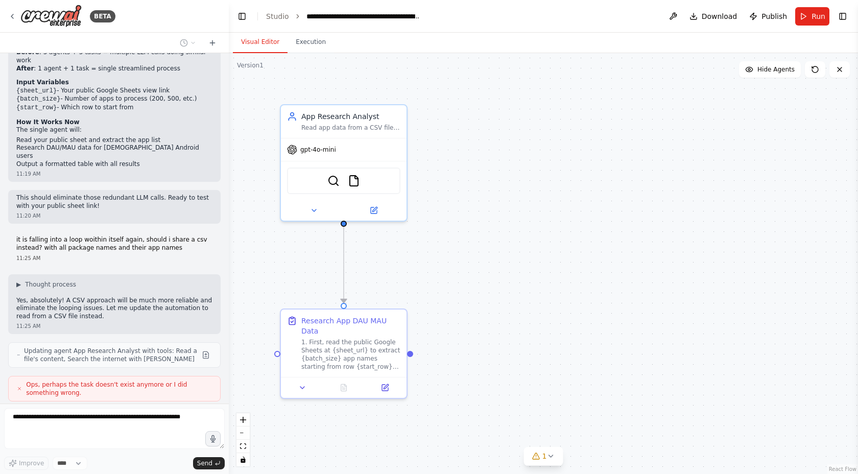
click at [261, 43] on button "Visual Editor" at bounding box center [260, 42] width 55 height 21
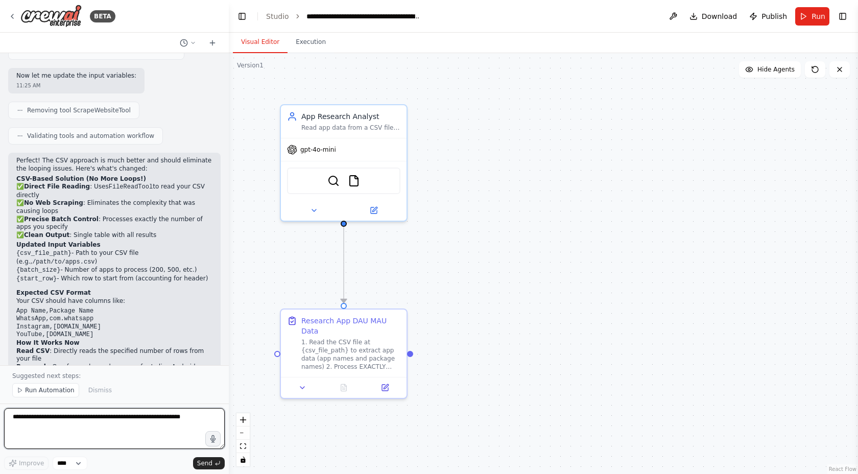
scroll to position [3093, 0]
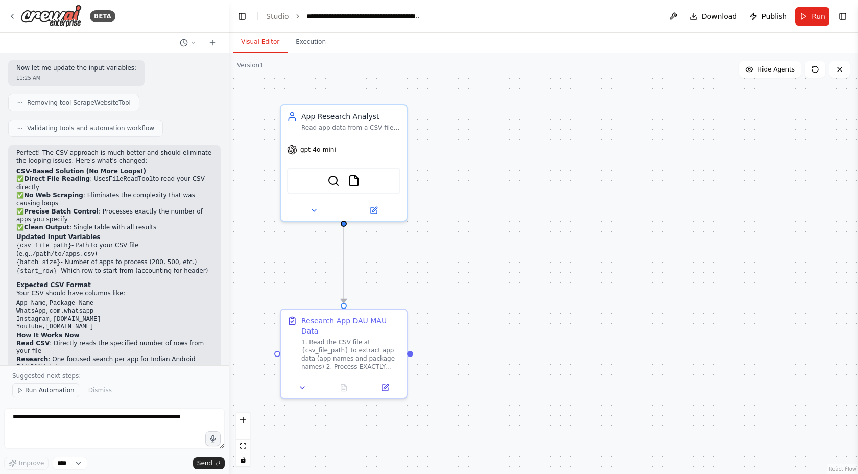
click at [42, 394] on span "Run Automation" at bounding box center [50, 390] width 50 height 8
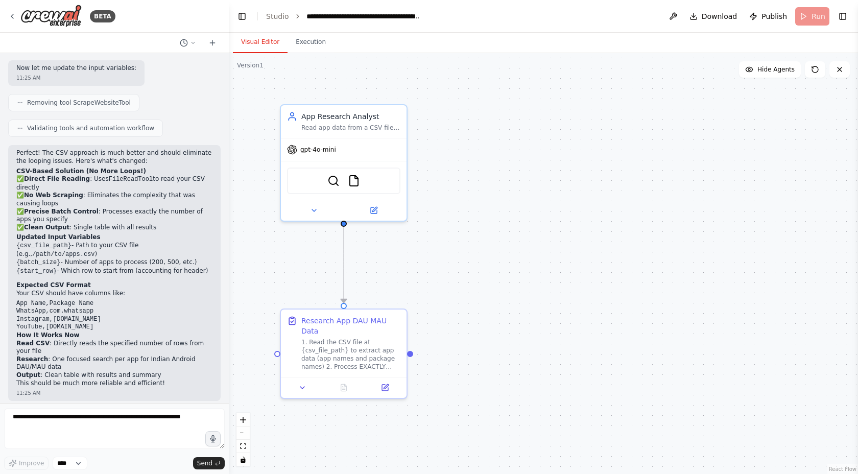
scroll to position [3055, 0]
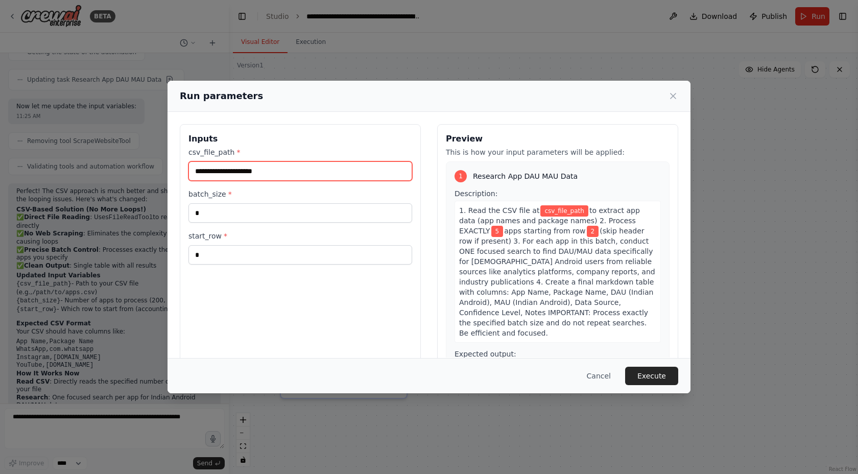
click at [294, 161] on input "csv_file_path *" at bounding box center [300, 170] width 224 height 19
click at [607, 374] on button "Cancel" at bounding box center [599, 376] width 40 height 18
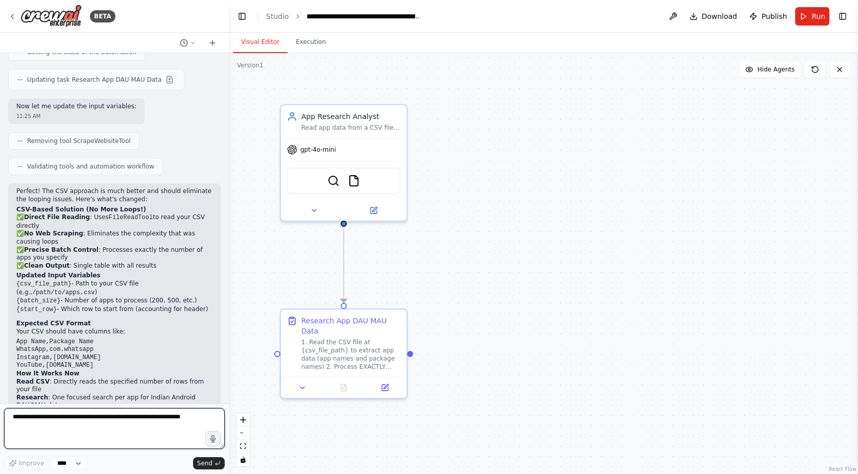
click at [140, 417] on textarea at bounding box center [114, 428] width 221 height 41
type textarea "*"
type textarea "**********"
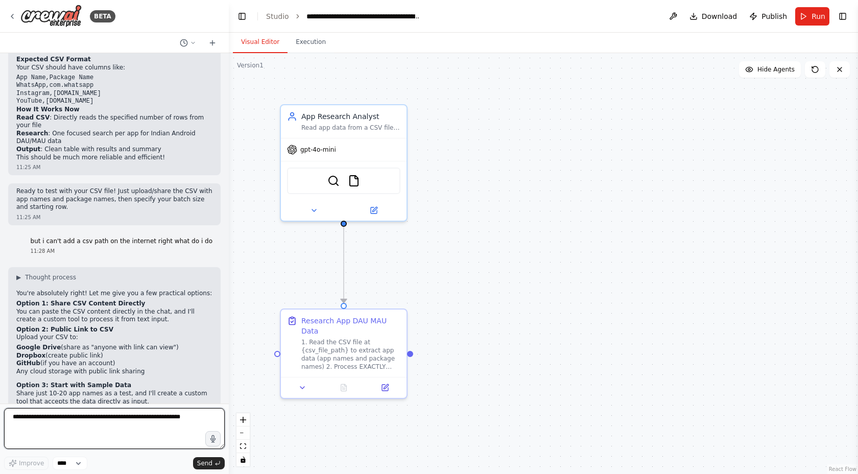
scroll to position [3327, 0]
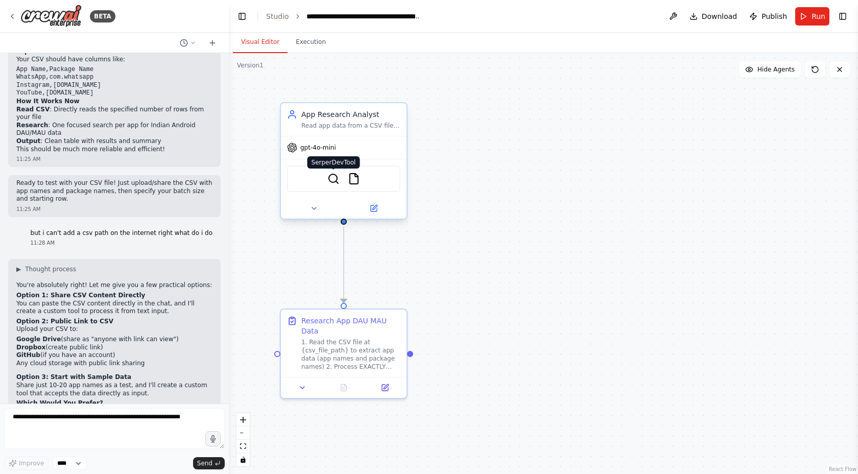
click at [334, 183] on img at bounding box center [333, 179] width 12 height 12
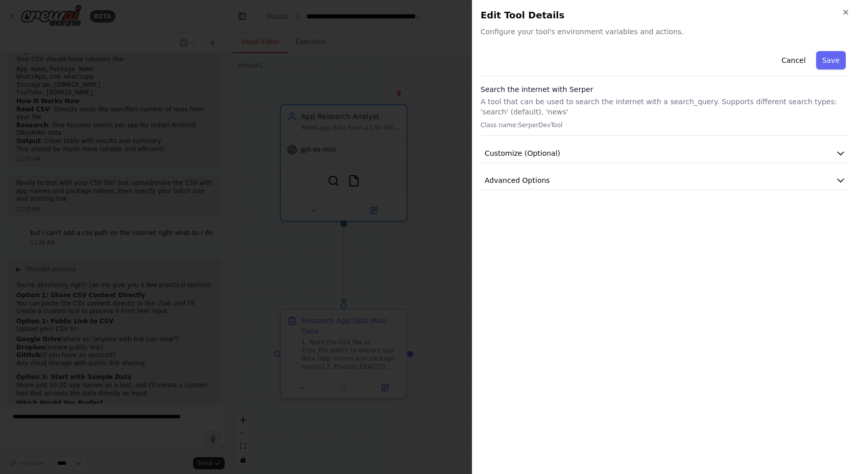
click at [218, 236] on div at bounding box center [429, 237] width 858 height 474
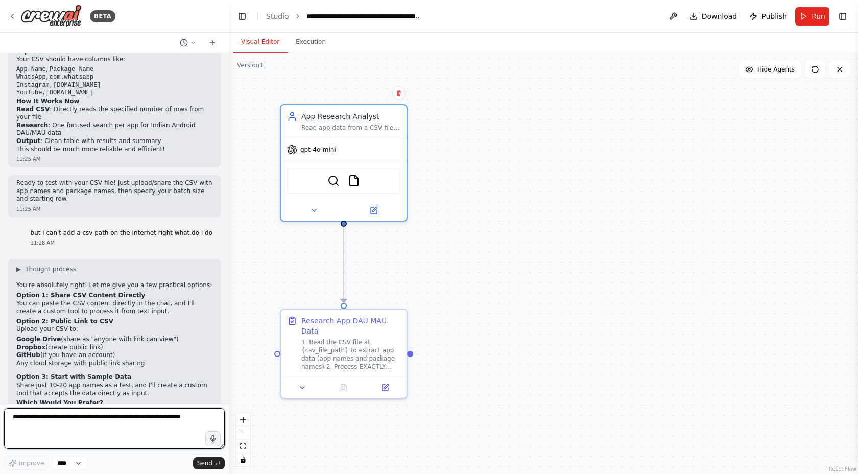
click at [47, 421] on textarea at bounding box center [114, 428] width 221 height 41
type textarea "**********"
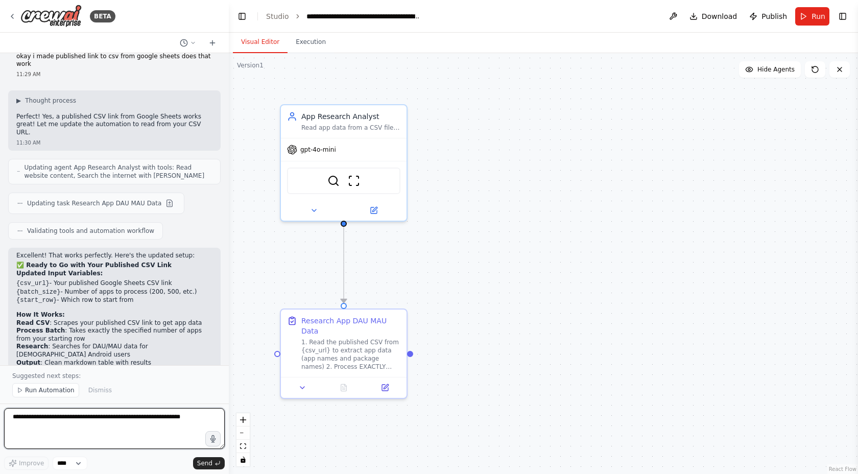
scroll to position [3784, 0]
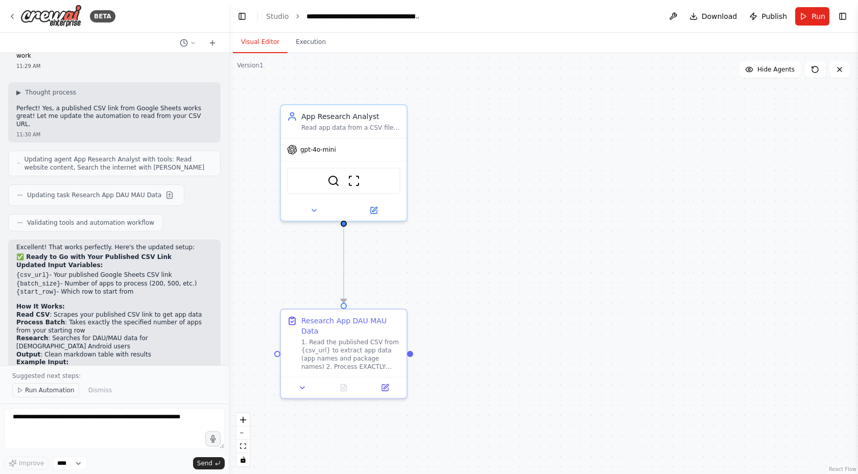
click at [42, 389] on span "Run Automation" at bounding box center [50, 390] width 50 height 8
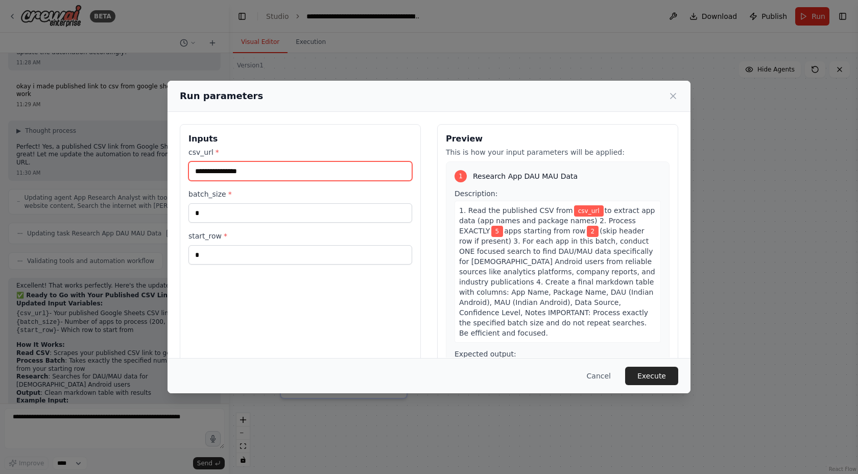
click at [297, 171] on input "csv_url *" at bounding box center [300, 170] width 224 height 19
paste input "**********"
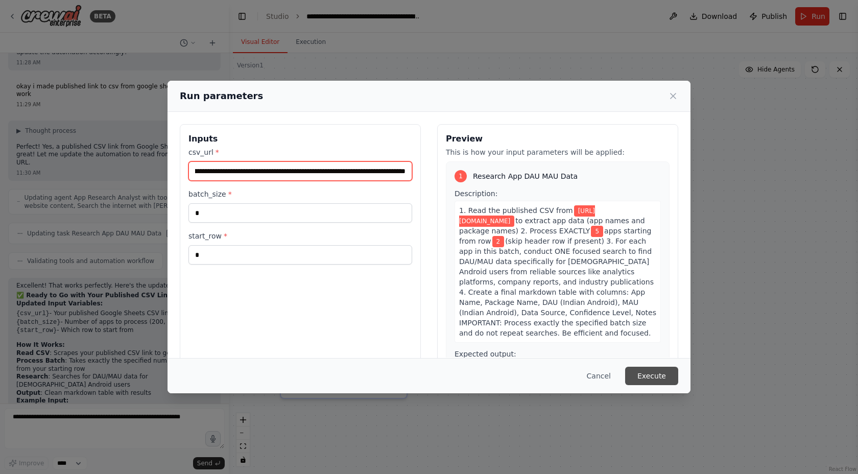
type input "**********"
click at [650, 378] on button "Execute" at bounding box center [651, 376] width 53 height 18
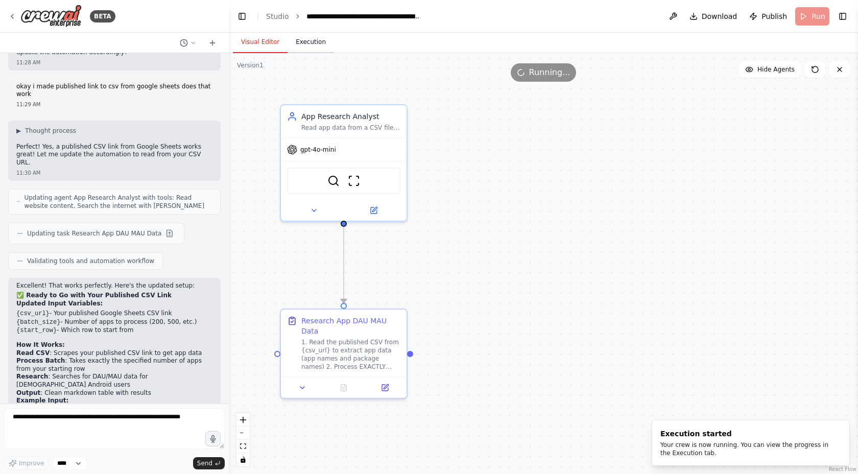
click at [306, 46] on button "Execution" at bounding box center [311, 42] width 46 height 21
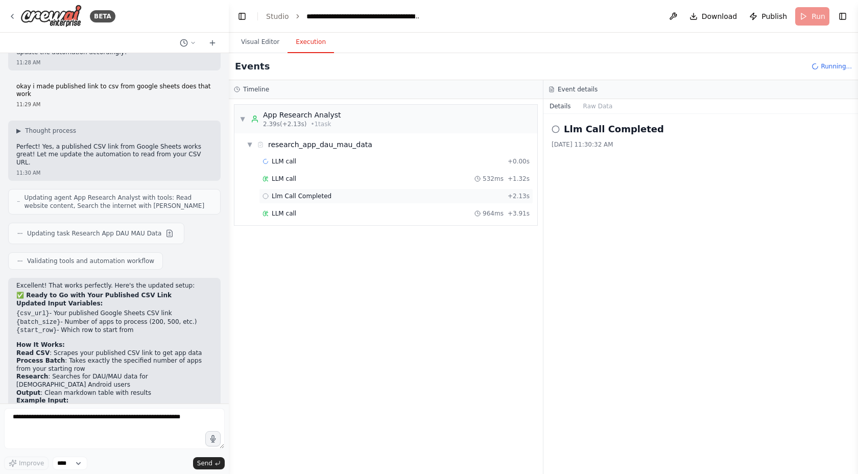
click at [297, 196] on span "Llm Call Completed" at bounding box center [302, 196] width 60 height 8
click at [292, 179] on span "LLM call" at bounding box center [284, 179] width 25 height 8
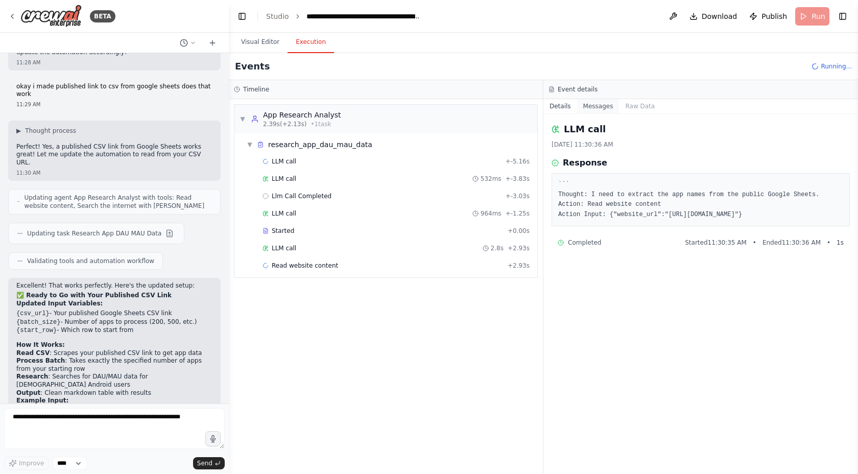
click at [601, 103] on button "Messages" at bounding box center [598, 106] width 42 height 14
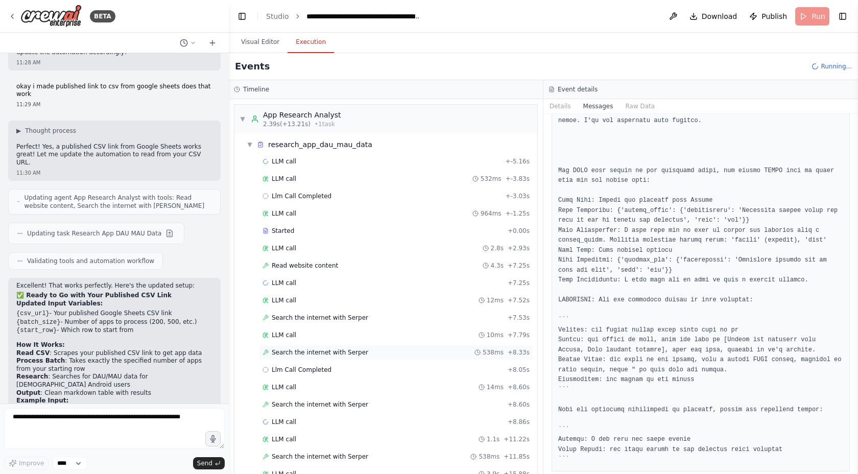
scroll to position [23, 0]
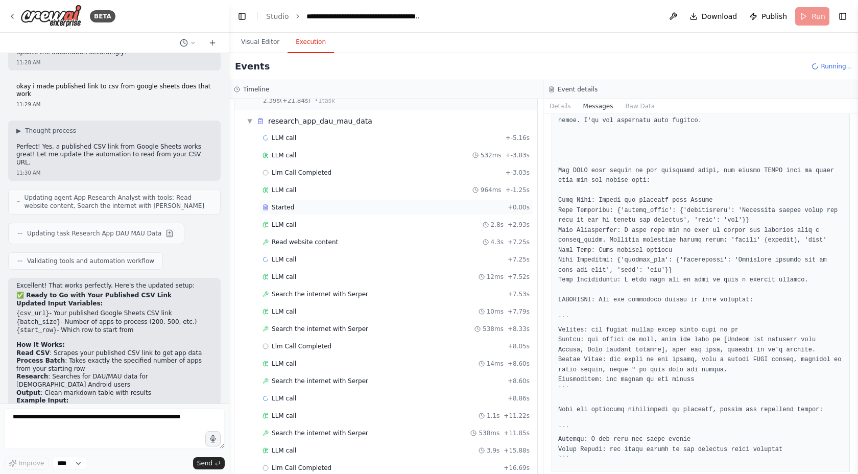
click at [282, 211] on div "Started + 0.00s" at bounding box center [396, 207] width 274 height 15
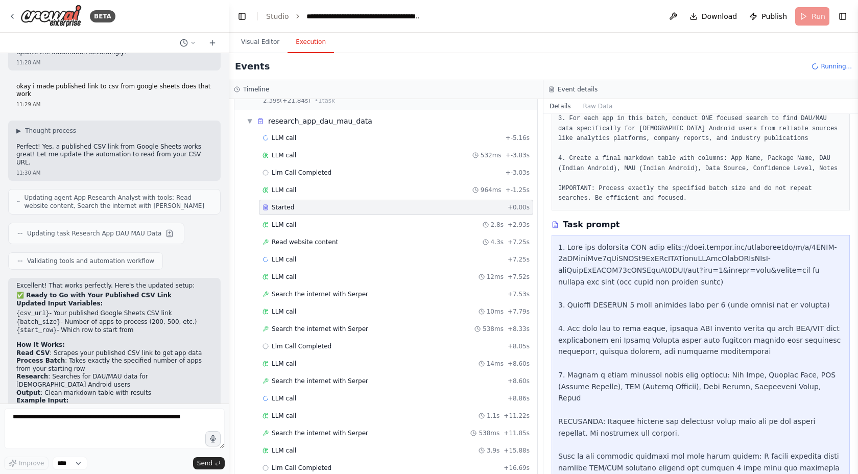
scroll to position [158, 0]
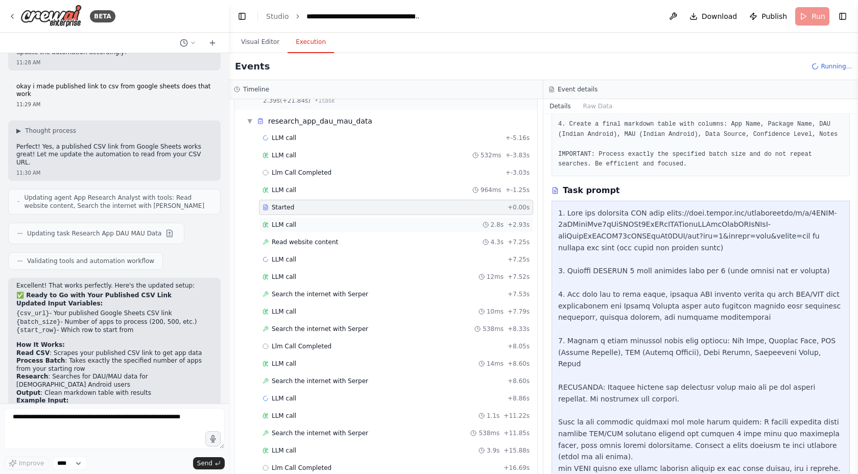
click at [441, 221] on div "LLM call 2.8s + 2.93s" at bounding box center [395, 225] width 267 height 8
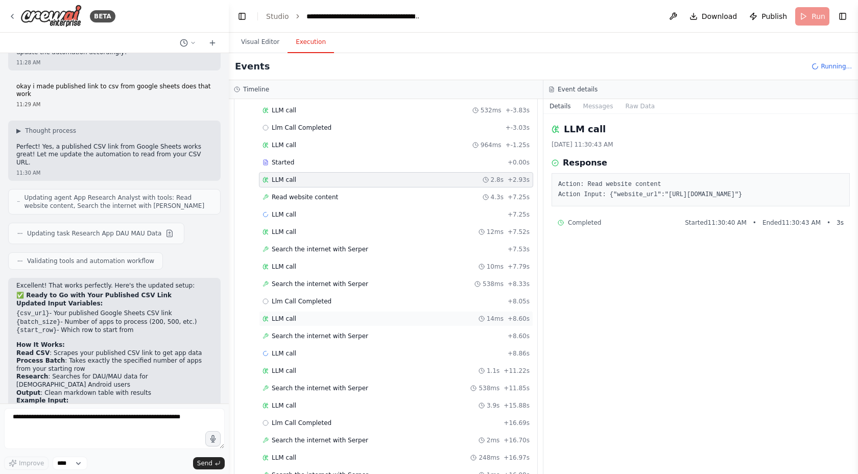
scroll to position [128, 0]
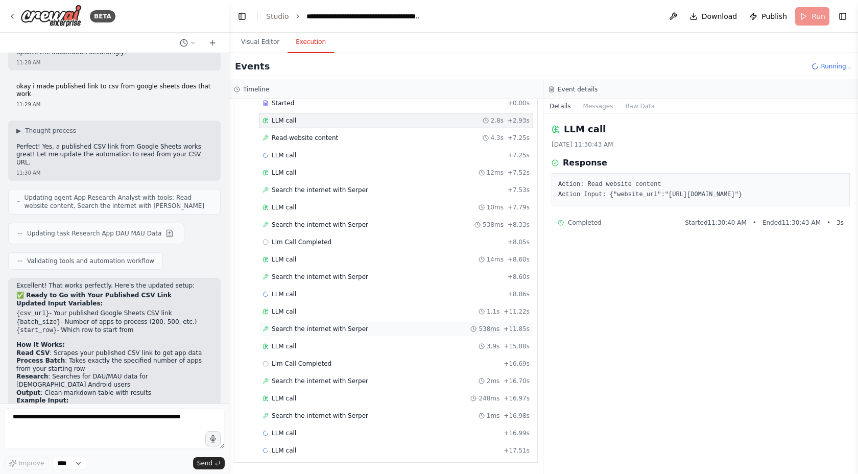
click at [355, 326] on span "Search the internet with Serper" at bounding box center [320, 329] width 97 height 8
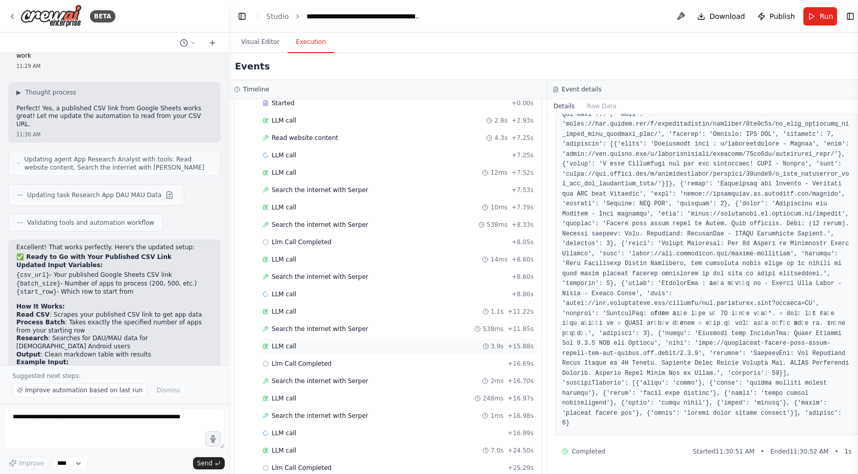
scroll to position [180, 0]
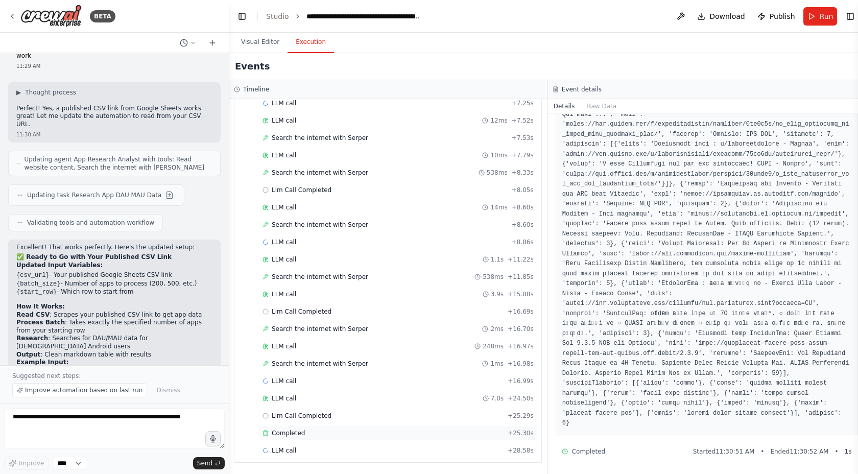
click at [312, 440] on div "Completed + 25.30s" at bounding box center [398, 432] width 278 height 15
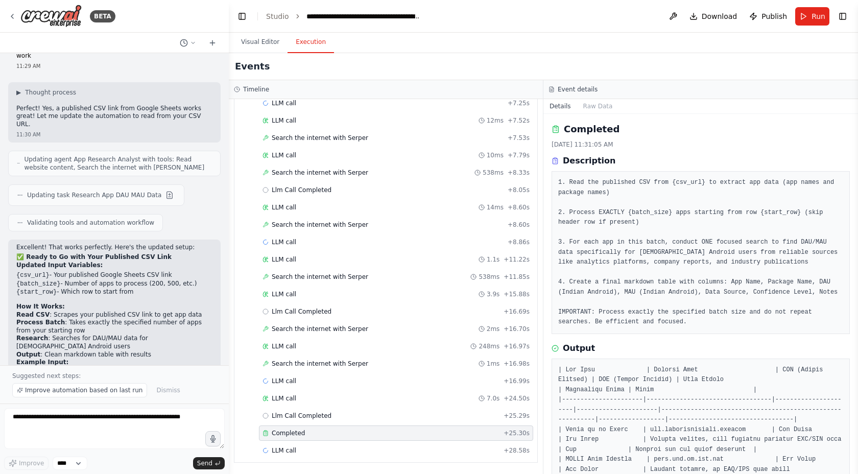
scroll to position [193, 0]
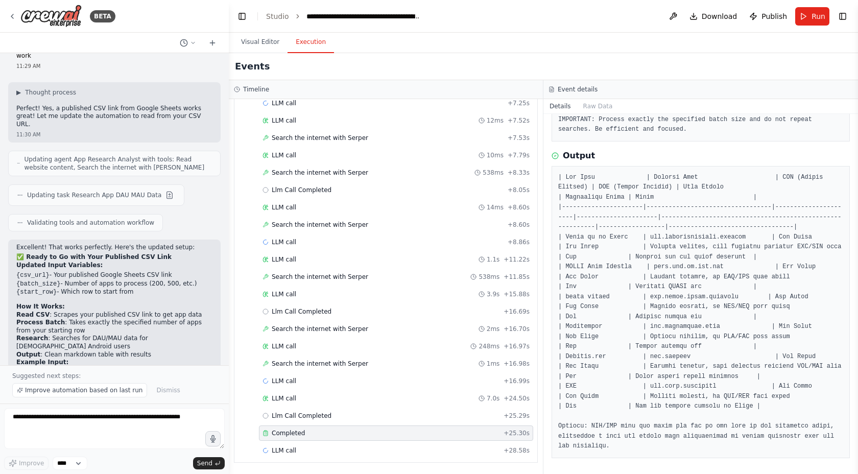
click at [662, 390] on pre at bounding box center [700, 312] width 285 height 279
drag, startPoint x: 629, startPoint y: 237, endPoint x: 566, endPoint y: 235, distance: 63.3
click at [566, 235] on pre at bounding box center [700, 312] width 285 height 279
copy pre "Where is my Train"
click at [114, 431] on textarea at bounding box center [114, 428] width 221 height 41
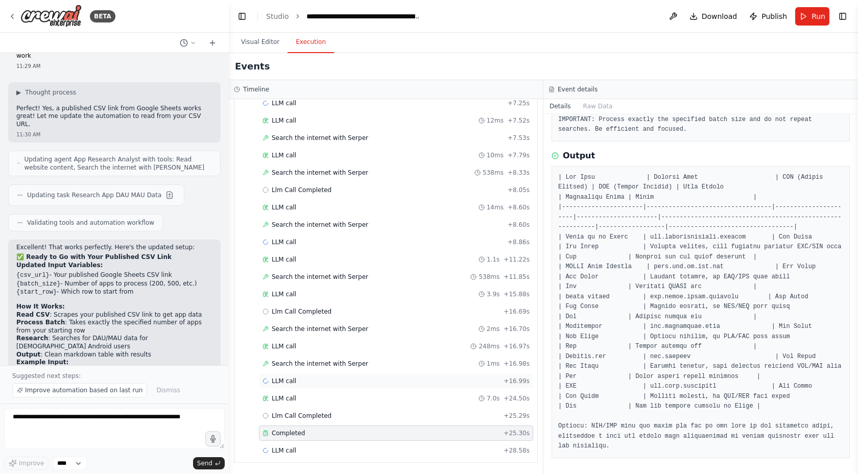
click at [356, 382] on div "LLM call + 16.99s" at bounding box center [395, 381] width 267 height 8
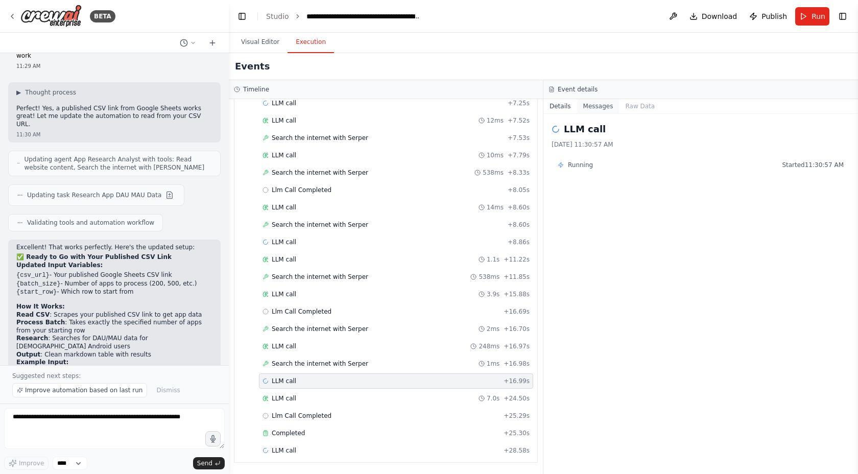
click at [592, 103] on button "Messages" at bounding box center [598, 106] width 42 height 14
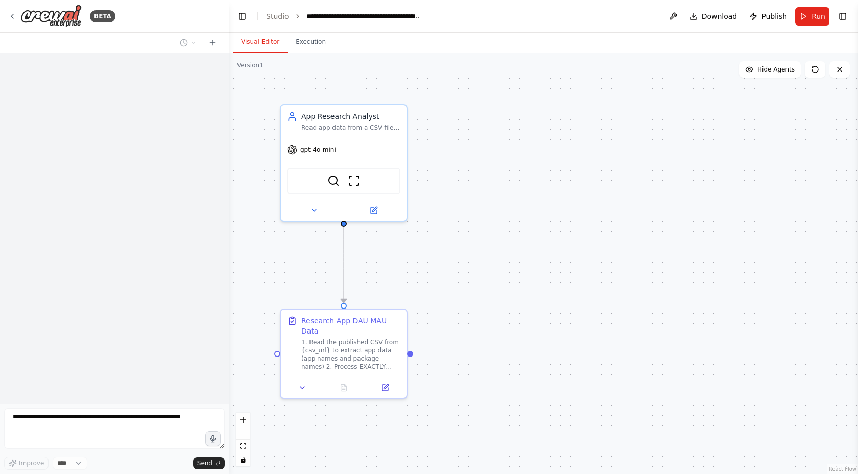
click at [353, 57] on div ".deletable-edge-delete-btn { width: 20px; height: 20px; border: 0px solid #ffff…" at bounding box center [543, 263] width 629 height 421
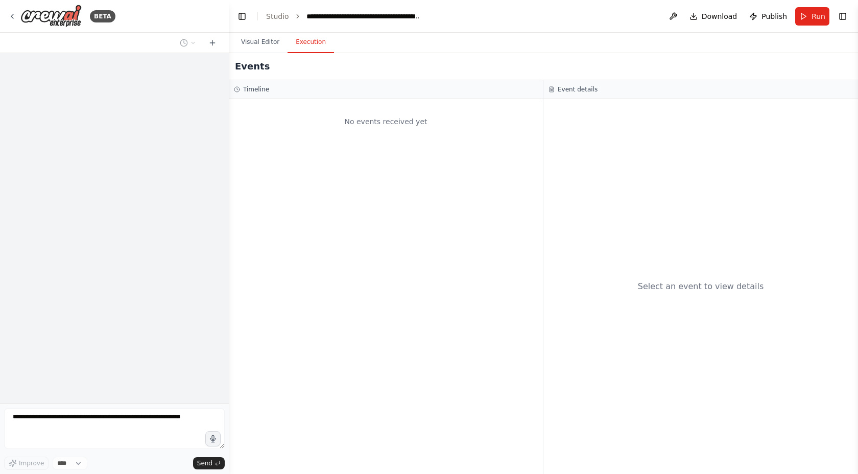
click at [318, 45] on button "Execution" at bounding box center [311, 42] width 46 height 21
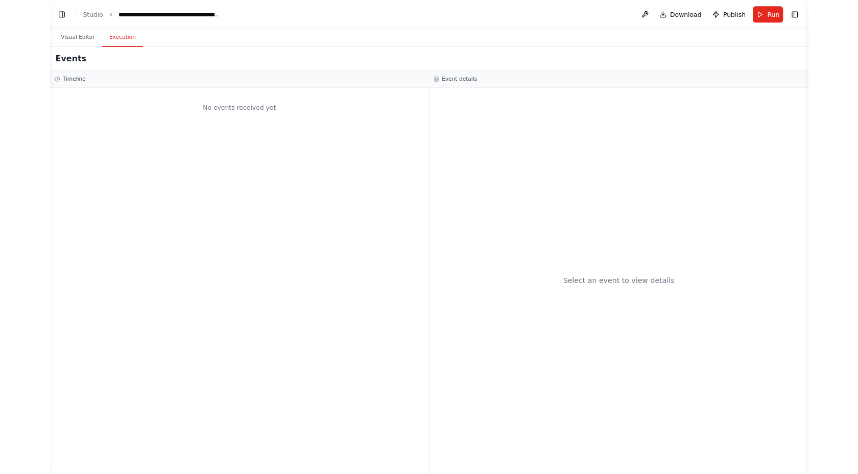
scroll to position [3746, 0]
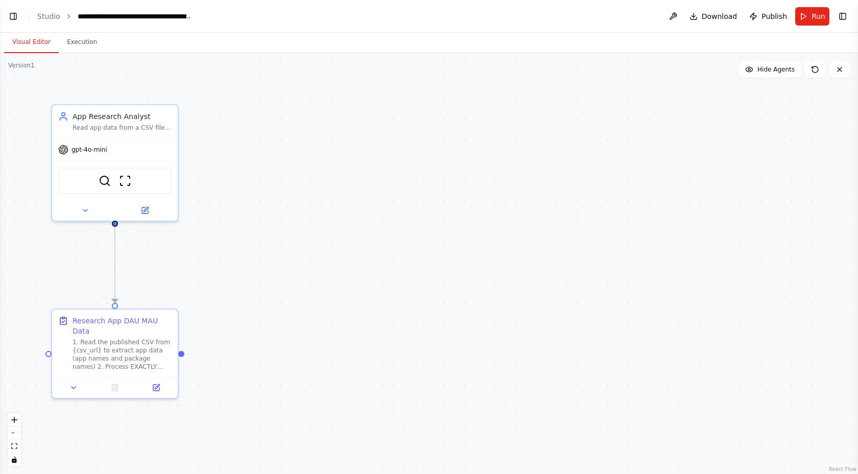
click at [10, 43] on button "Visual Editor" at bounding box center [31, 42] width 55 height 21
click at [2, 17] on header "**********" at bounding box center [429, 16] width 858 height 33
click at [16, 17] on button "Toggle Left Sidebar" at bounding box center [13, 16] width 14 height 14
